Goal: Task Accomplishment & Management: Complete application form

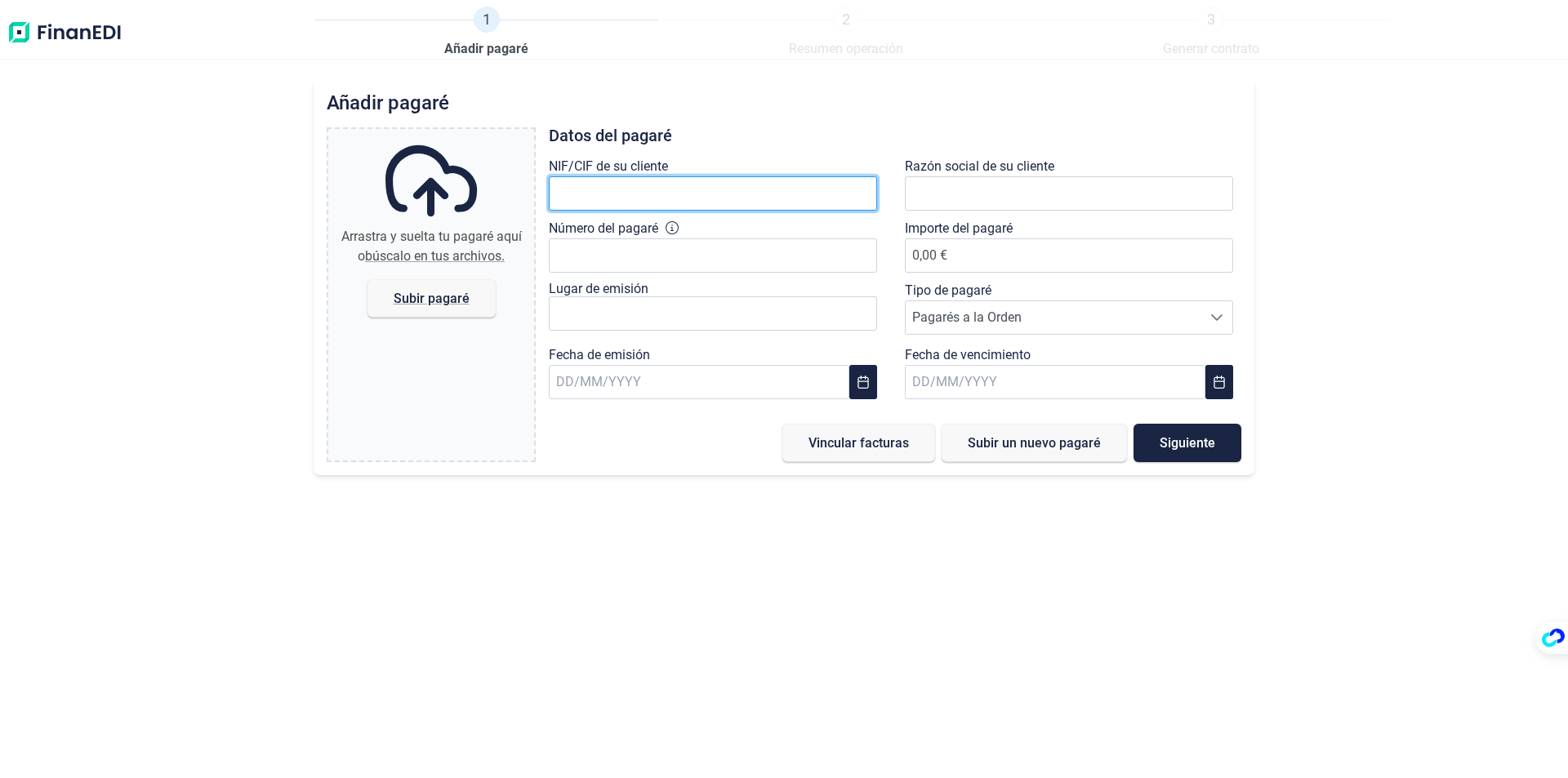
click at [641, 198] on input "text" at bounding box center [712, 194] width 328 height 34
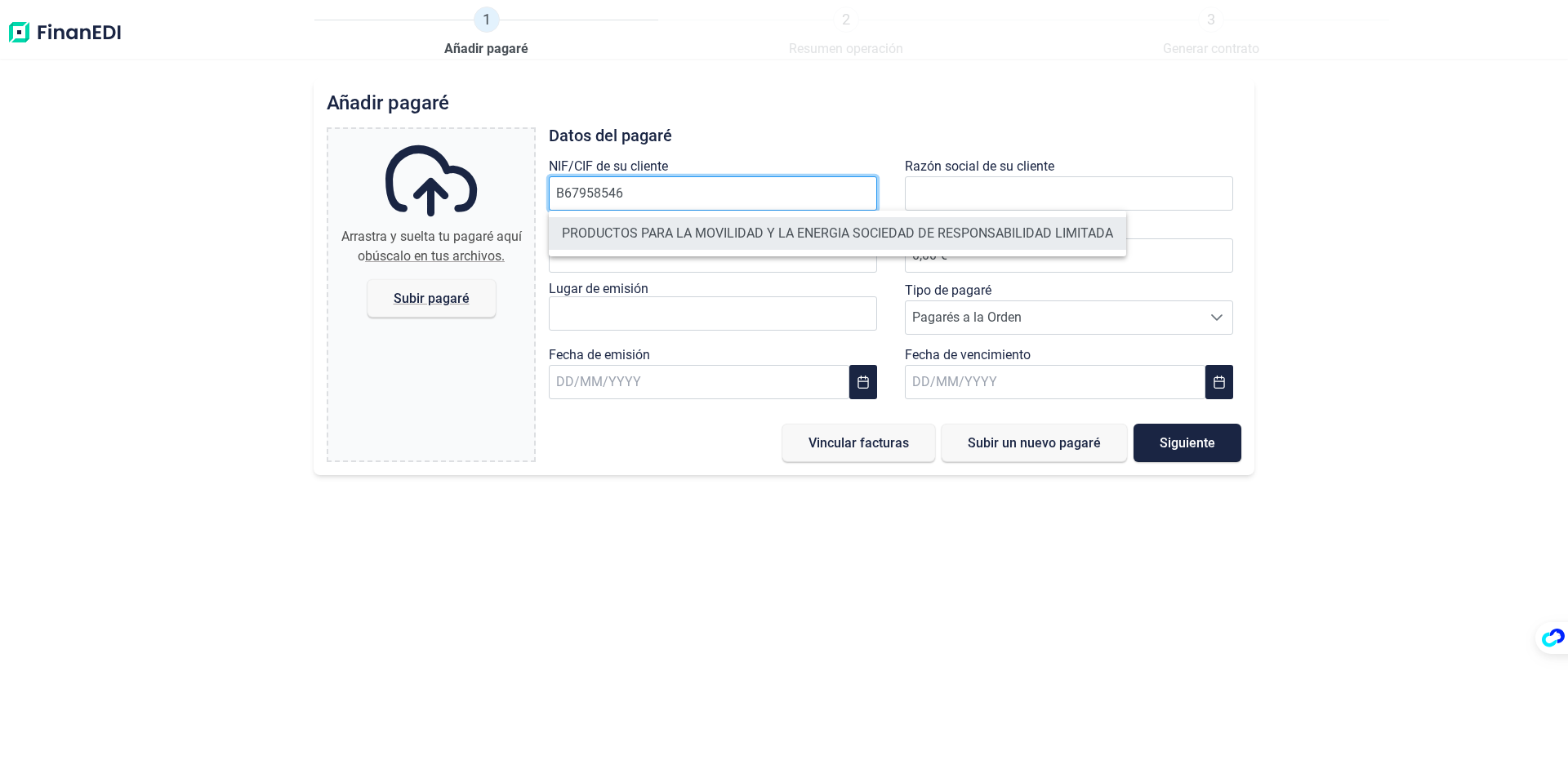
type input "B67958546"
click at [661, 233] on li "PRODUCTOS PARA LA MOVILIDAD Y LA ENERGIA SOCIEDAD DE RESPONSABILIDAD LIMITADA" at bounding box center [836, 234] width 577 height 32
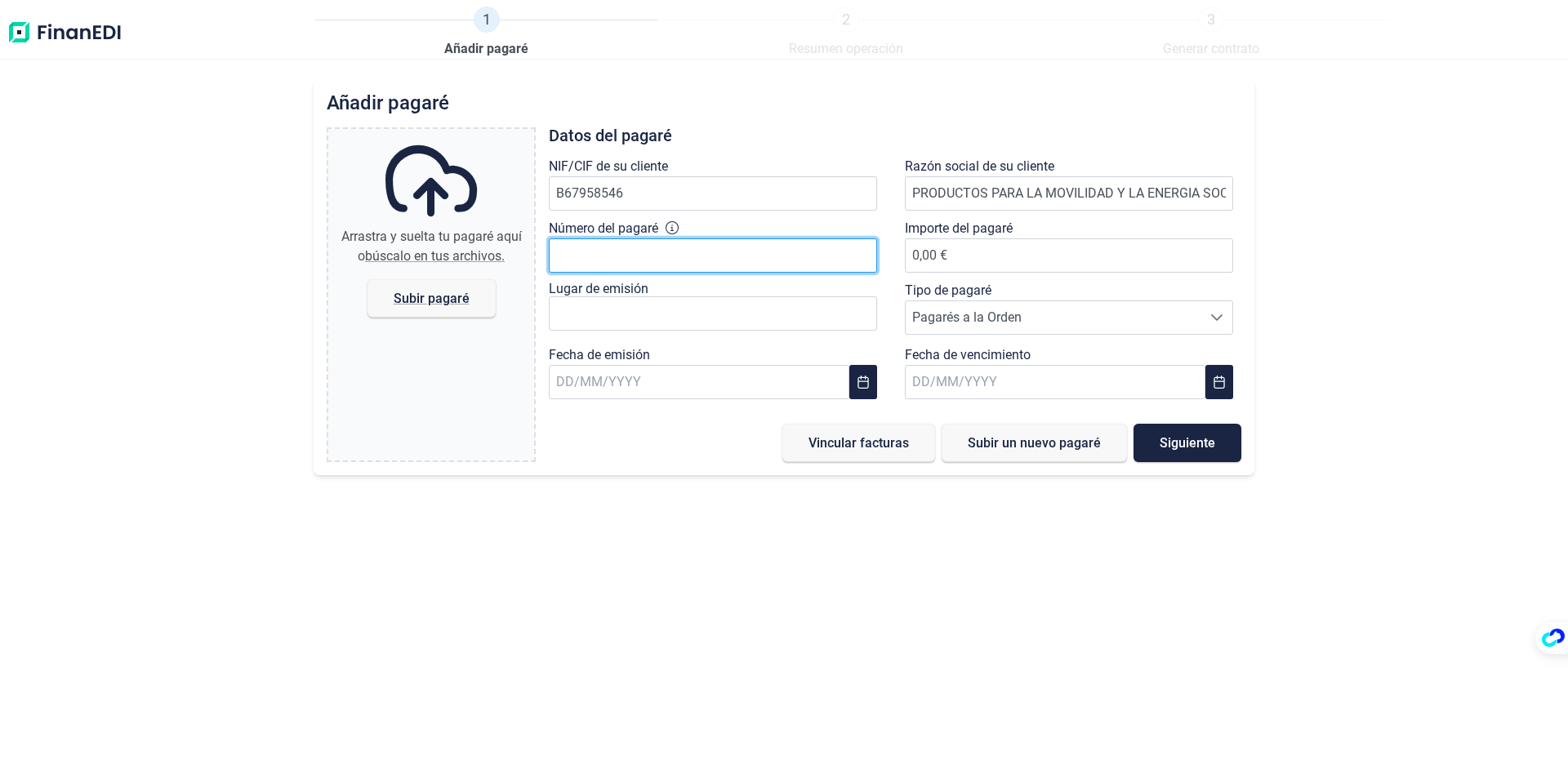
click at [650, 258] on input "Número del pagaré" at bounding box center [712, 256] width 328 height 34
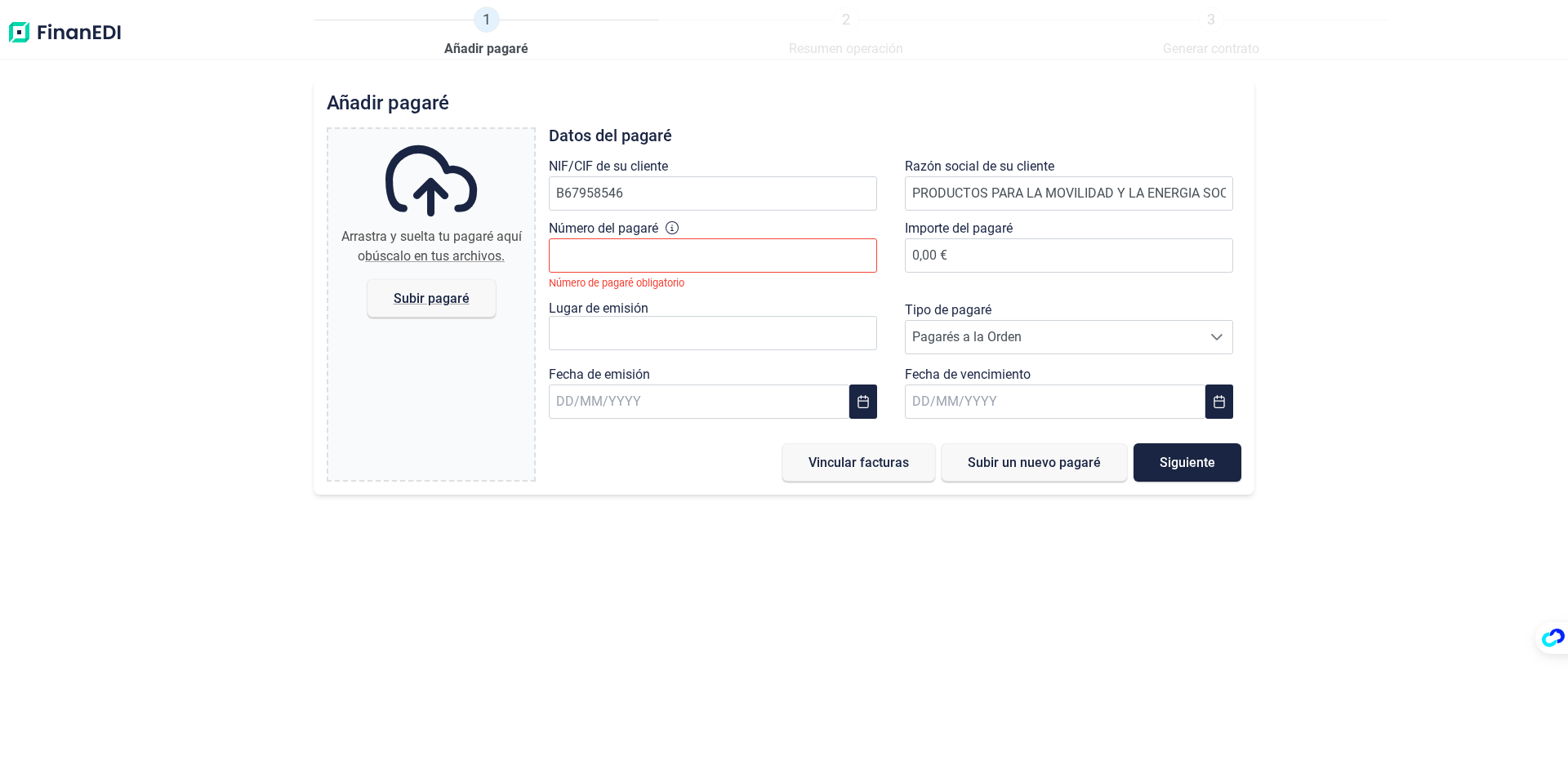
click at [1315, 264] on div "Añadir [PERSON_NAME] y suelta tu [PERSON_NAME] aquí o búscalo en tus archivos. …" at bounding box center [784, 427] width 1568 height 699
click at [597, 240] on input "Número del pagaré" at bounding box center [712, 256] width 328 height 34
type input "5315111382202"
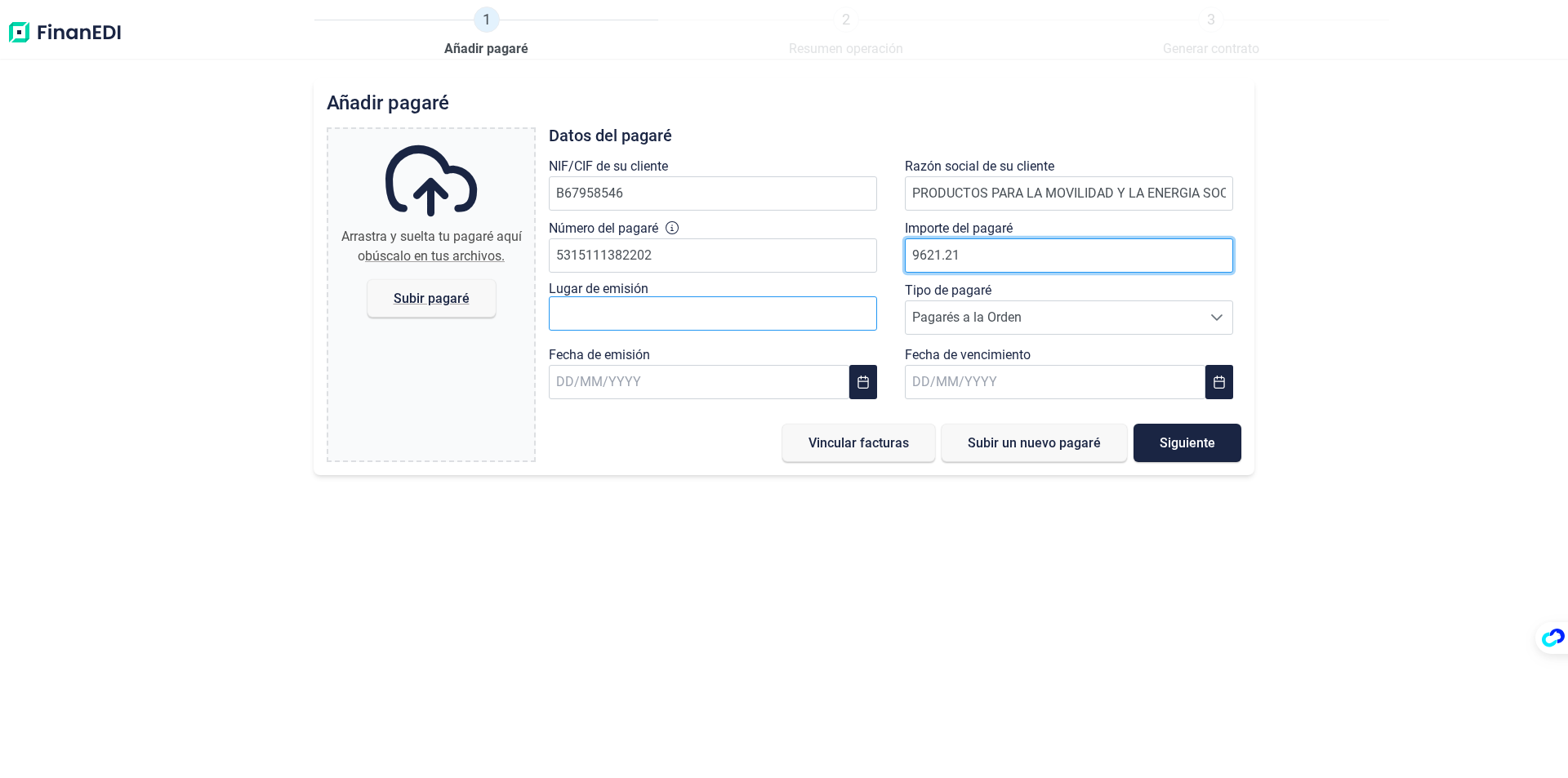
type input "9621.21"
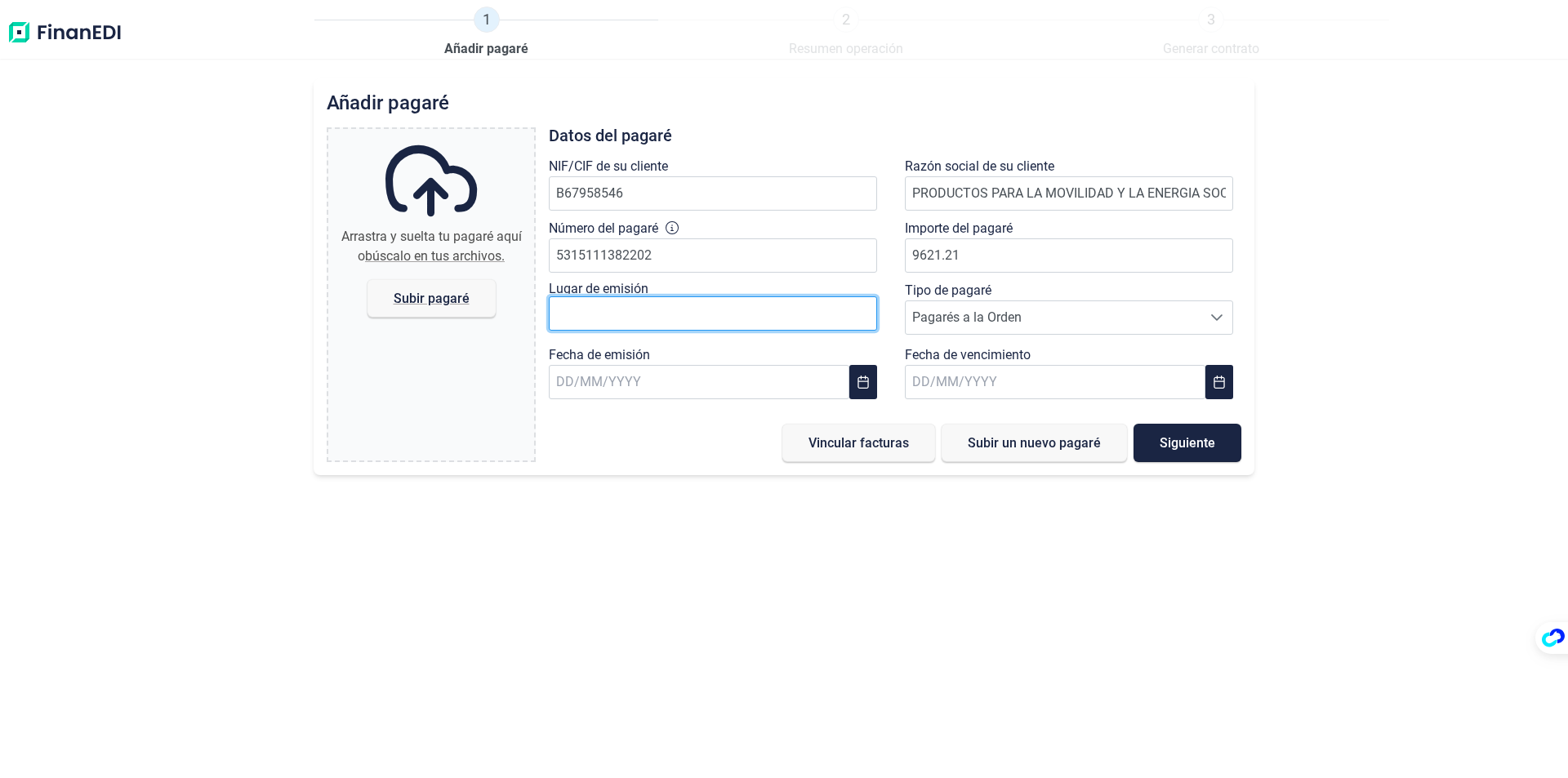
click at [725, 316] on input "text" at bounding box center [712, 313] width 328 height 34
type input "c"
type input "CANTILLANA"
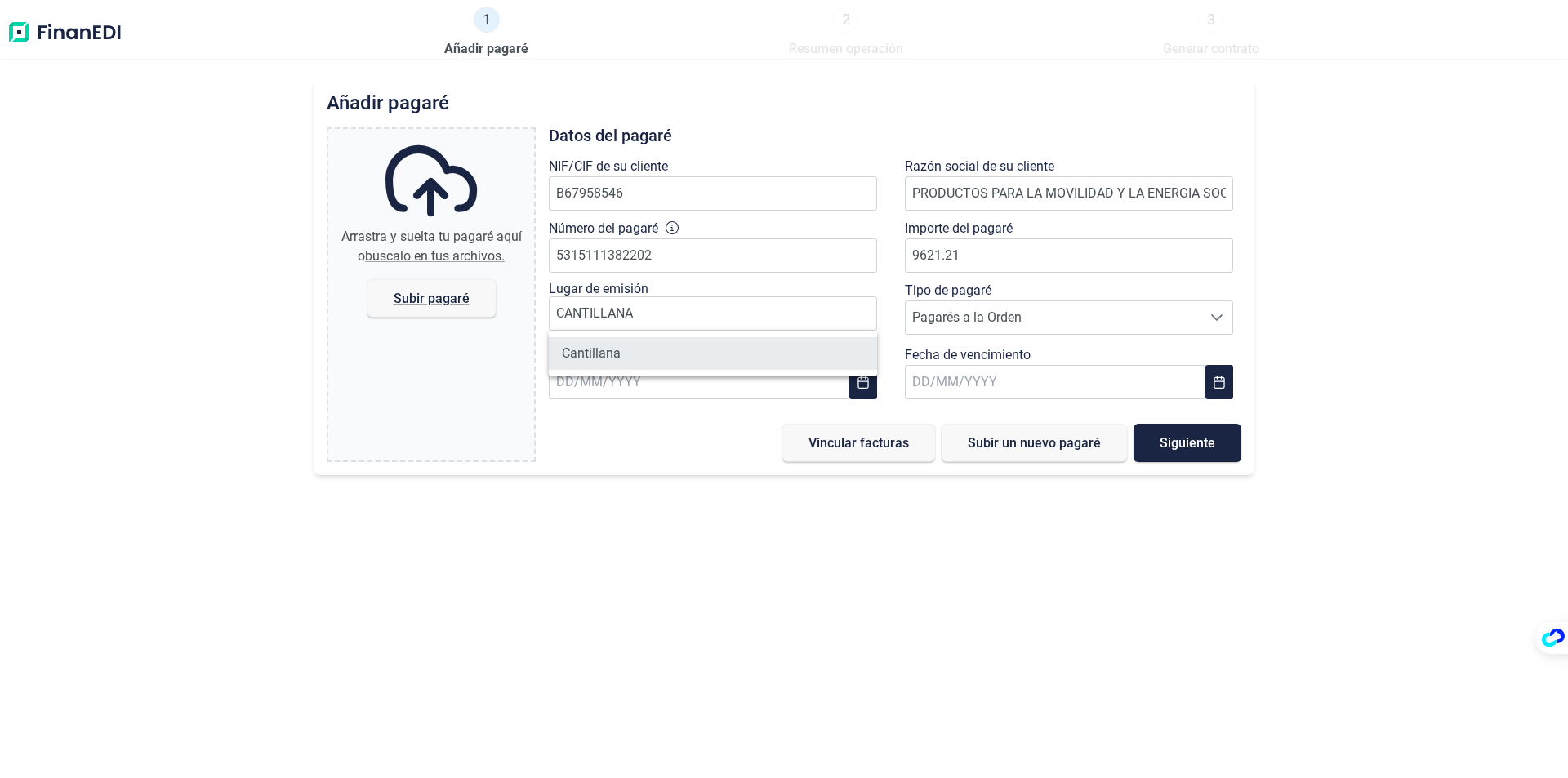
click at [614, 358] on li "Cantillana" at bounding box center [712, 353] width 328 height 32
click at [925, 379] on input "text" at bounding box center [1055, 382] width 300 height 34
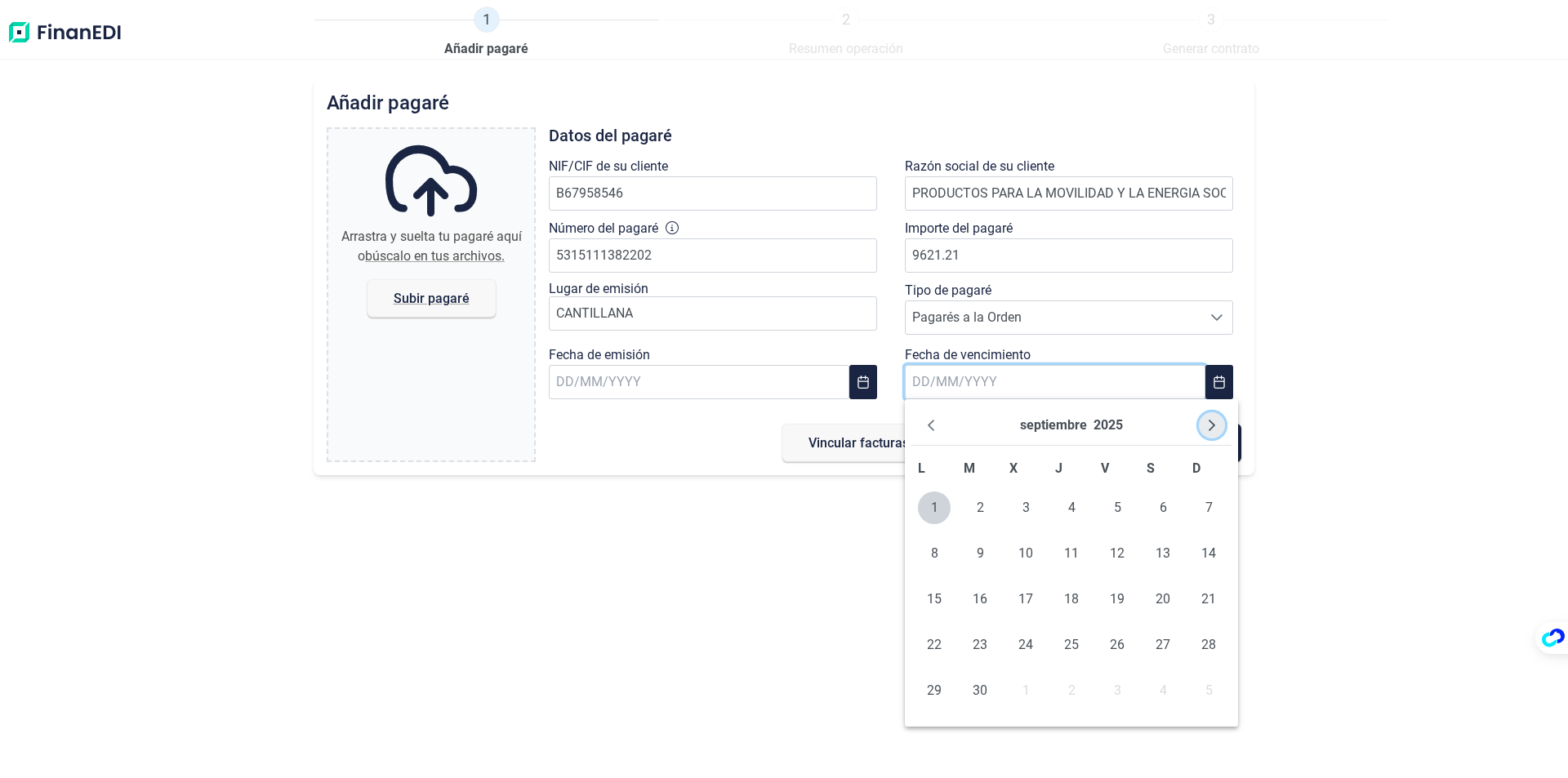
click at [1202, 424] on button "Next Month" at bounding box center [1211, 425] width 26 height 26
click at [1030, 597] on span "15" at bounding box center [1025, 599] width 32 height 32
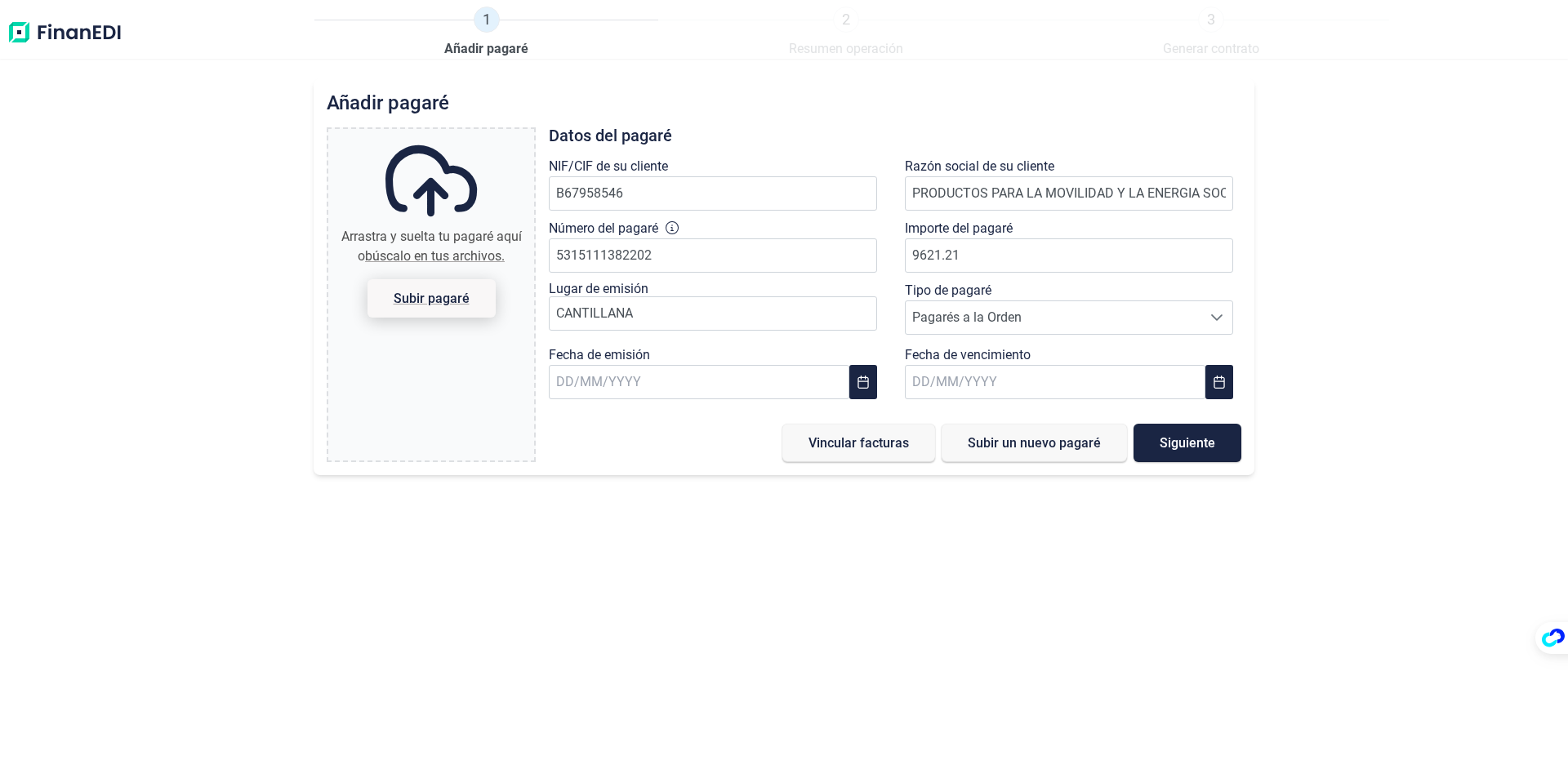
click at [443, 295] on span "Subir pagaré" at bounding box center [431, 298] width 76 height 12
click at [443, 134] on input "Arrastra y suelta tu pagaré aquí o búscalo en tus archivos. Subir pagaré" at bounding box center [430, 131] width 206 height 5
type input "C:\fakepath\[PERSON_NAME] 240055.jpg"
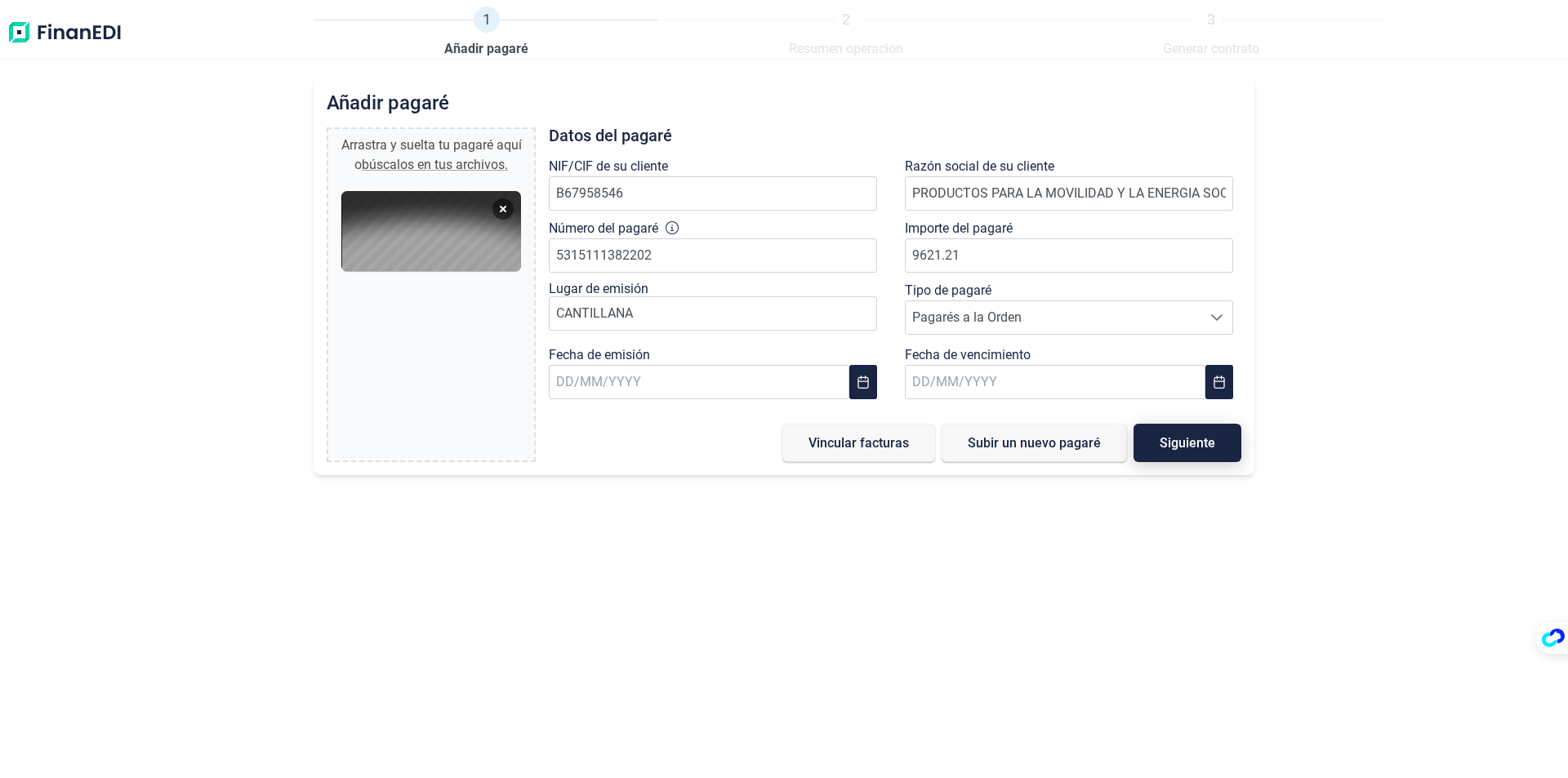
click at [1204, 437] on span "Siguiente" at bounding box center [1187, 443] width 55 height 12
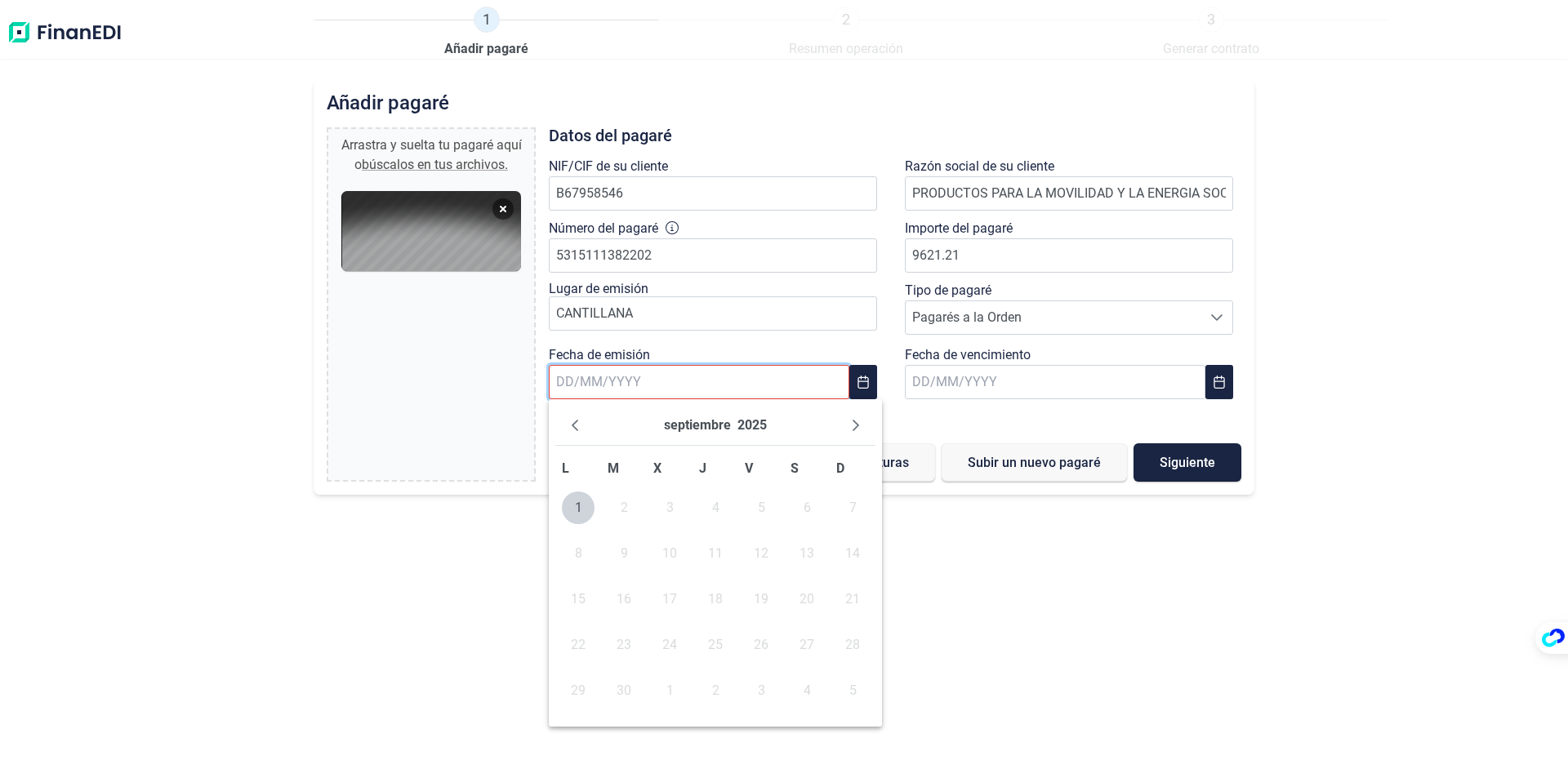
click at [559, 385] on input "text" at bounding box center [698, 382] width 300 height 34
click at [857, 426] on icon "Next Month" at bounding box center [855, 426] width 7 height 11
click at [686, 531] on td "8" at bounding box center [670, 554] width 46 height 46
click at [577, 421] on icon "Previous Month" at bounding box center [574, 426] width 7 height 11
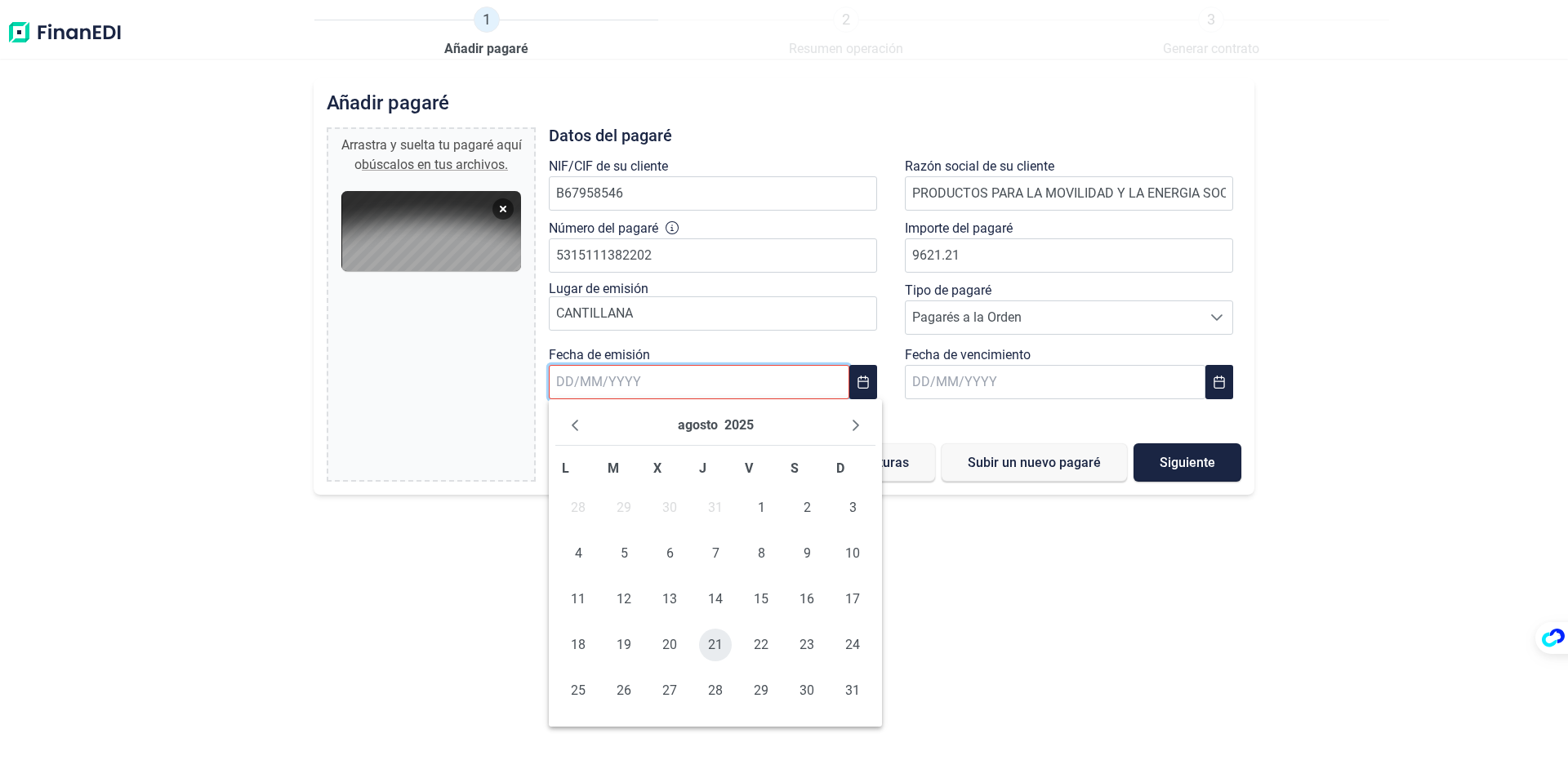
click at [705, 640] on span "21" at bounding box center [716, 645] width 32 height 32
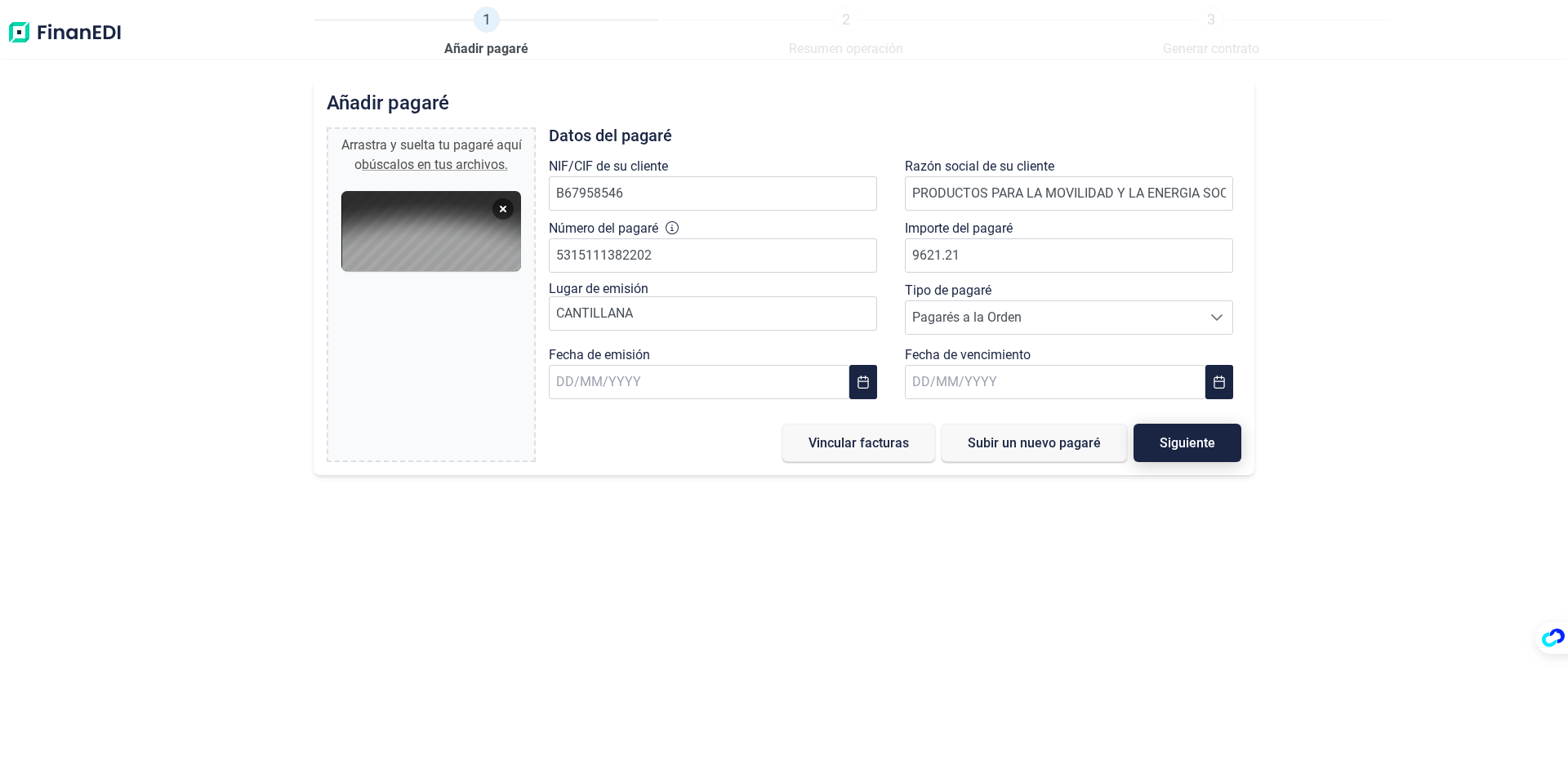
click at [1175, 445] on span "Siguiente" at bounding box center [1187, 443] width 55 height 12
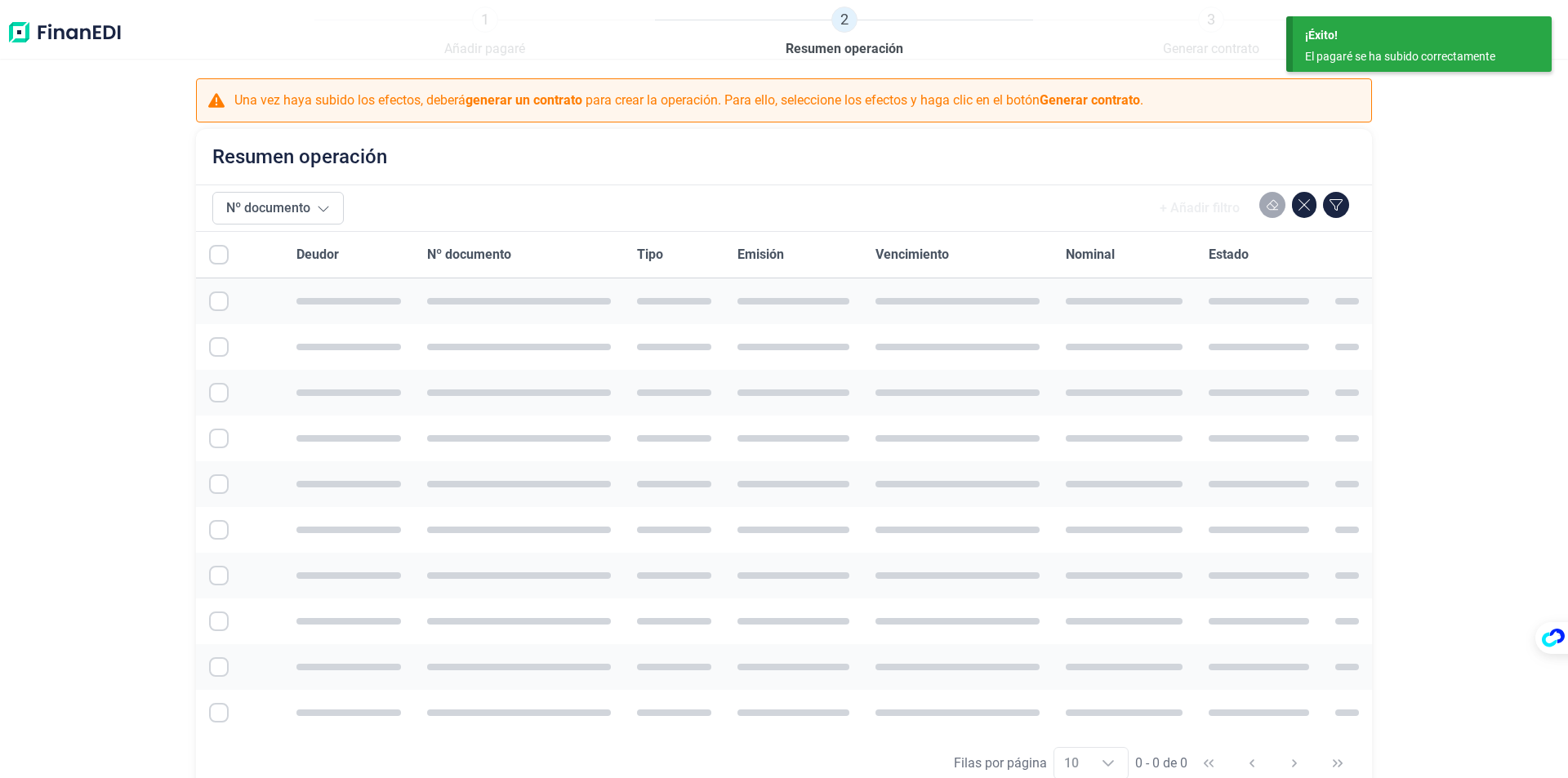
checkbox input "true"
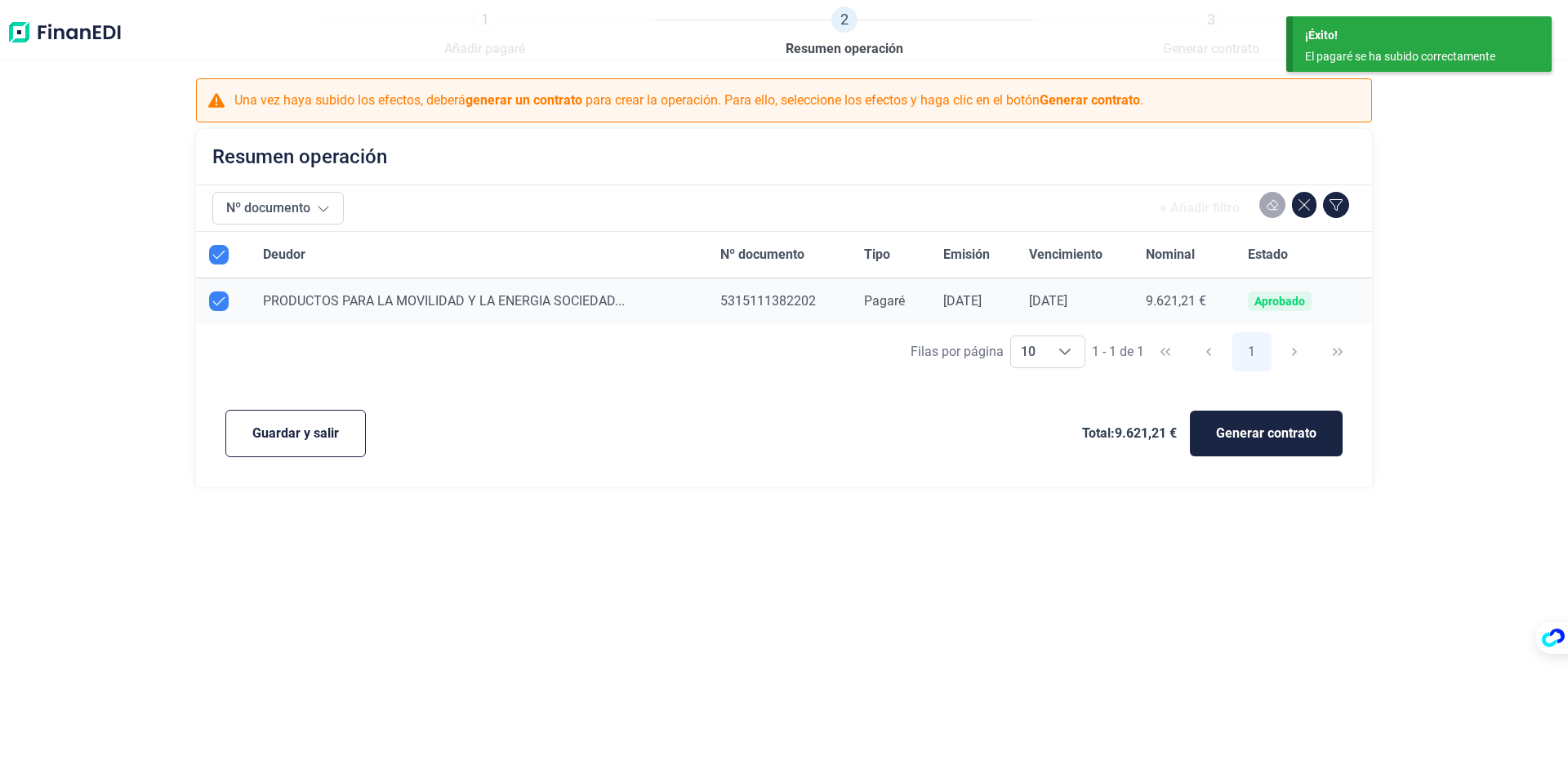
checkbox input "true"
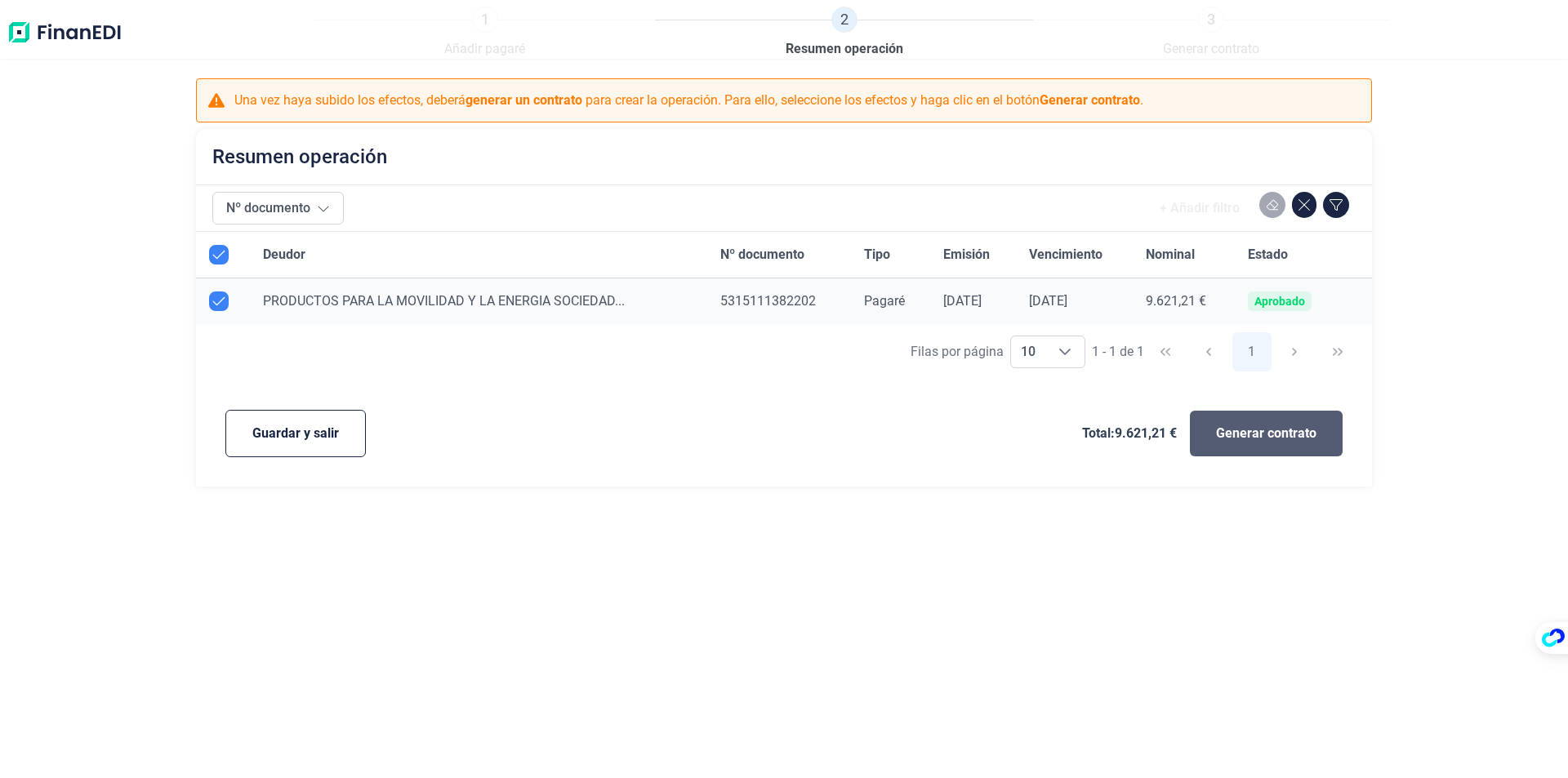
click at [1281, 430] on span "Generar contrato" at bounding box center [1266, 433] width 101 height 20
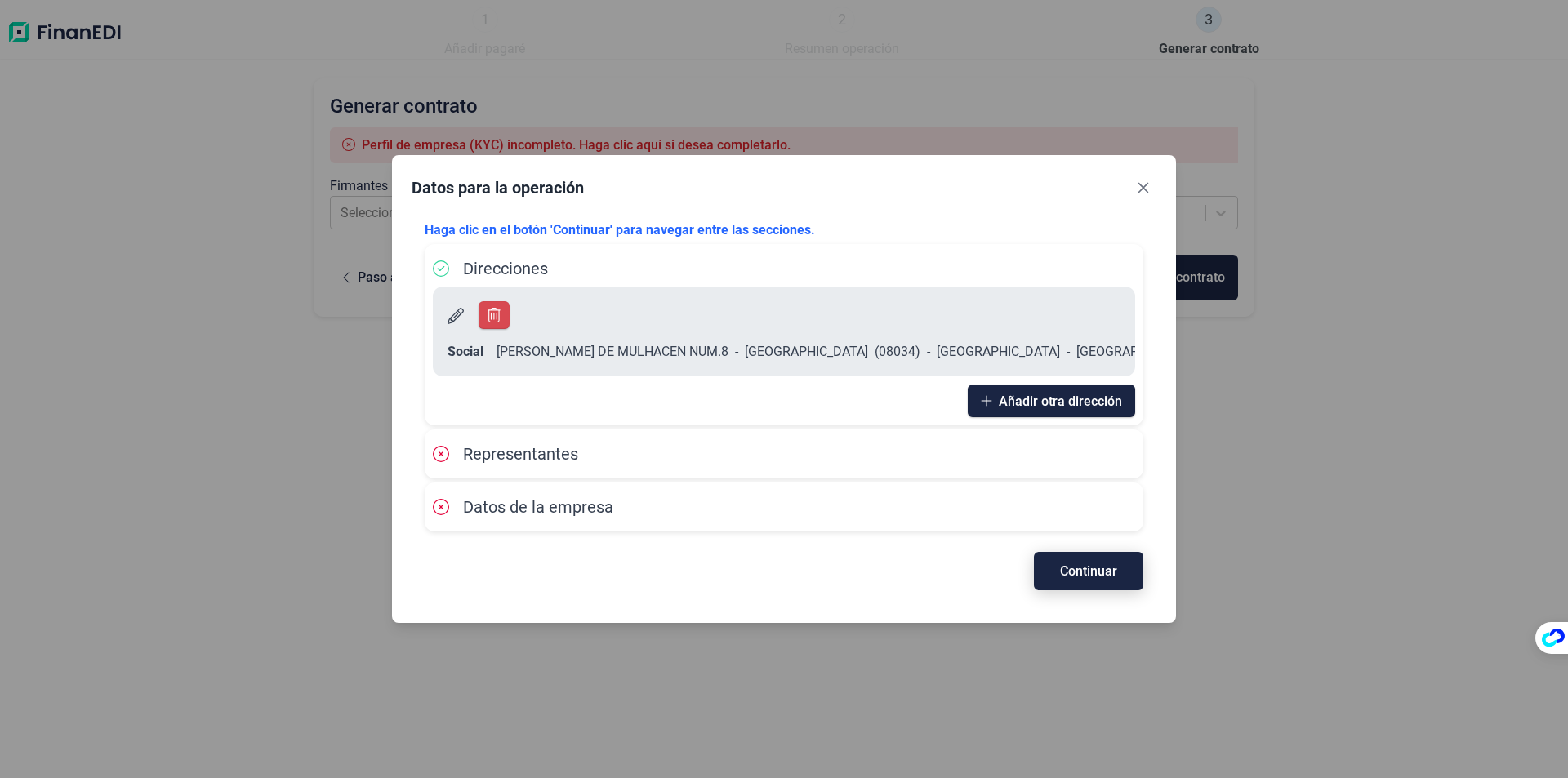
click at [1085, 565] on span "Continuar" at bounding box center [1088, 571] width 57 height 12
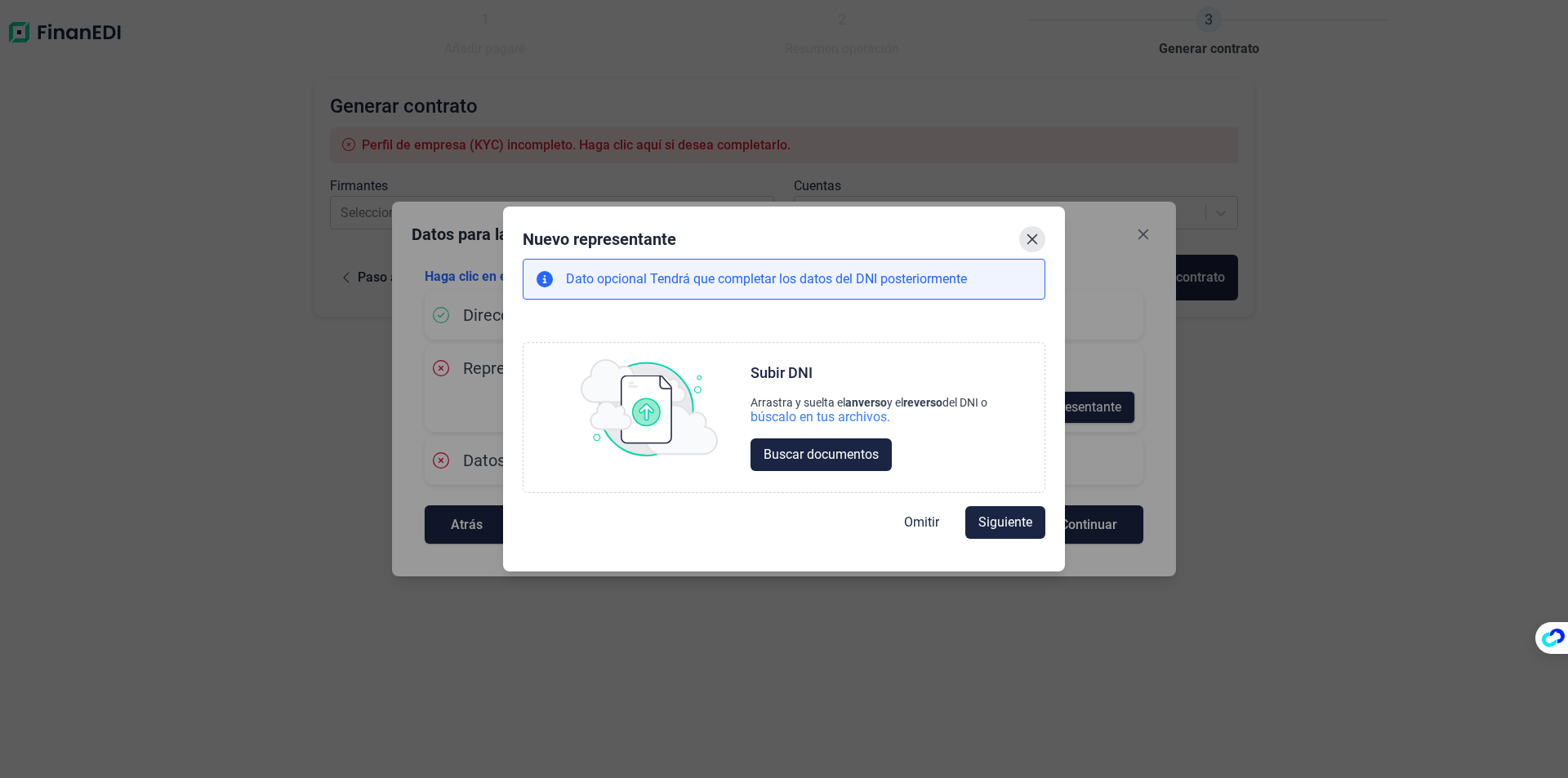
click at [1030, 245] on icon "Close" at bounding box center [1032, 239] width 13 height 13
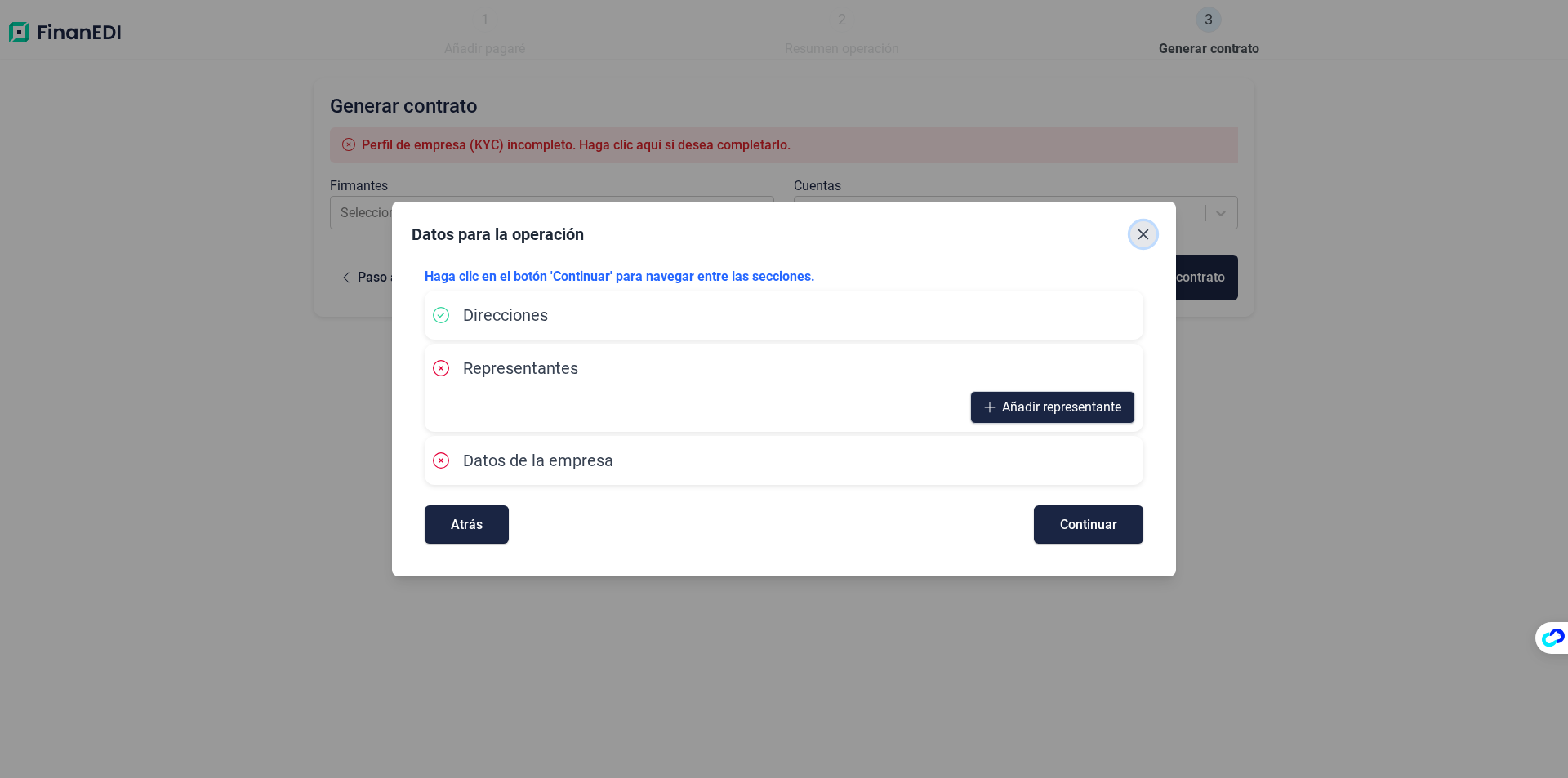
click at [1152, 235] on button "Close" at bounding box center [1142, 234] width 26 height 26
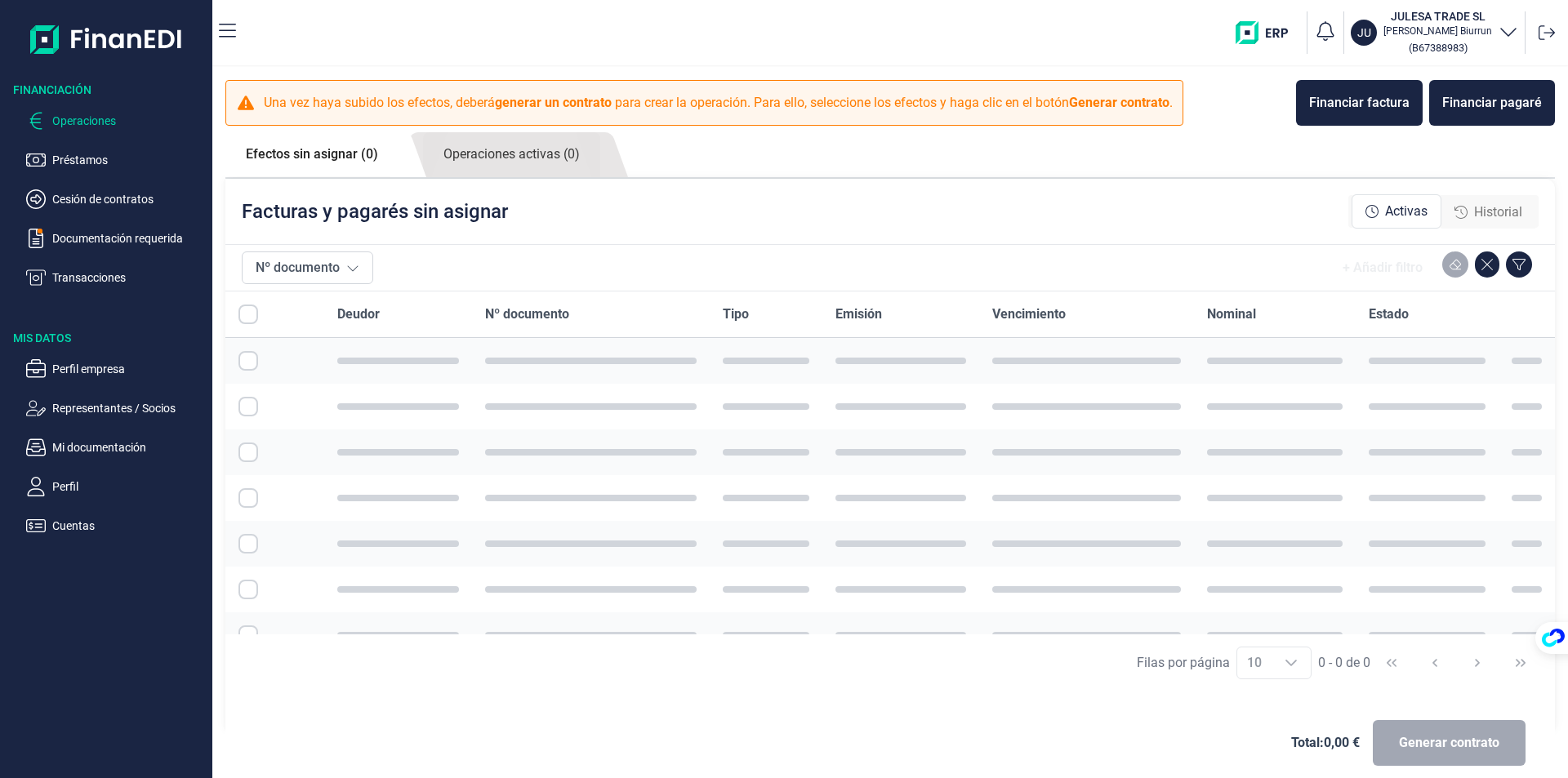
checkbox input "true"
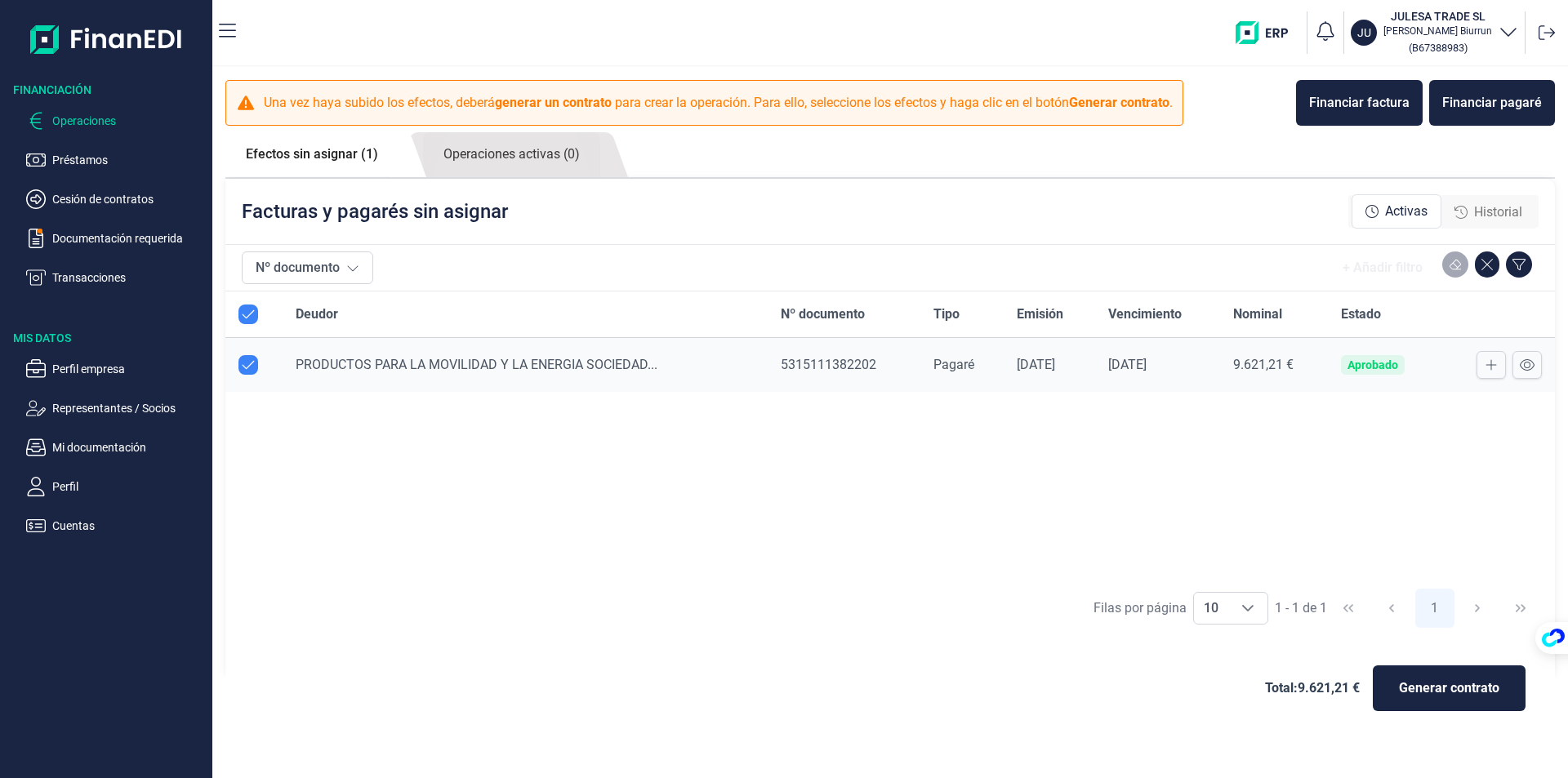
checkbox input "true"
click at [91, 236] on p "Documentación requerida" at bounding box center [129, 238] width 154 height 20
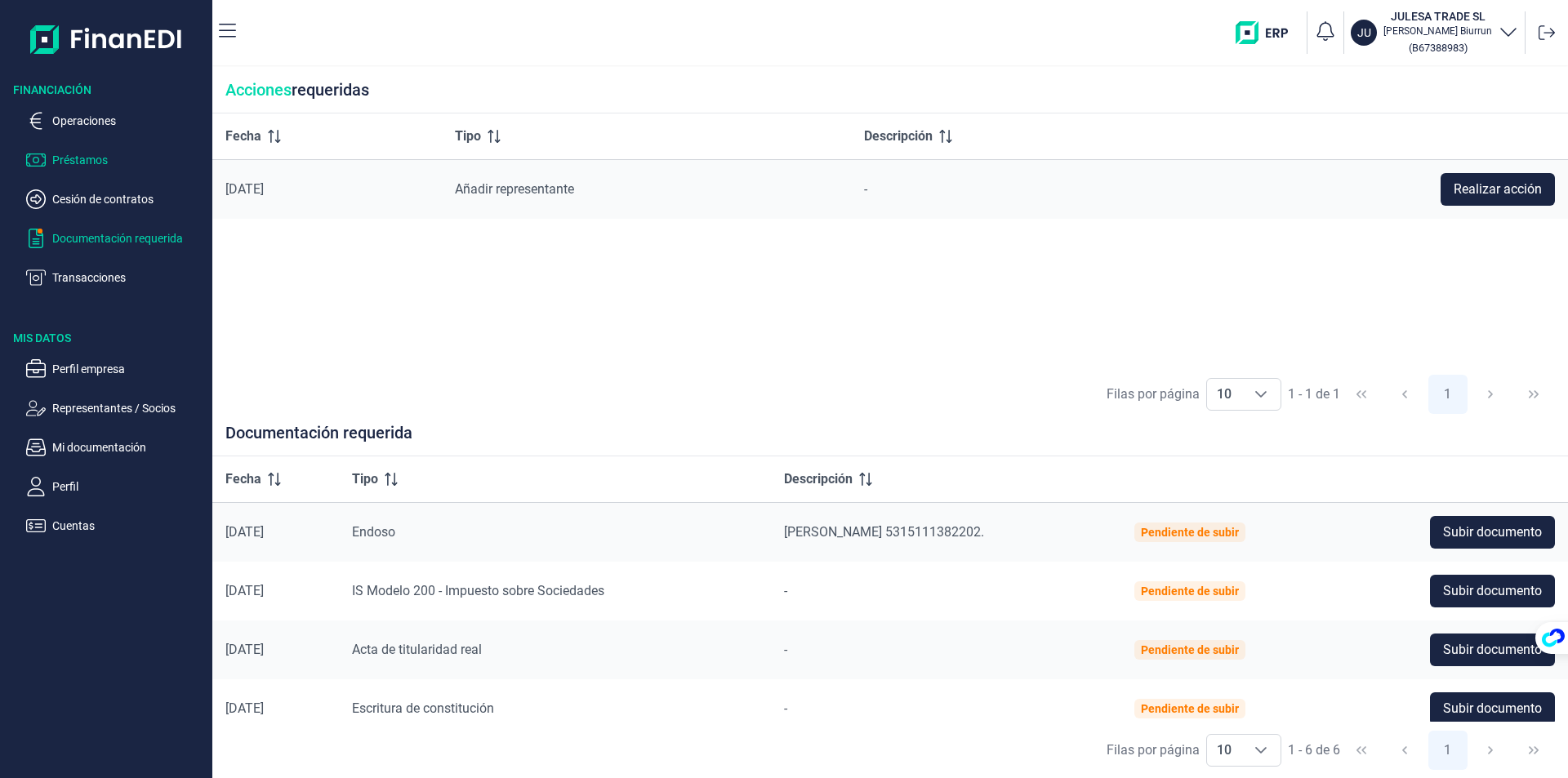
click at [72, 160] on p "Préstamos" at bounding box center [129, 160] width 154 height 20
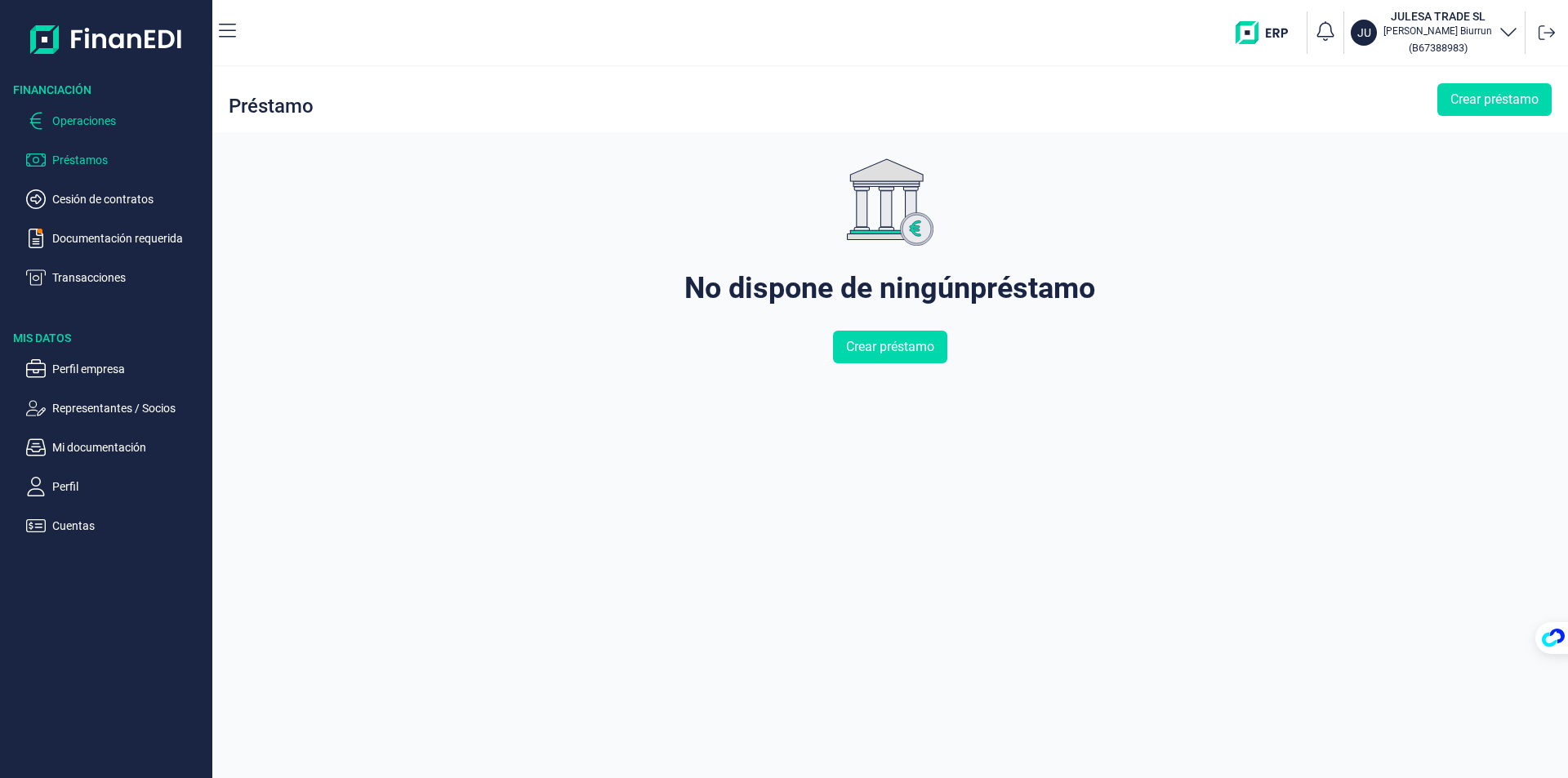
click at [85, 119] on p "Operaciones" at bounding box center [129, 121] width 154 height 20
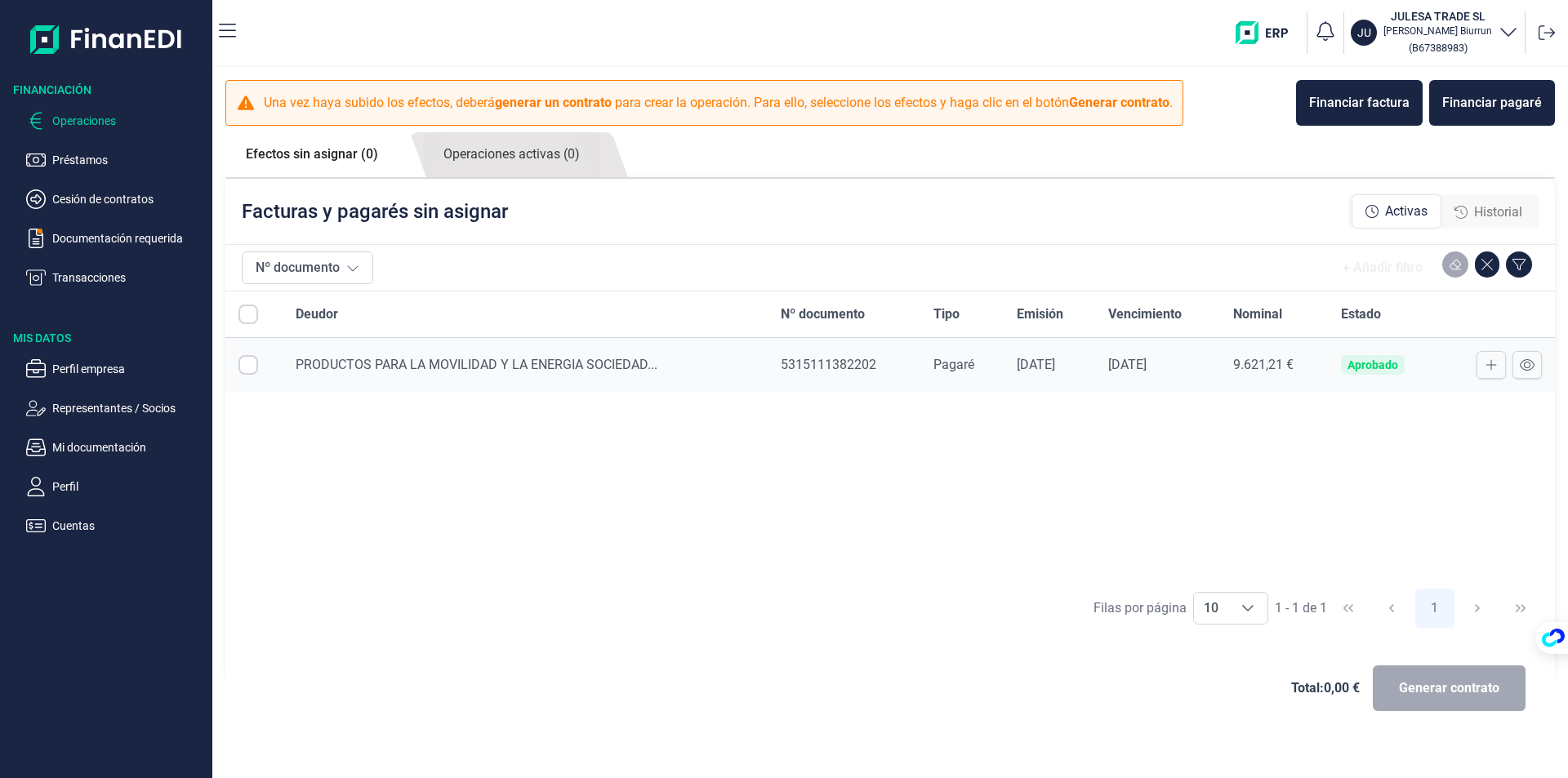
checkbox input "true"
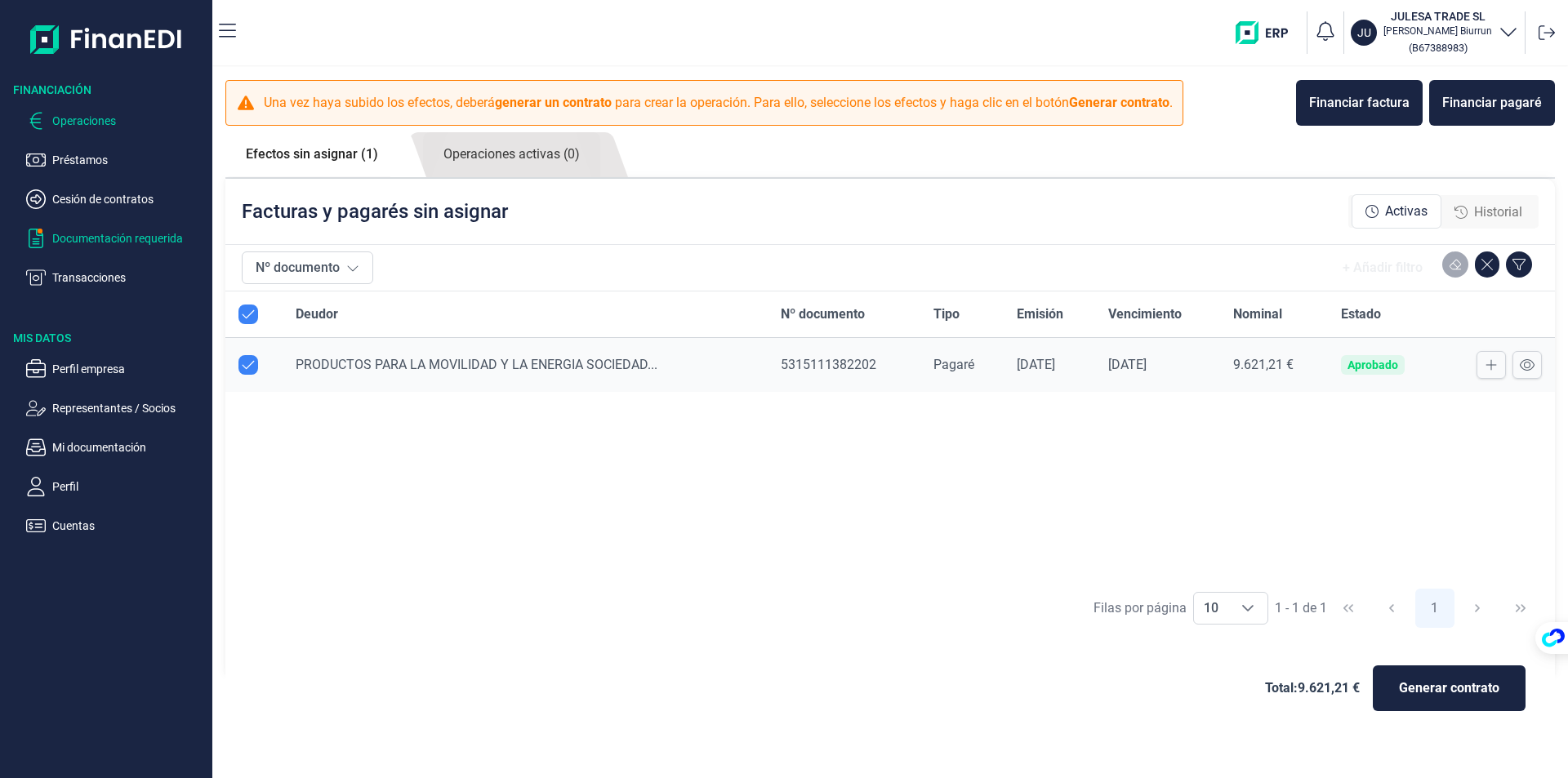
click at [57, 246] on p "Documentación requerida" at bounding box center [129, 238] width 154 height 20
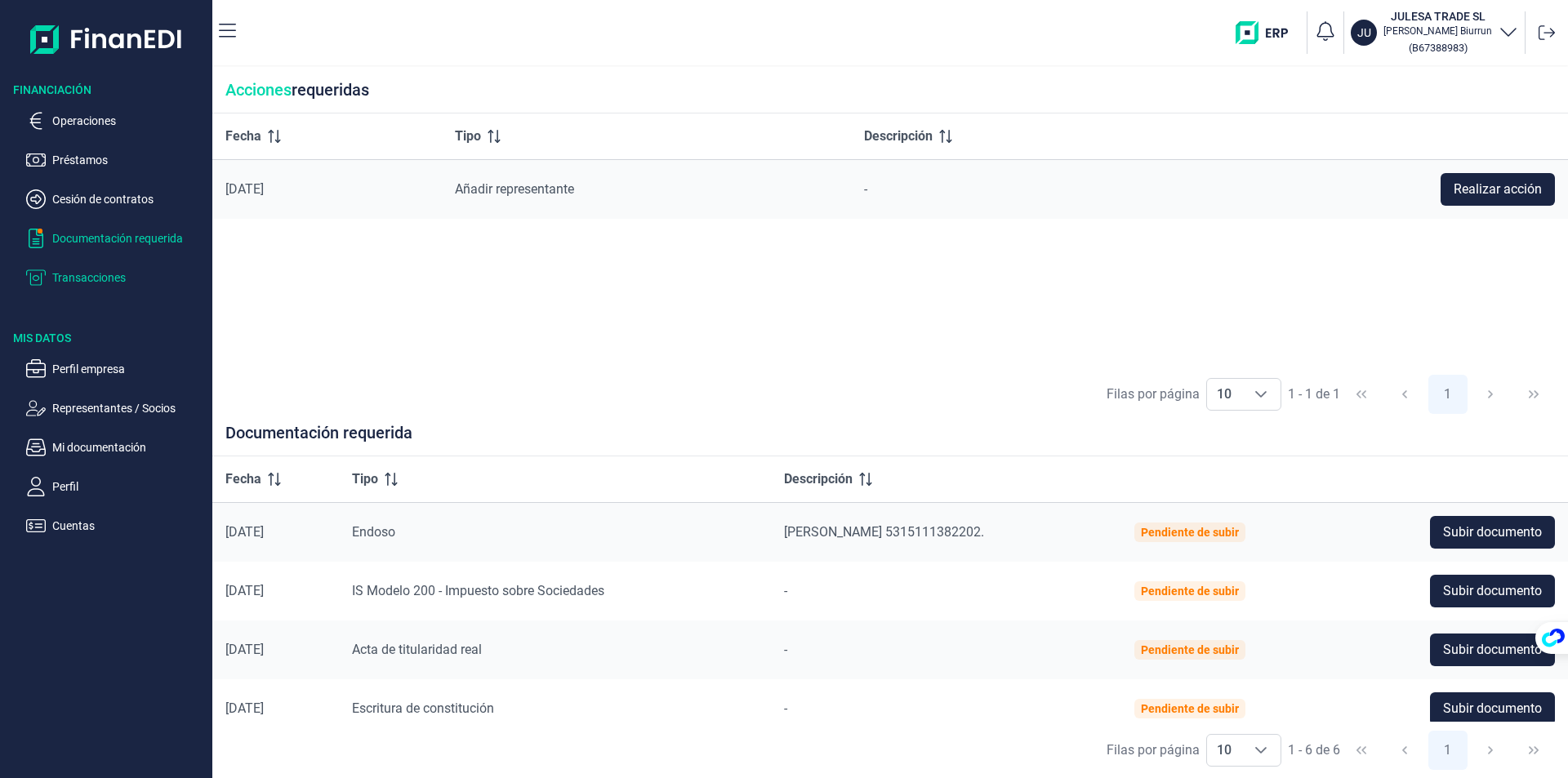
click at [67, 280] on p "Transacciones" at bounding box center [129, 277] width 154 height 20
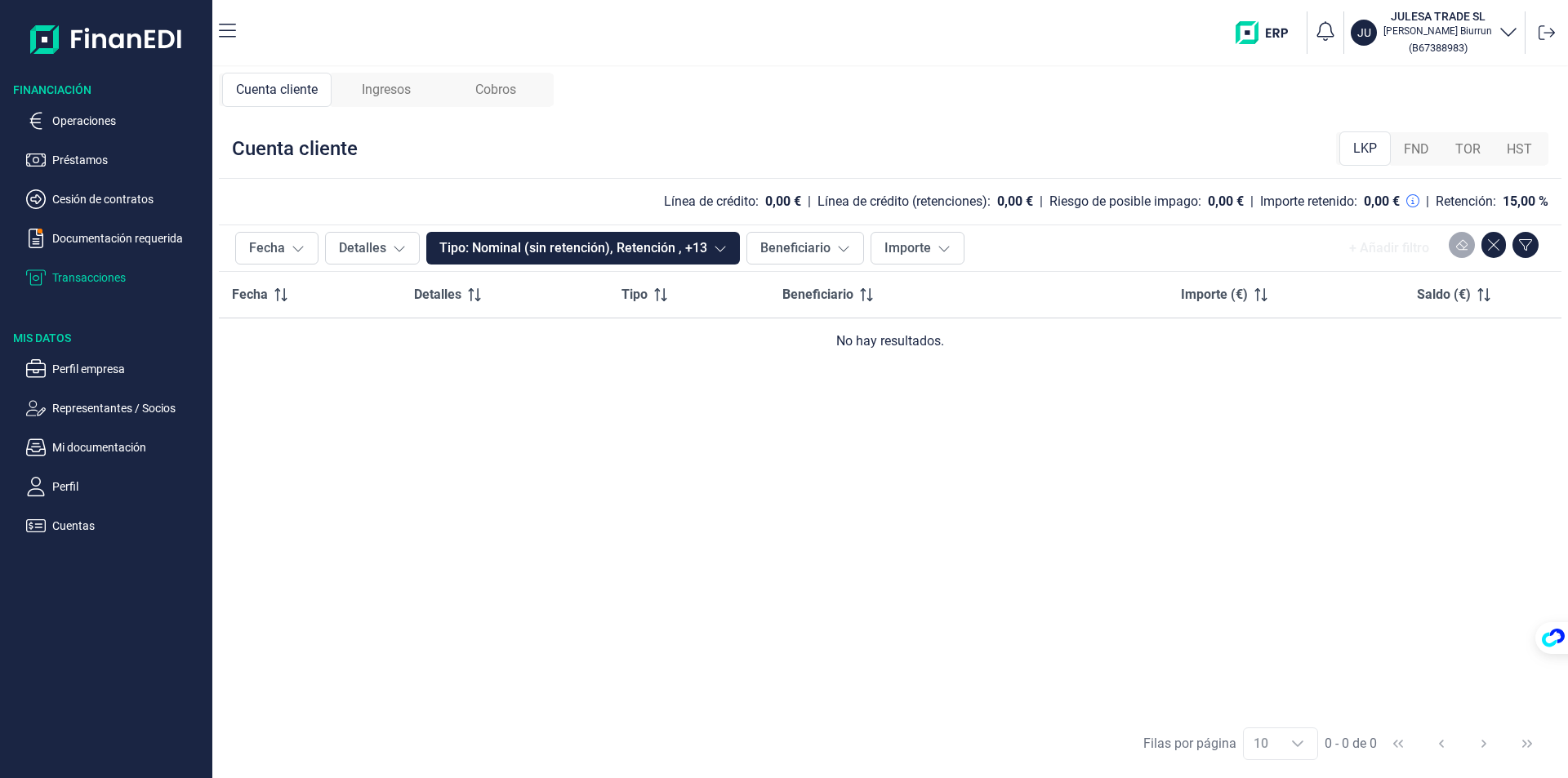
click at [392, 85] on span "Ingresos" at bounding box center [387, 89] width 49 height 20
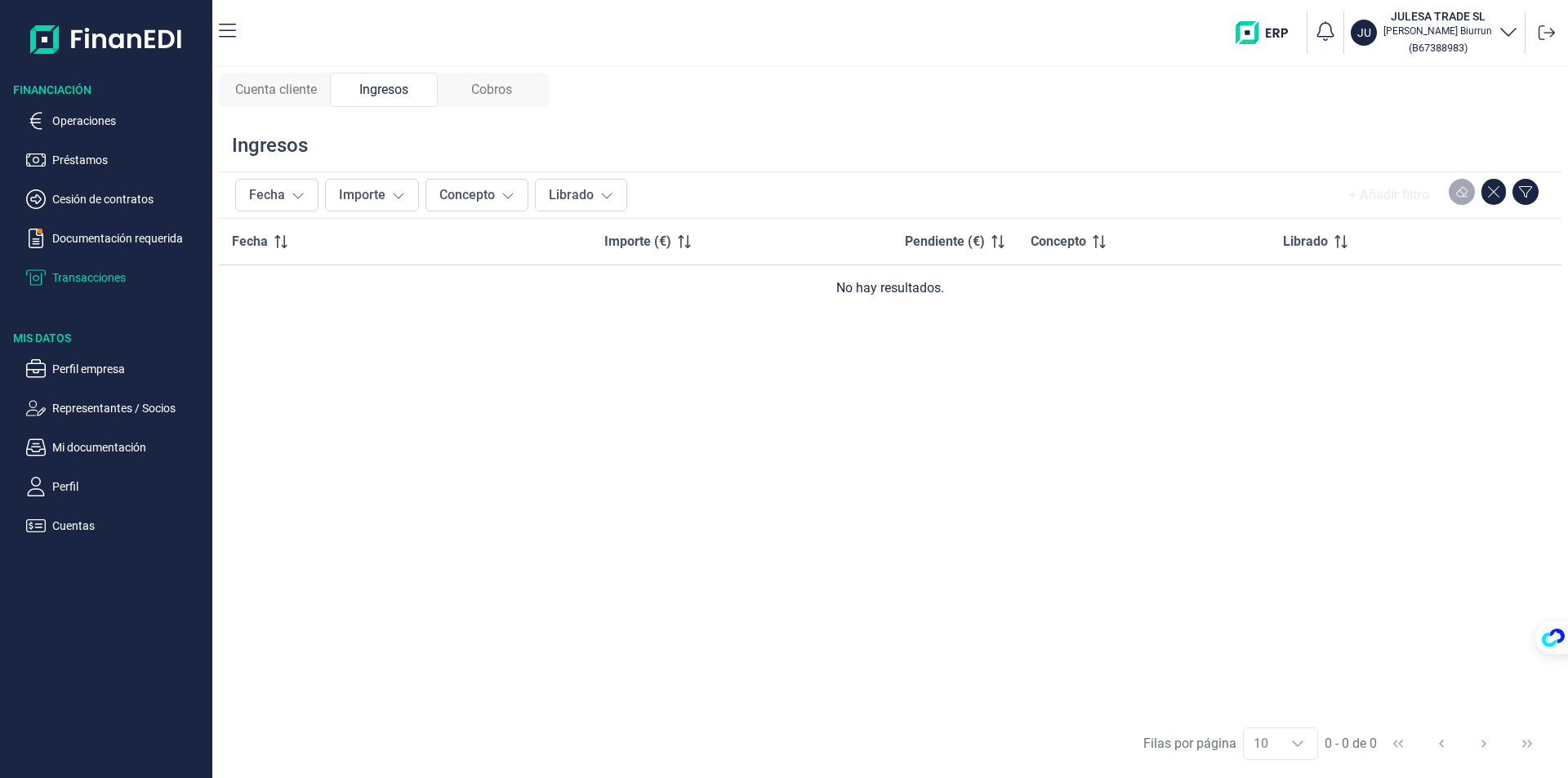
click at [529, 88] on div "Cobros" at bounding box center [491, 89] width 107 height 34
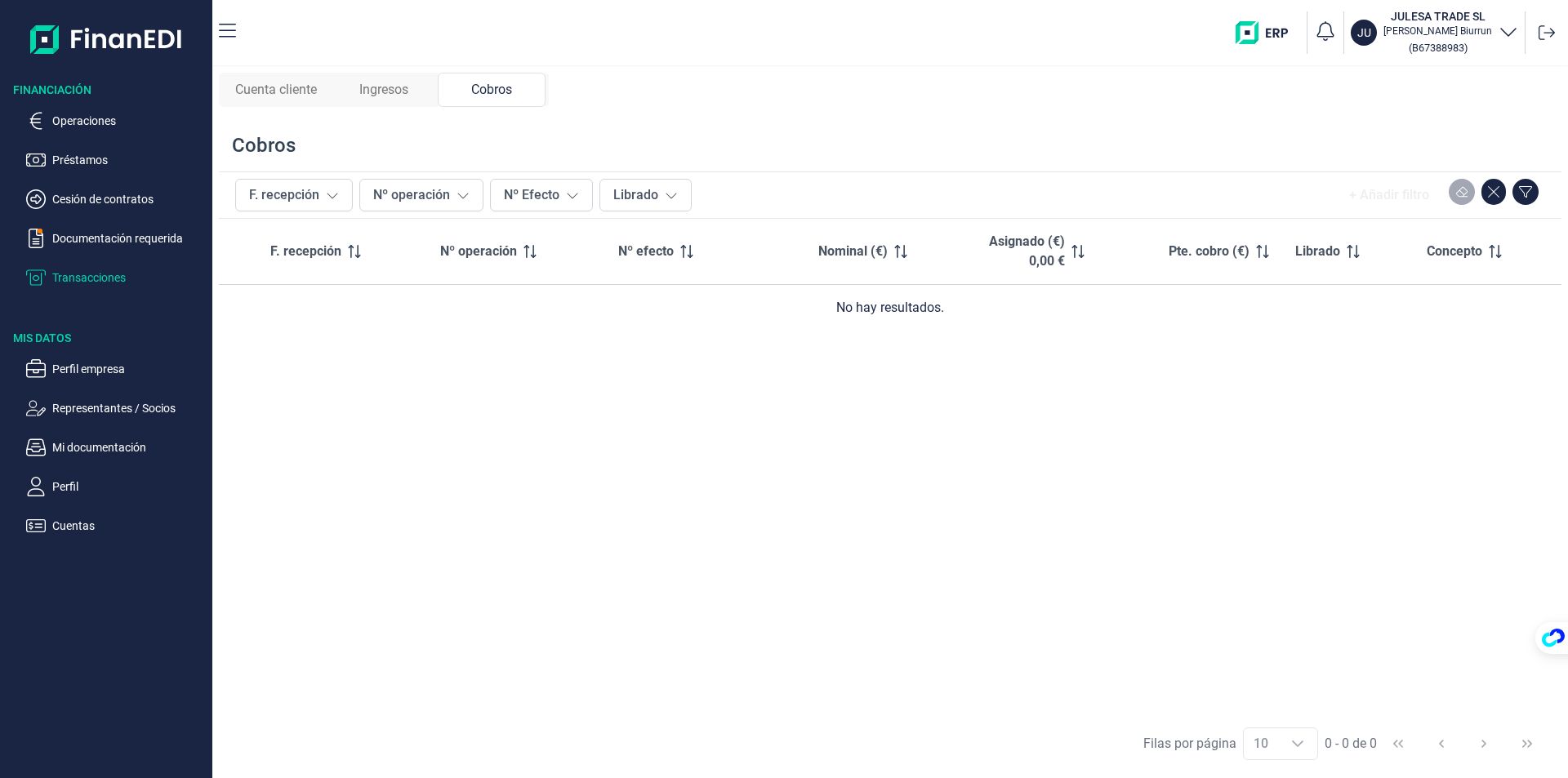
click at [319, 93] on div "Cuenta cliente" at bounding box center [276, 89] width 107 height 34
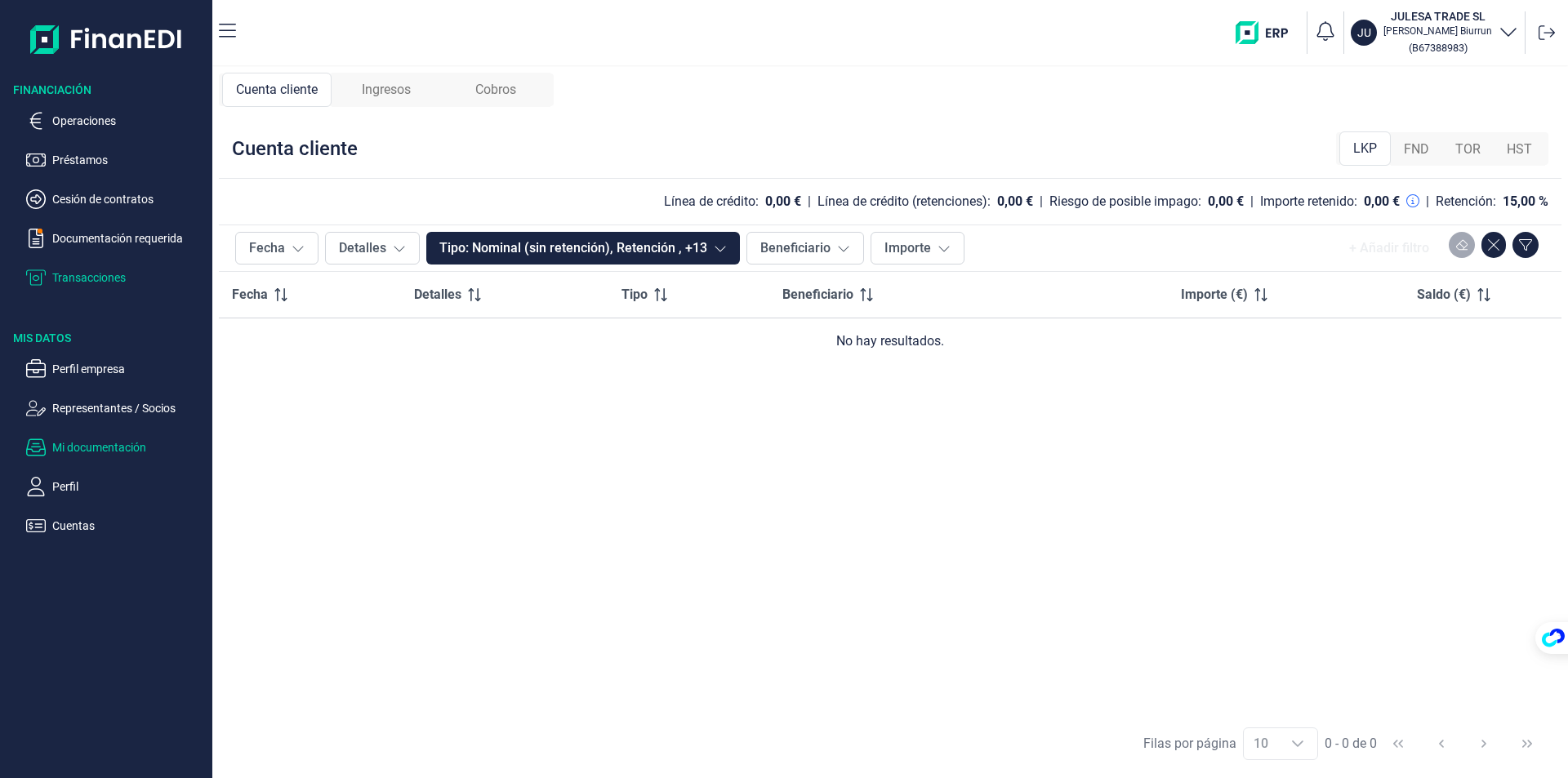
click at [116, 447] on p "Mi documentación" at bounding box center [129, 447] width 154 height 20
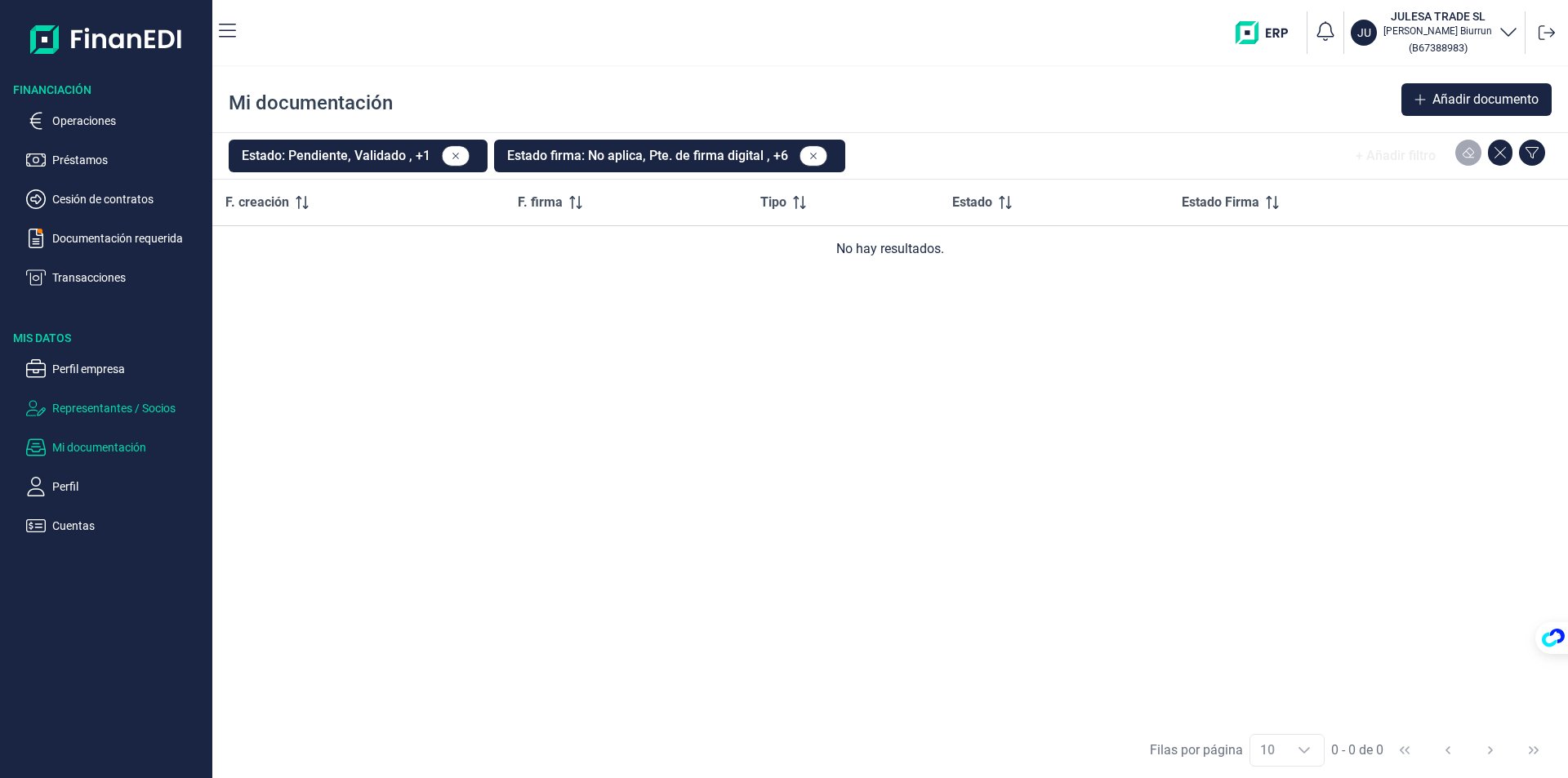
click at [117, 408] on p "Representantes / Socios" at bounding box center [129, 408] width 154 height 20
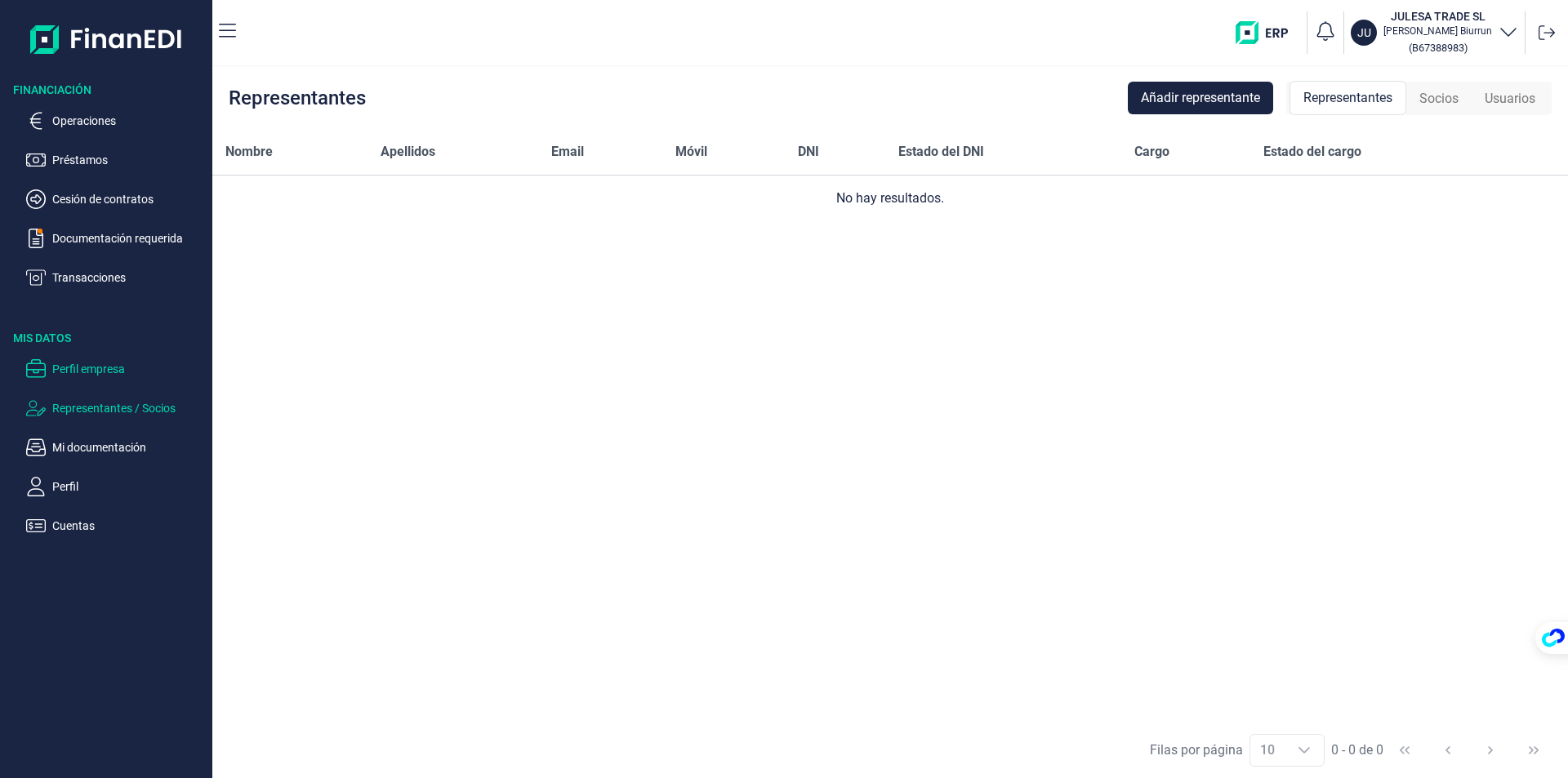
click at [90, 371] on p "Perfil empresa" at bounding box center [129, 369] width 154 height 20
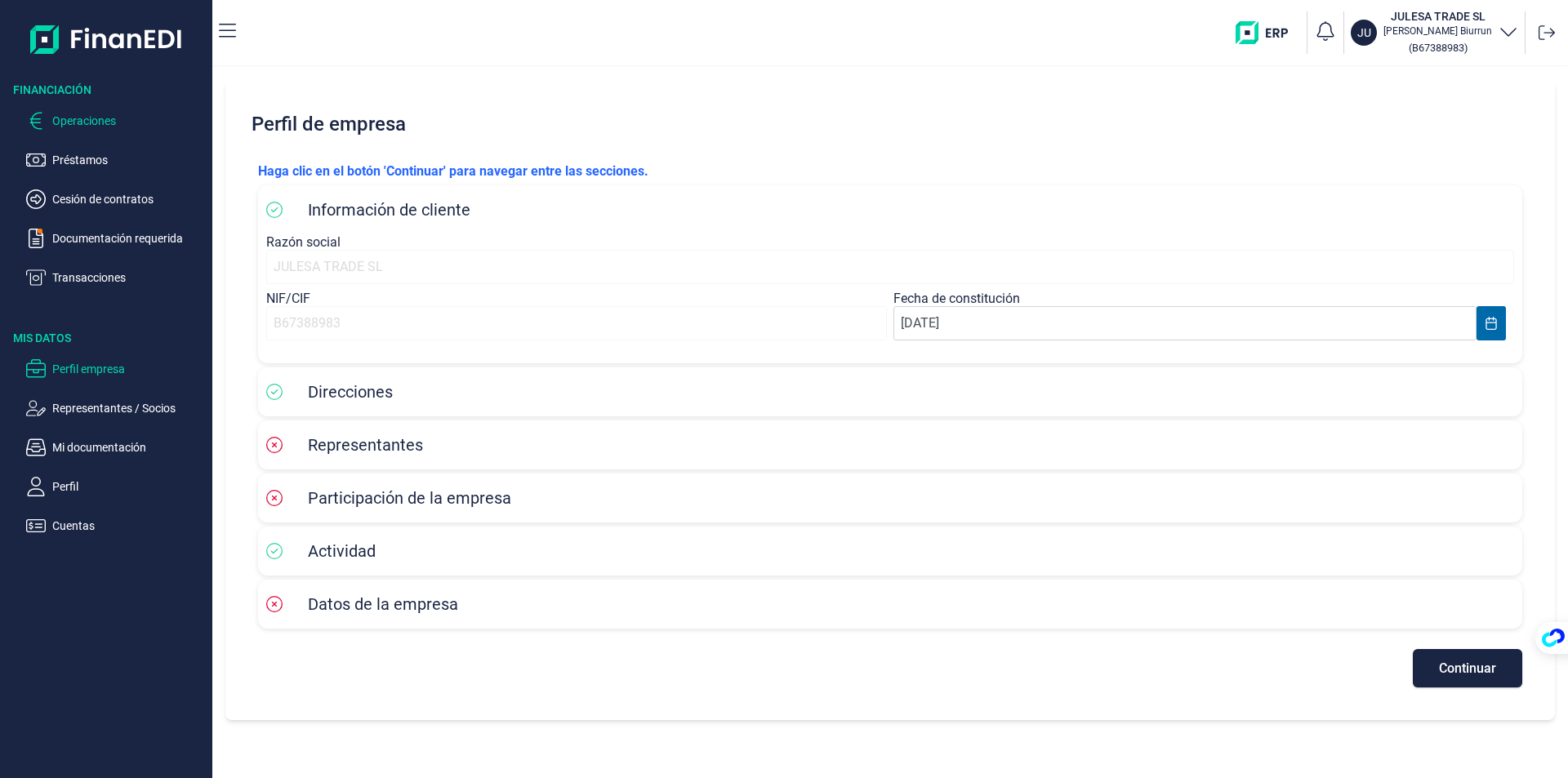
click at [76, 123] on p "Operaciones" at bounding box center [129, 121] width 154 height 20
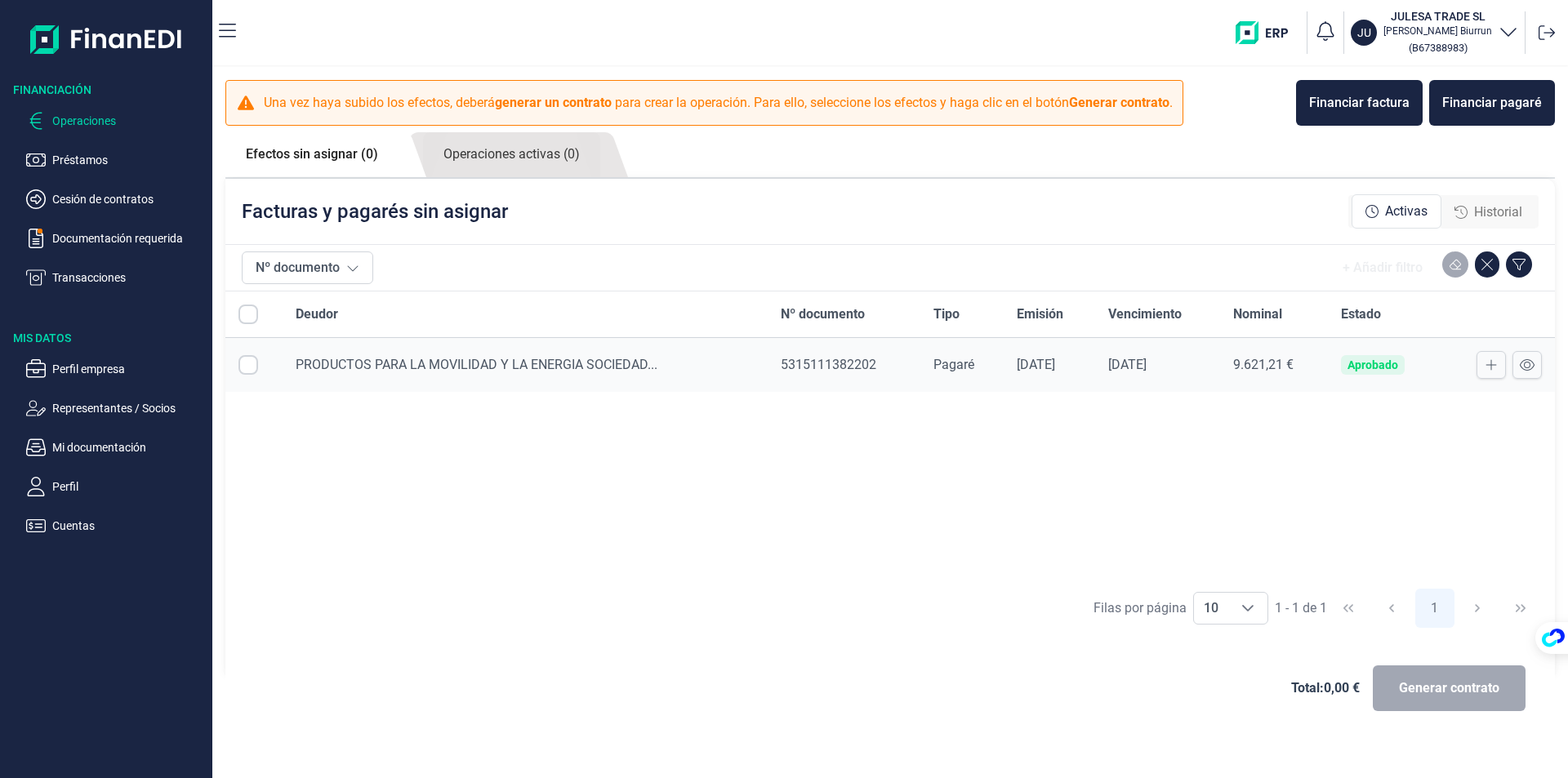
checkbox input "true"
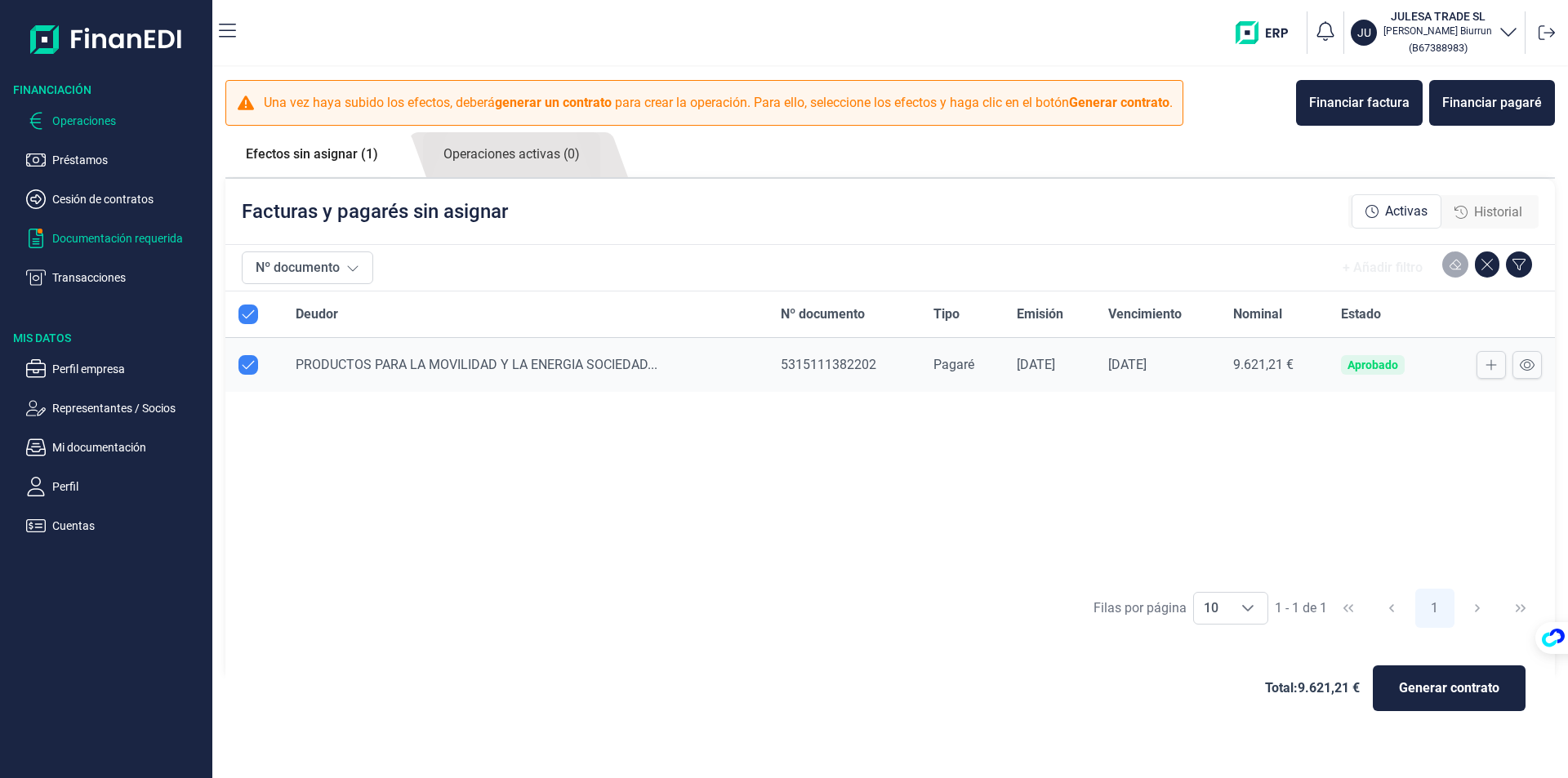
click at [63, 239] on p "Documentación requerida" at bounding box center [129, 238] width 154 height 20
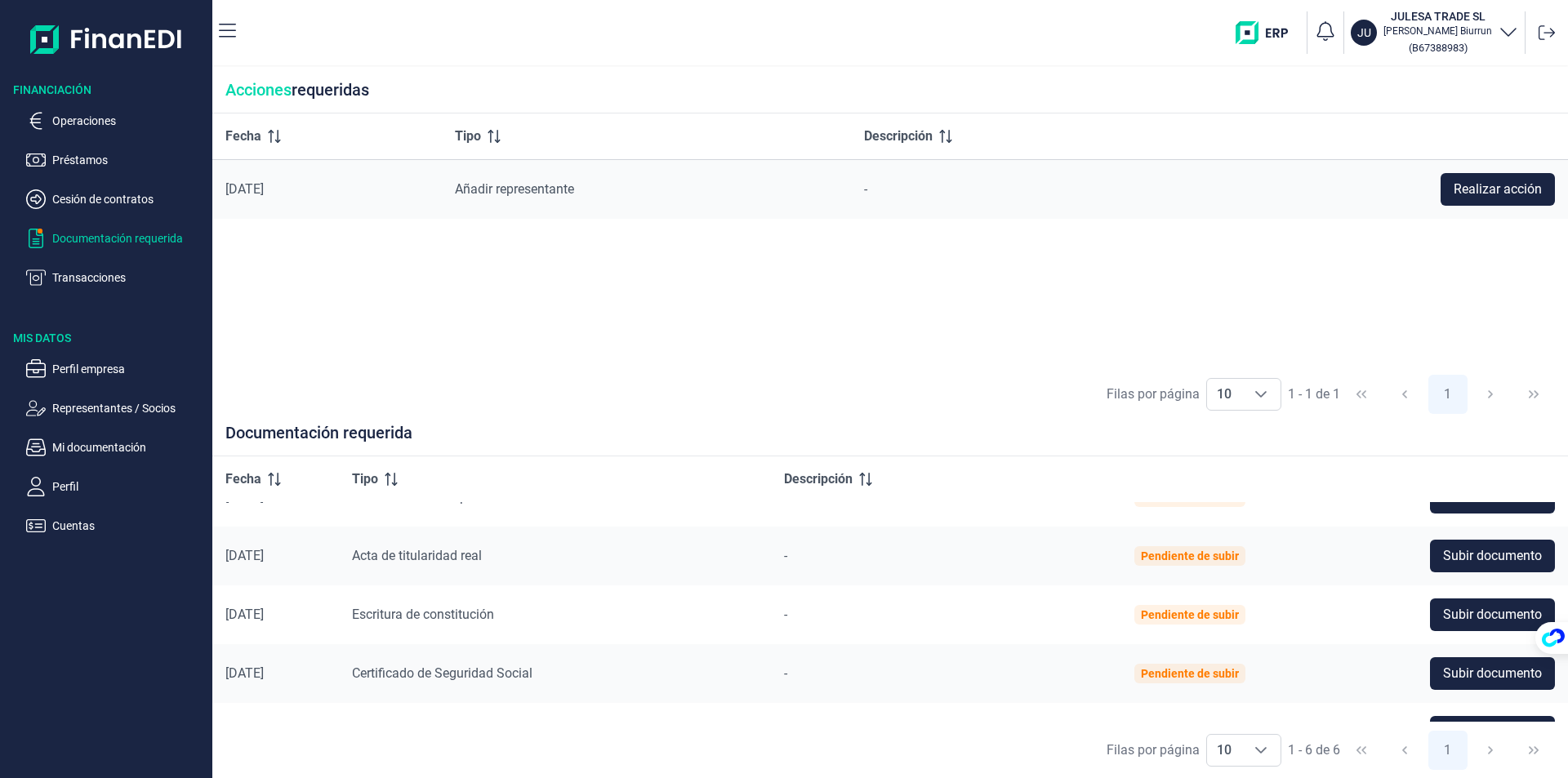
scroll to position [133, 0]
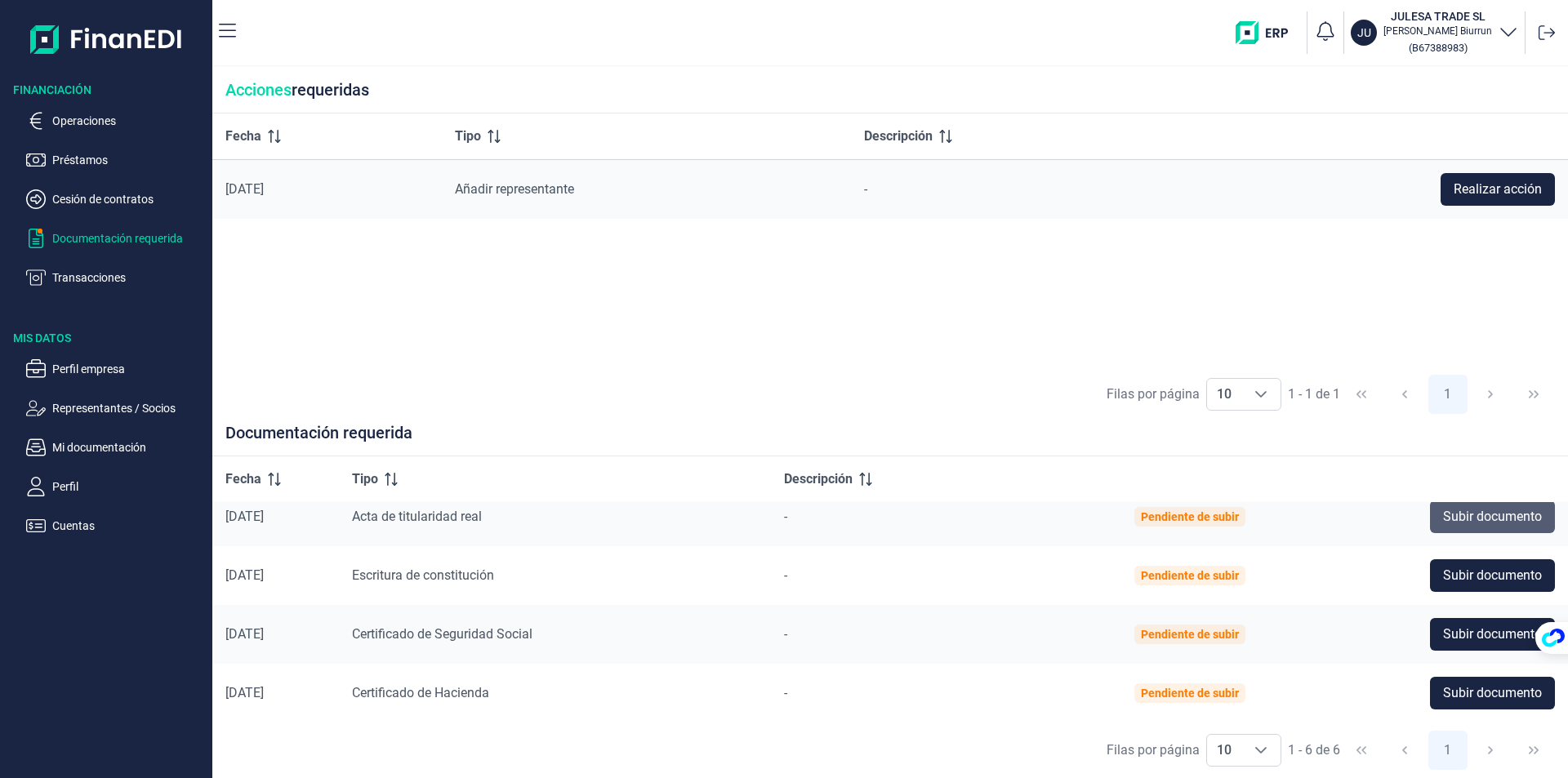
drag, startPoint x: 1474, startPoint y: 510, endPoint x: 1466, endPoint y: 506, distance: 8.9
click at [1469, 508] on span "Subir documento" at bounding box center [1492, 517] width 99 height 20
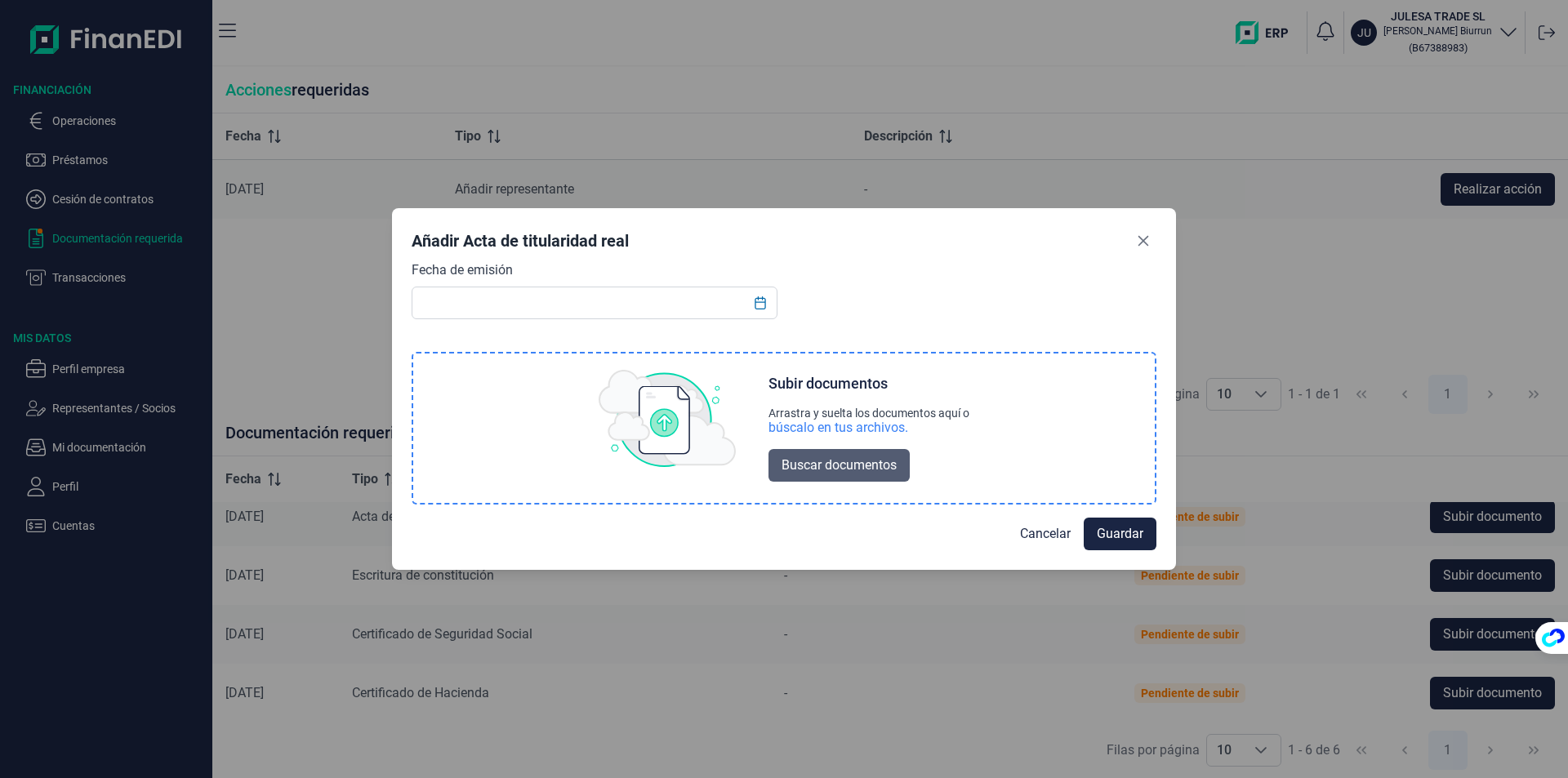
click at [856, 463] on span "Buscar documentos" at bounding box center [838, 465] width 115 height 20
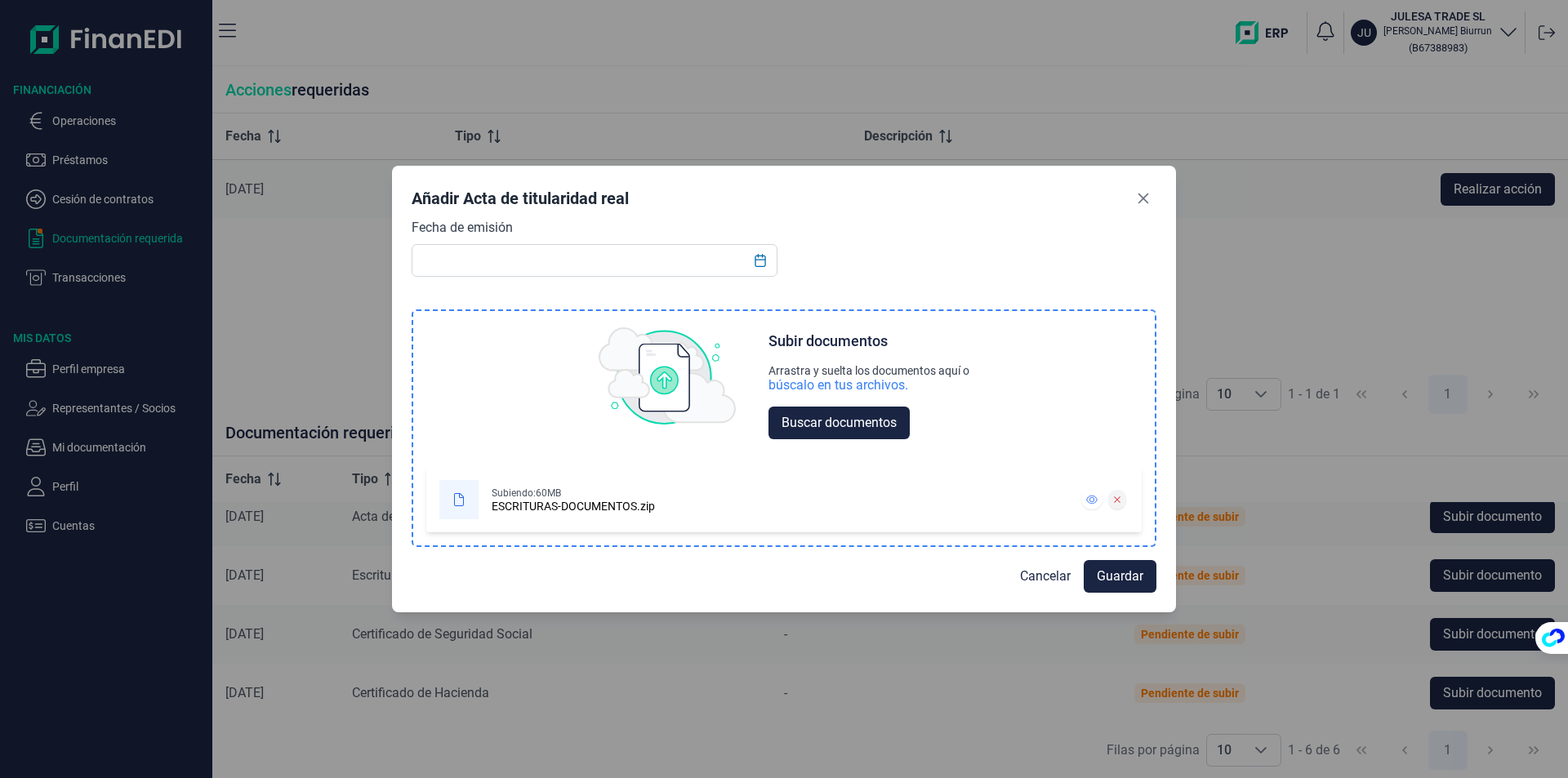
click at [1114, 502] on icon at bounding box center [1118, 500] width 8 height 9
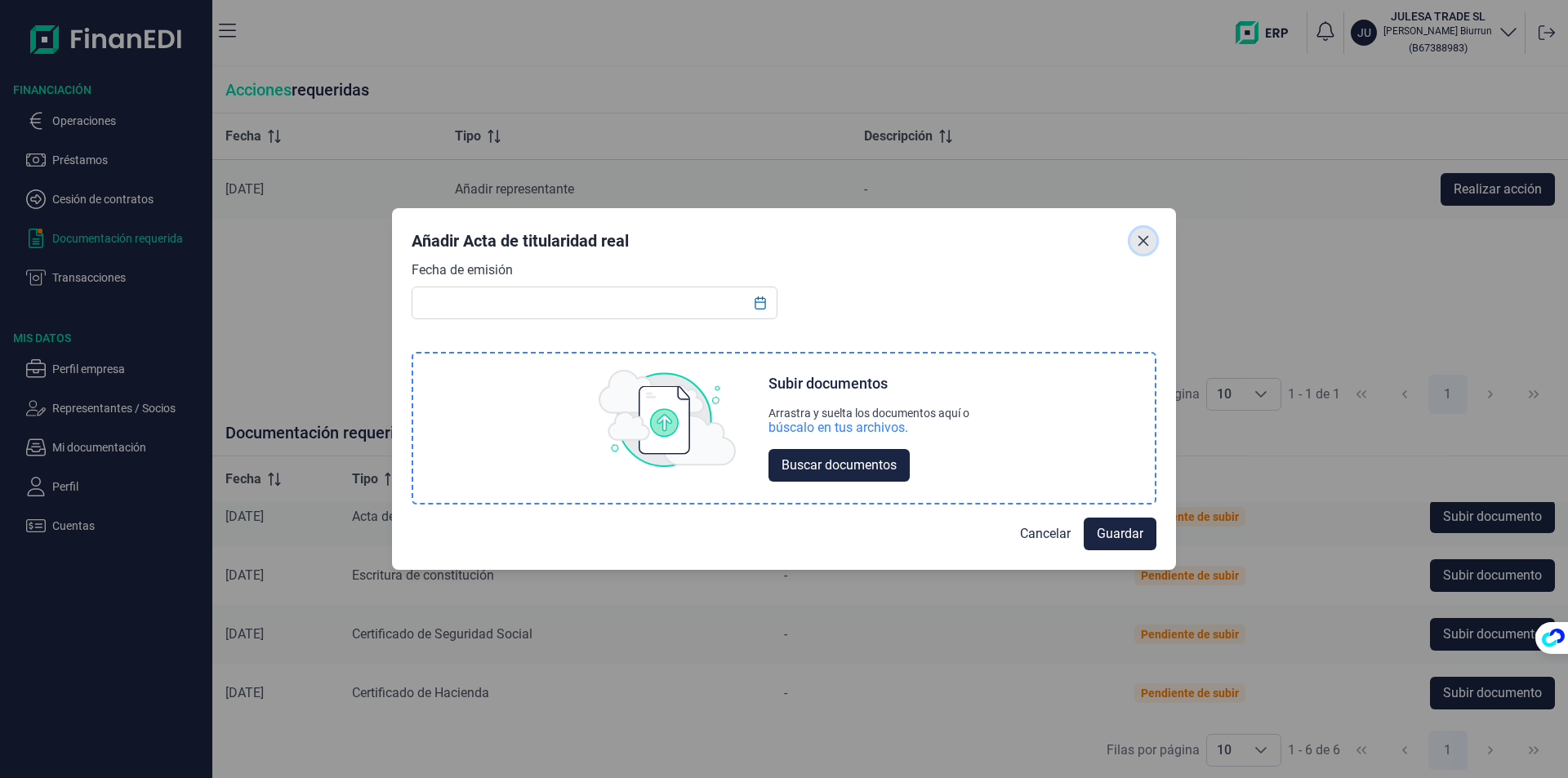
click at [1140, 240] on icon "Close" at bounding box center [1143, 241] width 13 height 13
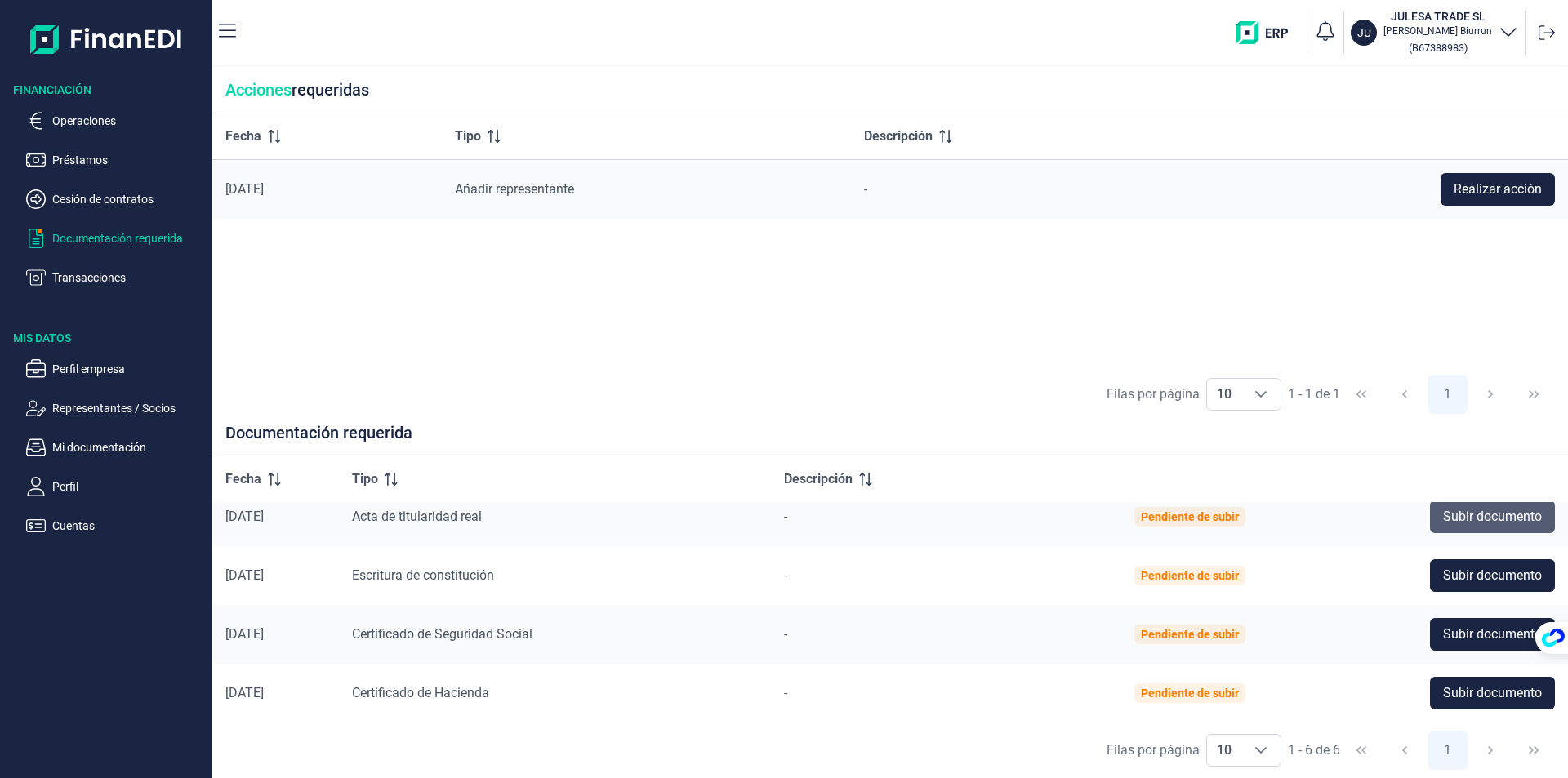
click at [1464, 513] on span "Subir documento" at bounding box center [1492, 517] width 99 height 20
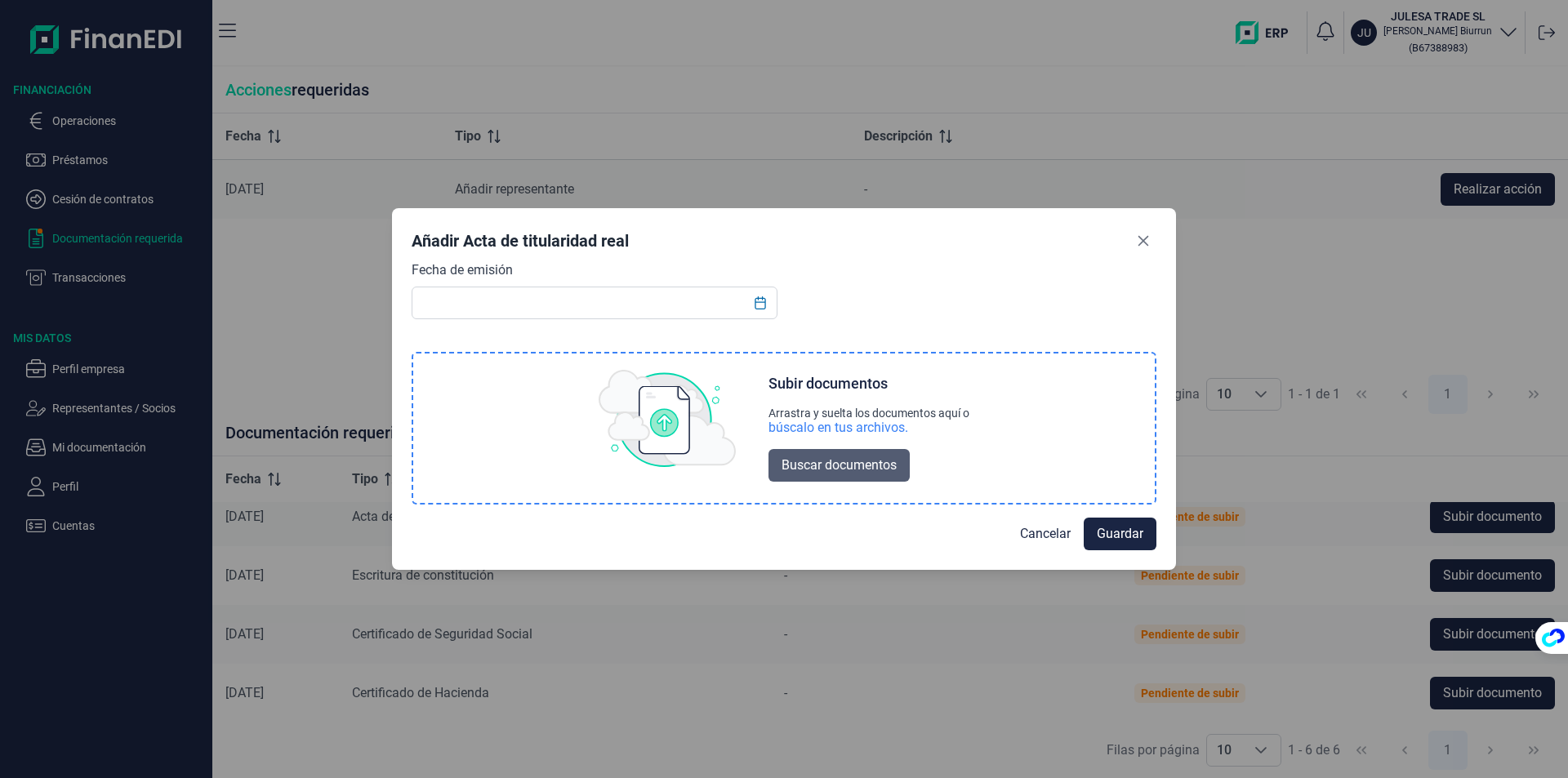
click at [846, 465] on span "Buscar documentos" at bounding box center [838, 465] width 115 height 20
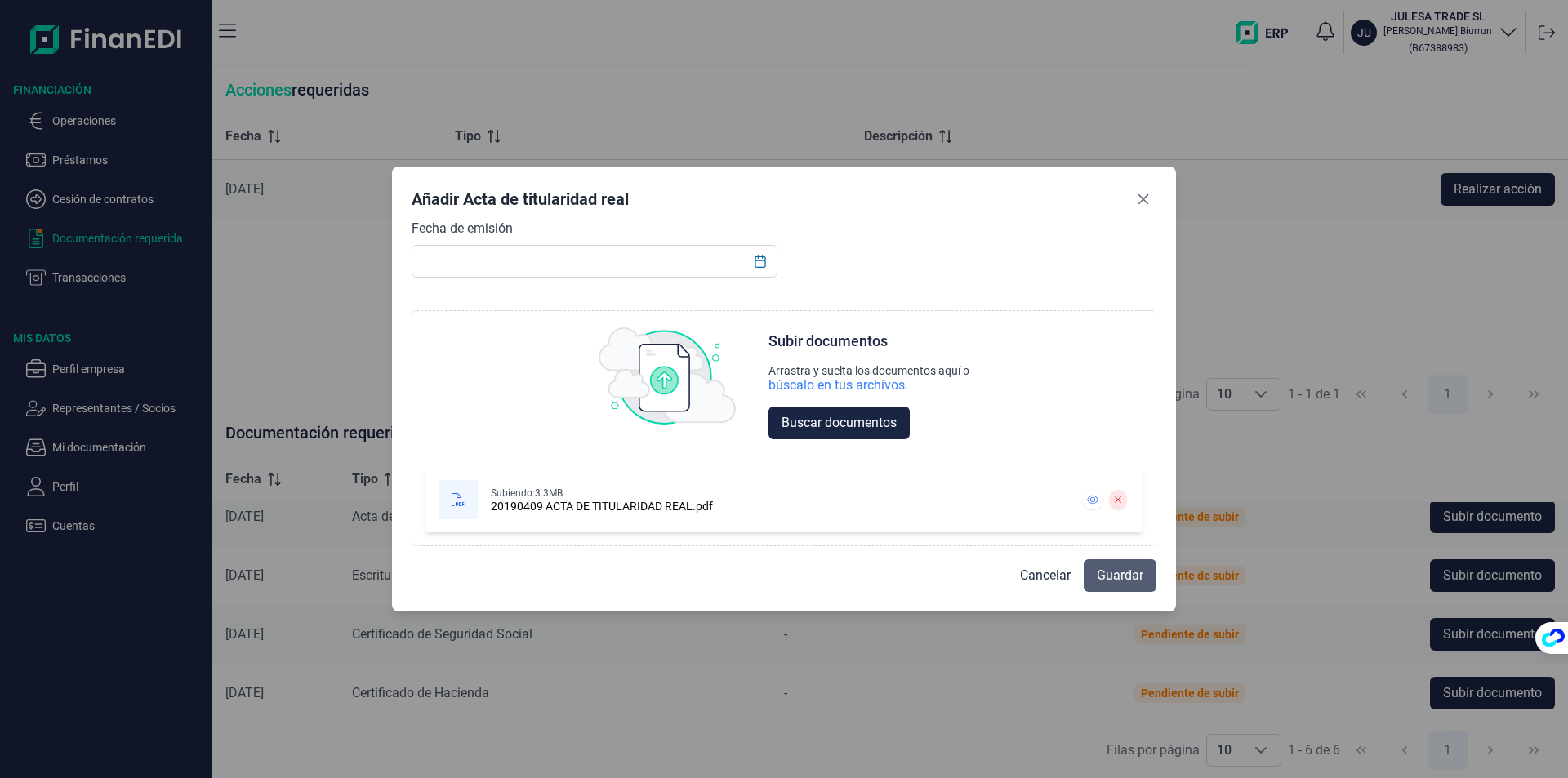
click at [1132, 577] on span "Guardar" at bounding box center [1119, 575] width 47 height 20
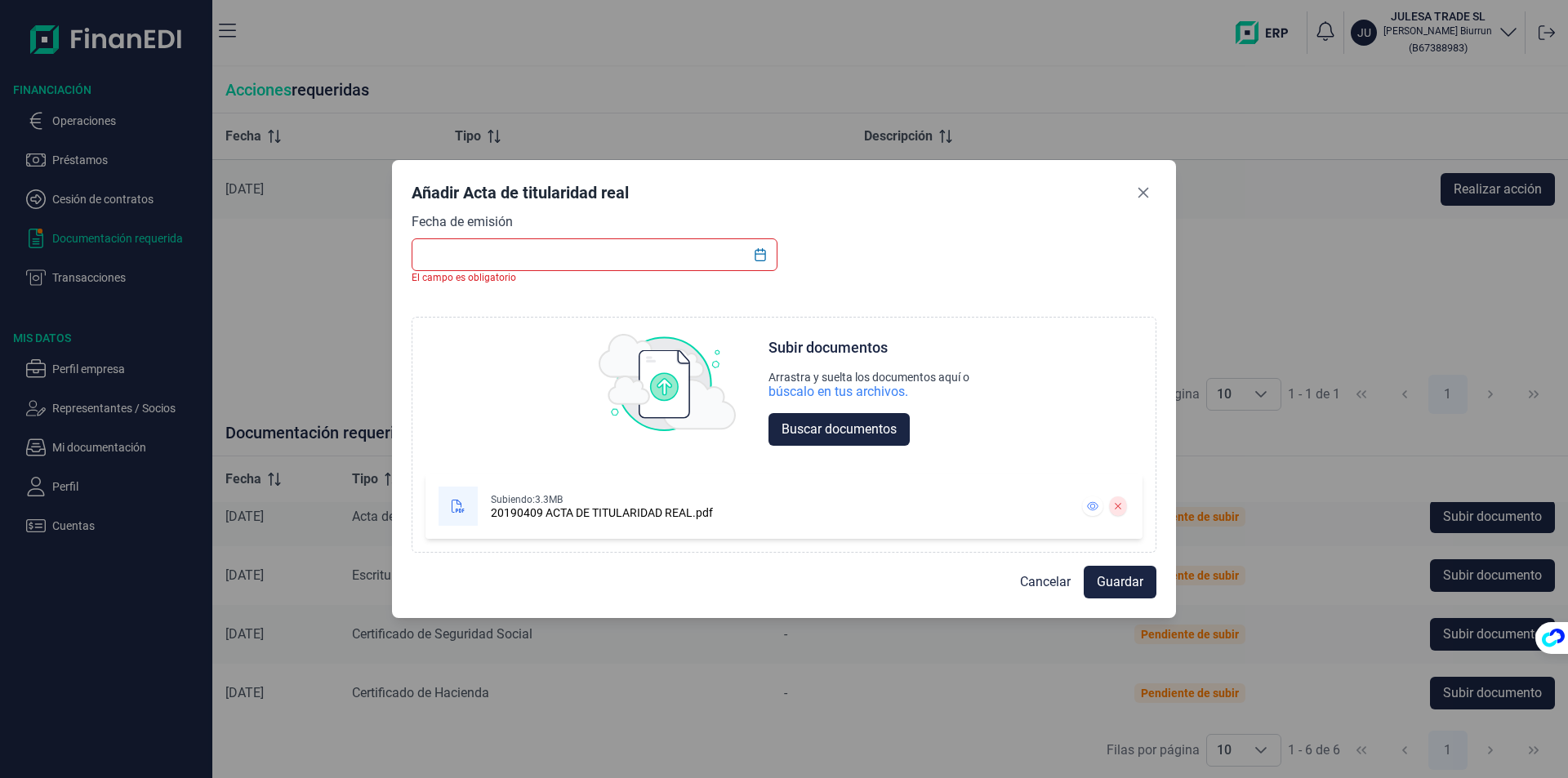
click at [531, 258] on input "text" at bounding box center [594, 255] width 366 height 32
click at [242, 376] on div "Añadir Acta de titularidad real Fecha de emisión El campo es obligatorio Choose…" at bounding box center [784, 389] width 1568 height 778
click at [554, 245] on input "text" at bounding box center [594, 255] width 366 height 32
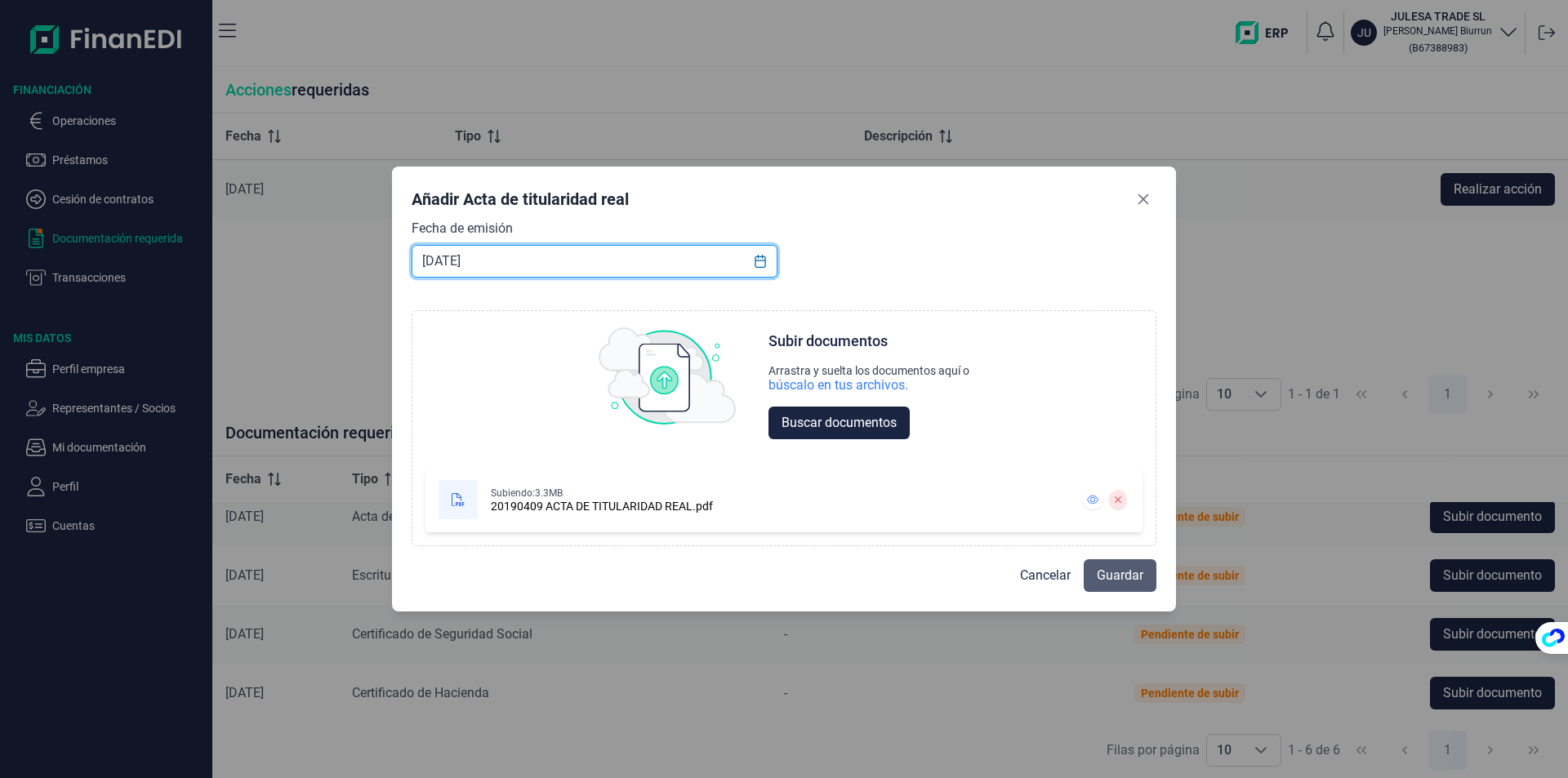
type input "[DATE]"
click at [1109, 570] on span "Guardar" at bounding box center [1119, 575] width 47 height 20
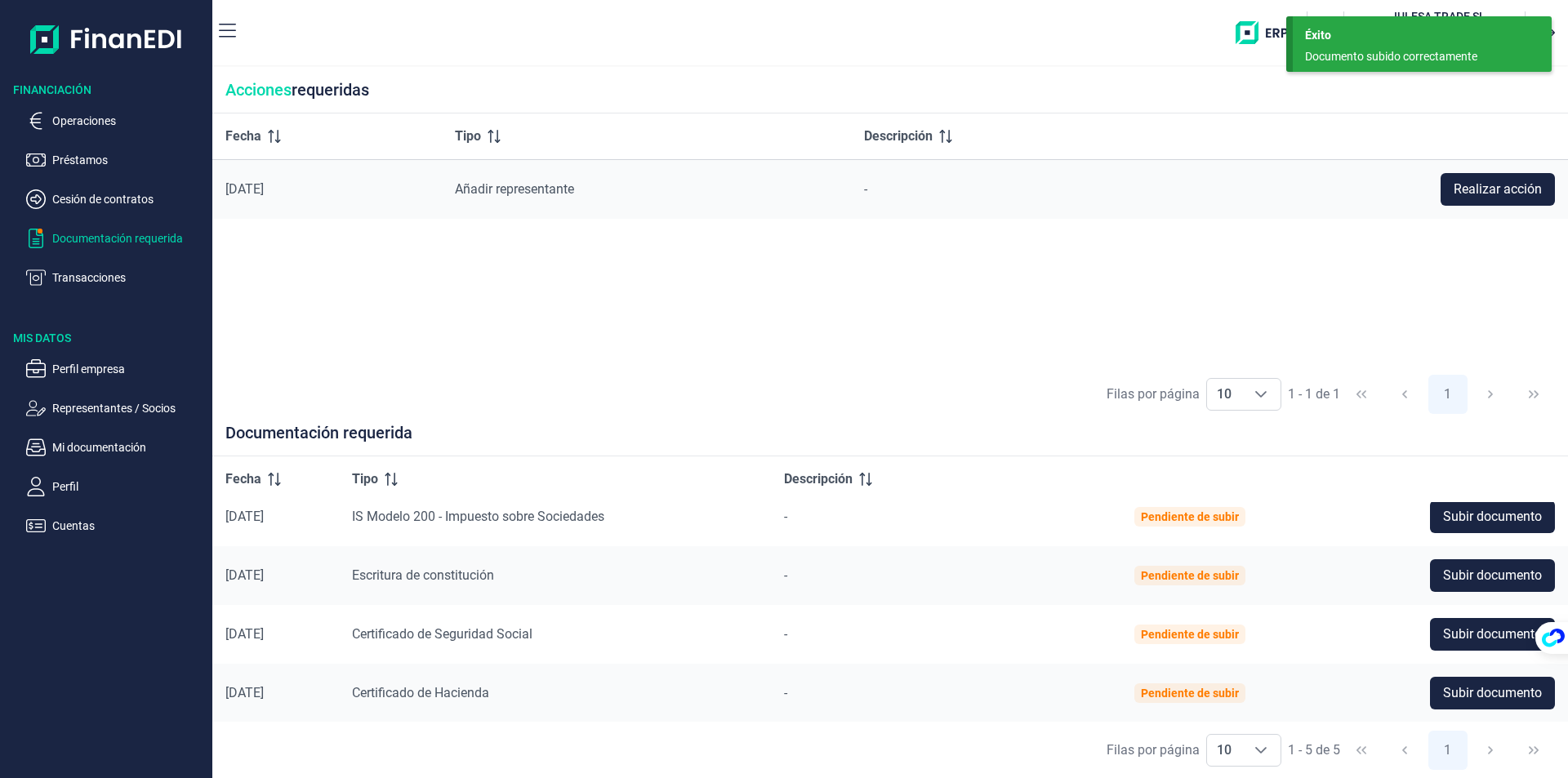
scroll to position [74, 0]
click at [1486, 575] on span "Subir documento" at bounding box center [1492, 575] width 99 height 20
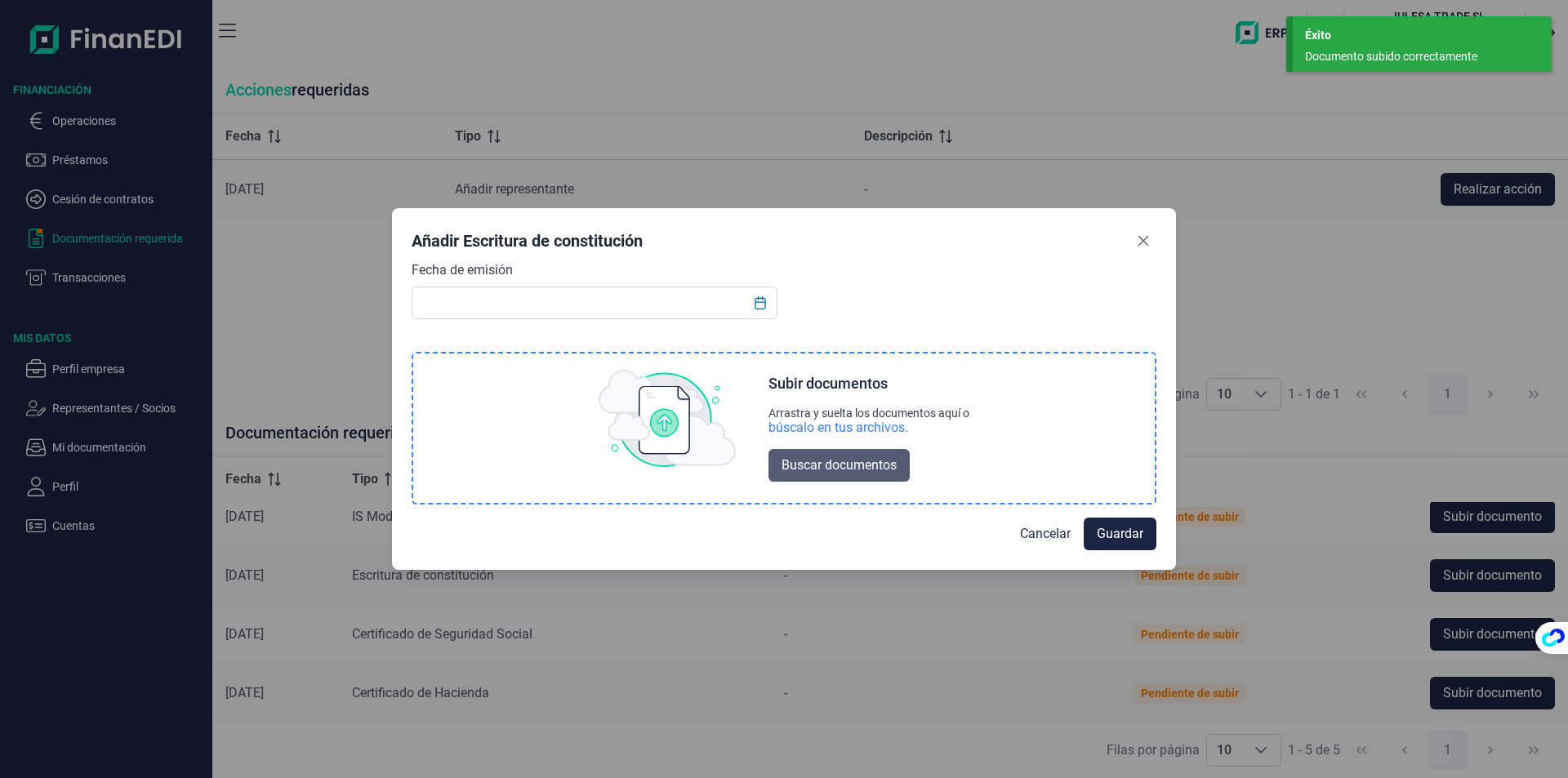
click at [837, 465] on span "Buscar documentos" at bounding box center [838, 465] width 115 height 20
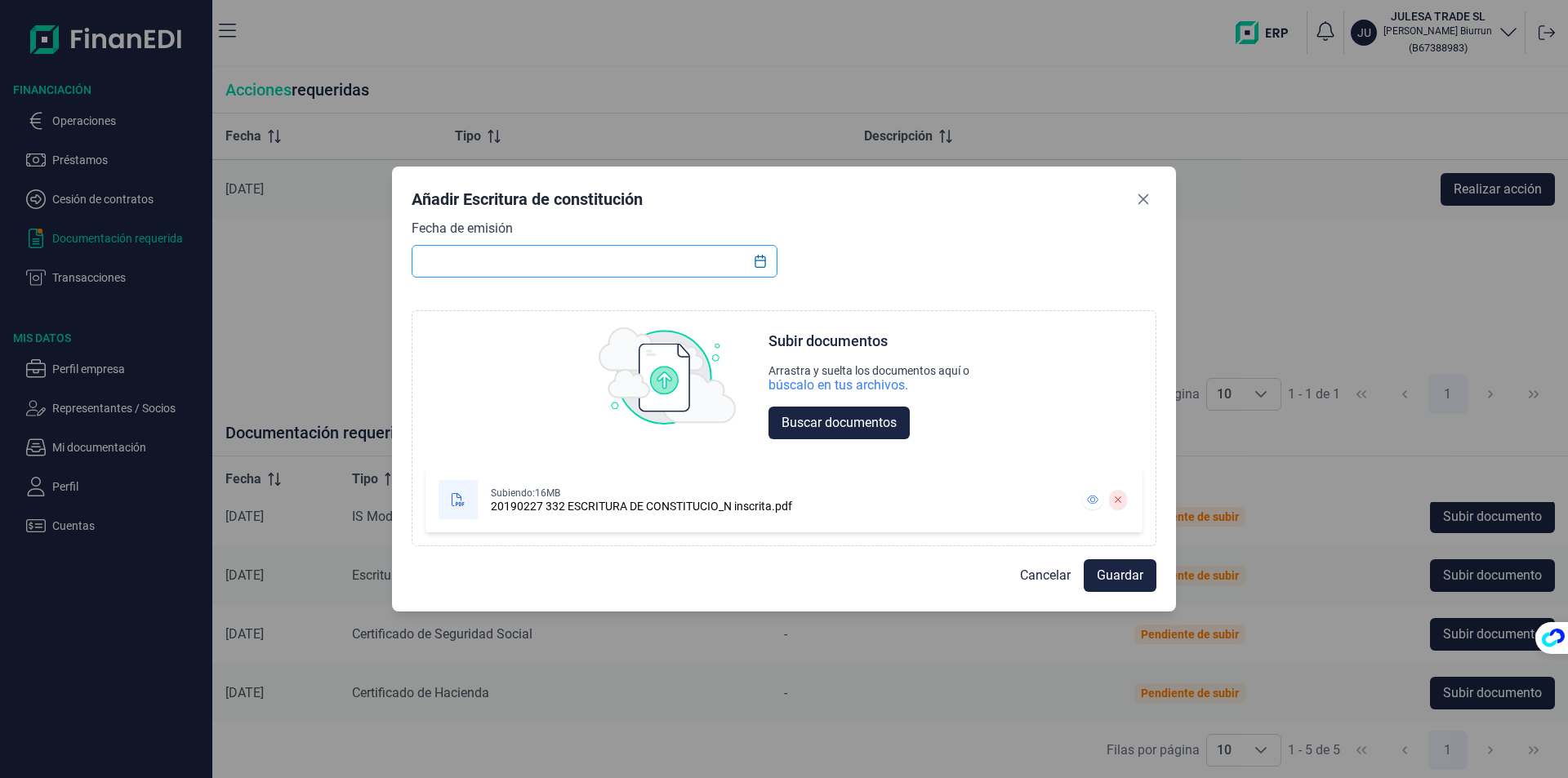
click at [490, 257] on input "text" at bounding box center [594, 261] width 366 height 32
type input "[DATE]"
click at [1120, 571] on span "Guardar" at bounding box center [1119, 575] width 47 height 20
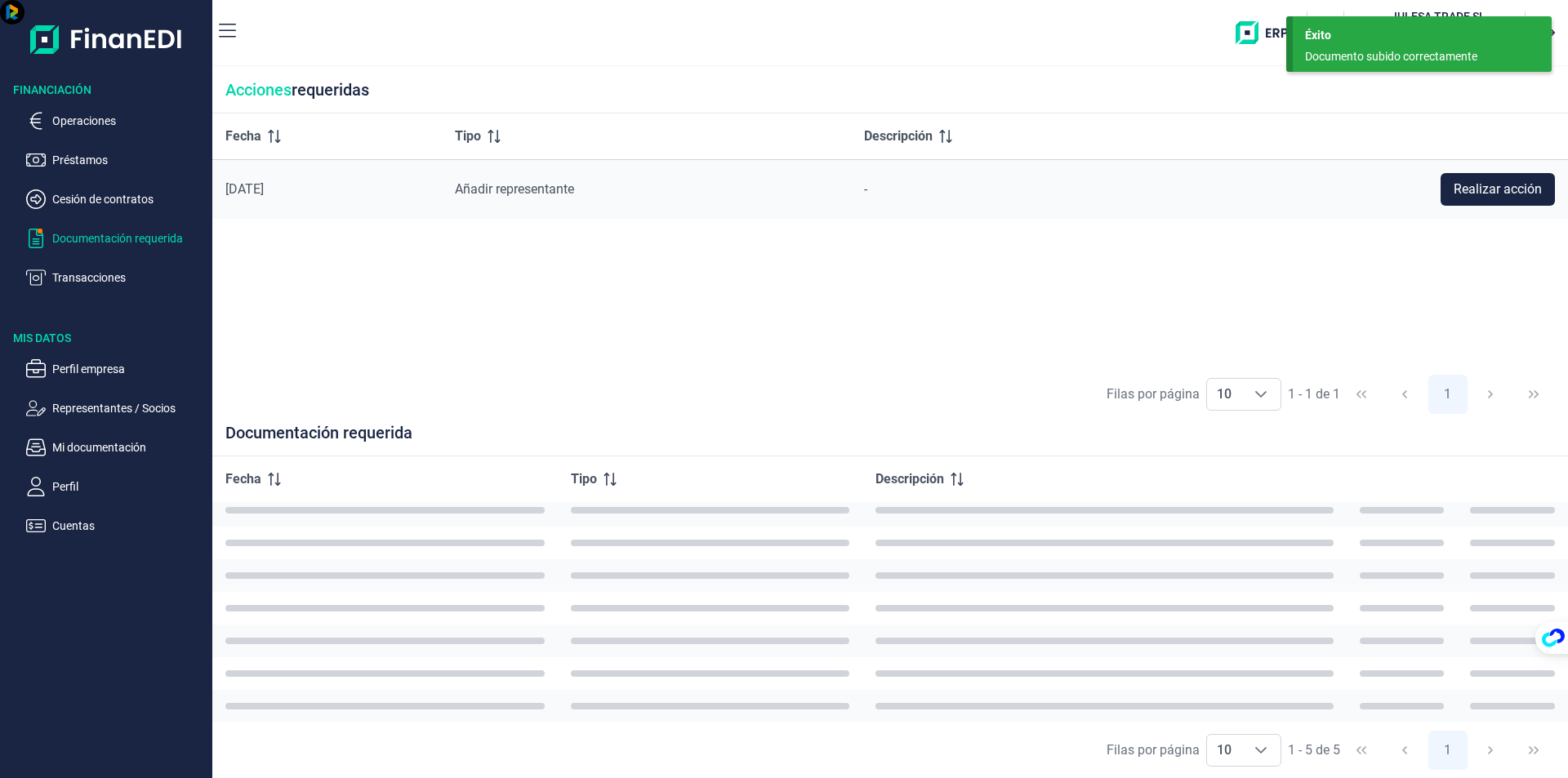
scroll to position [15, 0]
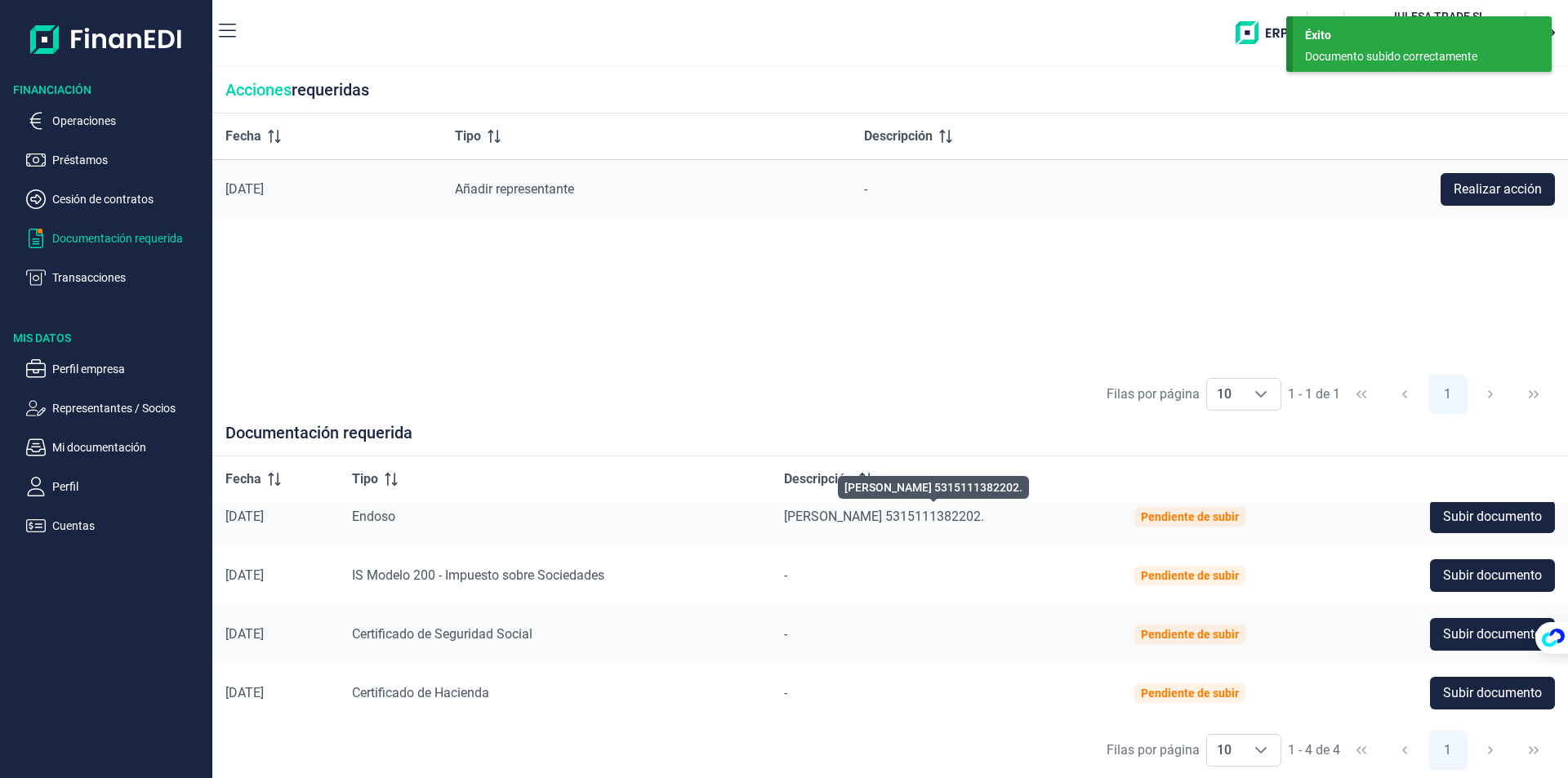
click at [863, 519] on span "[PERSON_NAME] 5315111382202." at bounding box center [884, 516] width 201 height 15
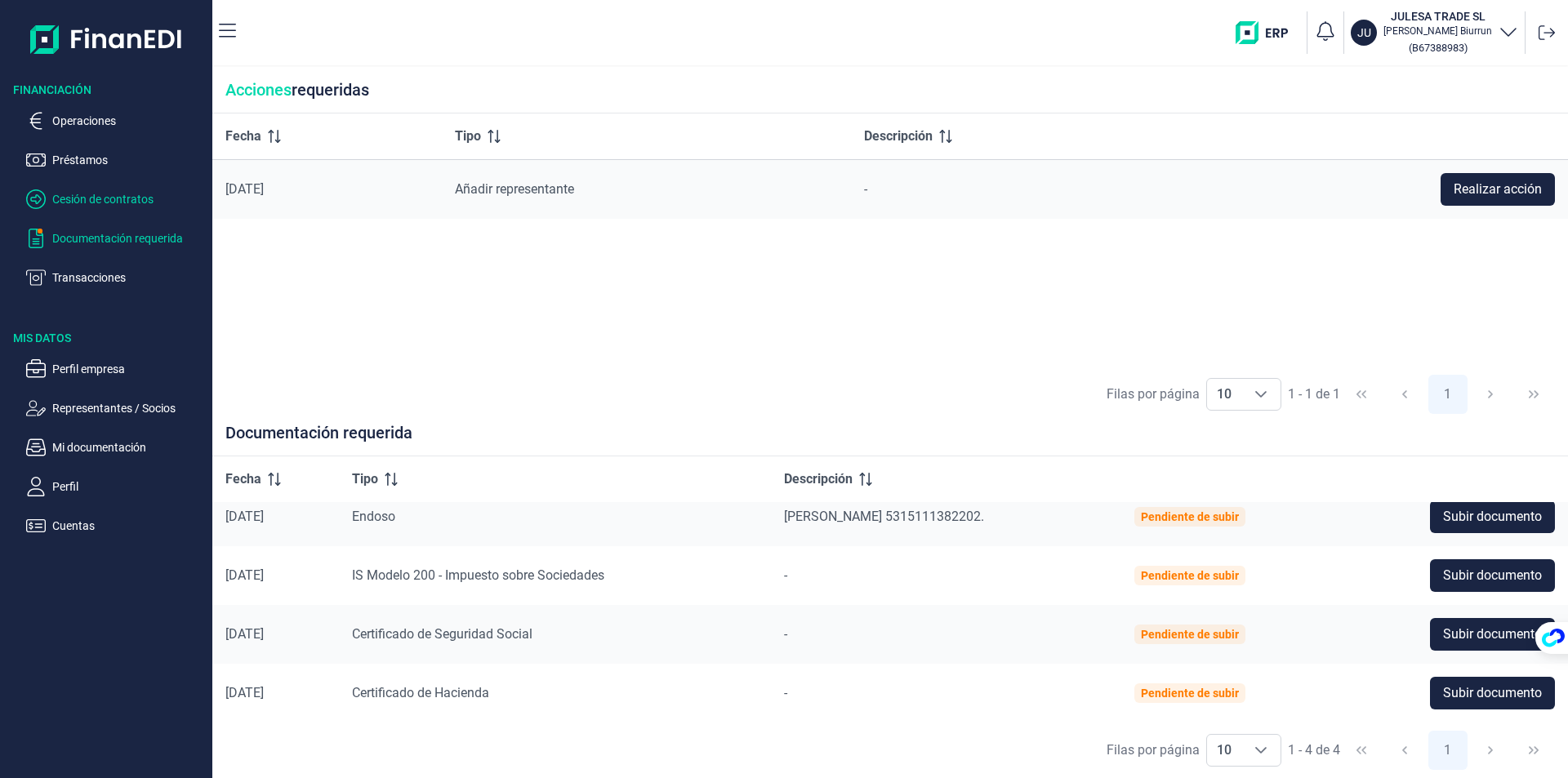
click at [74, 199] on p "Cesión de contratos" at bounding box center [129, 199] width 154 height 20
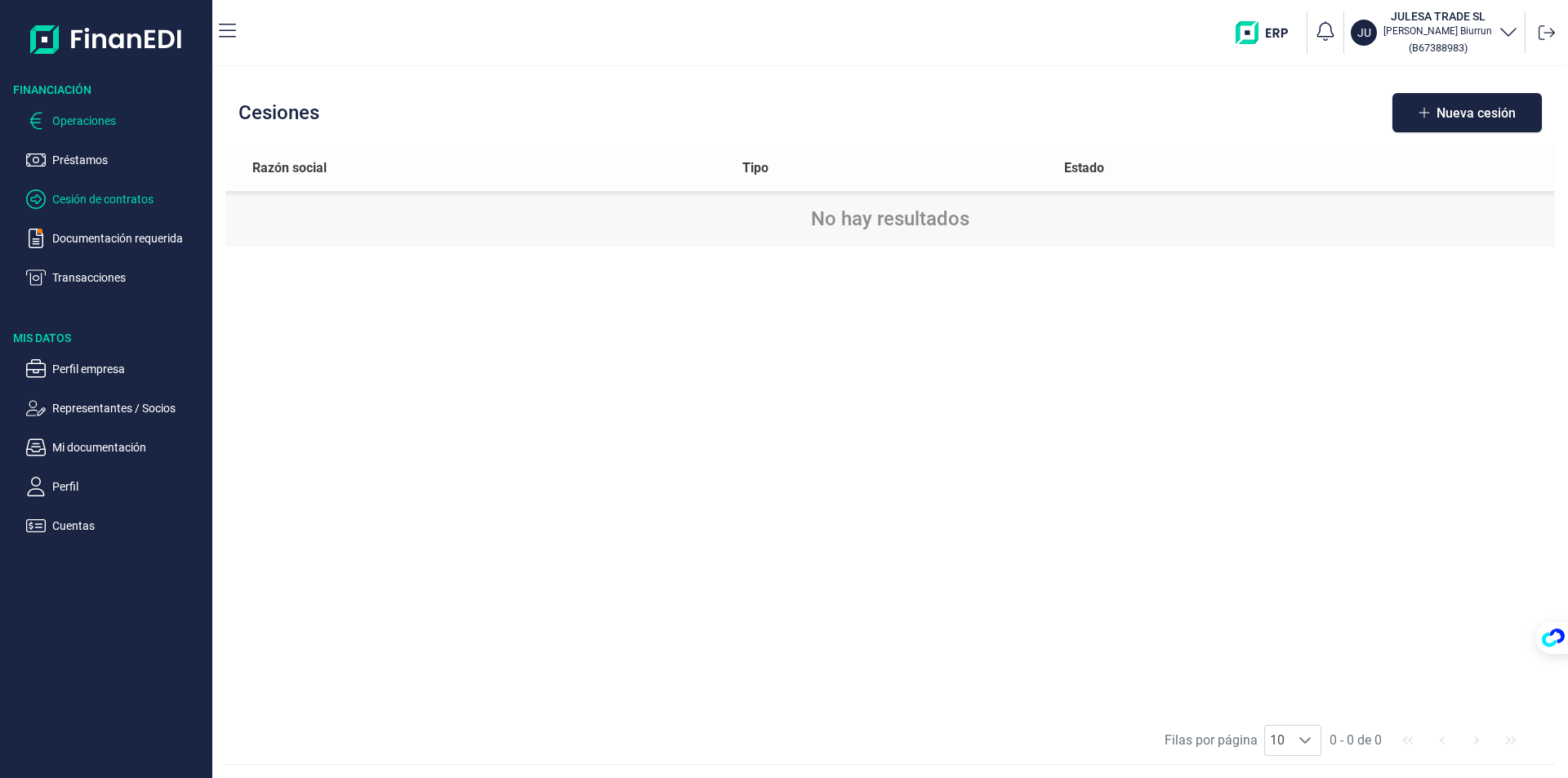
click at [68, 119] on p "Operaciones" at bounding box center [129, 121] width 154 height 20
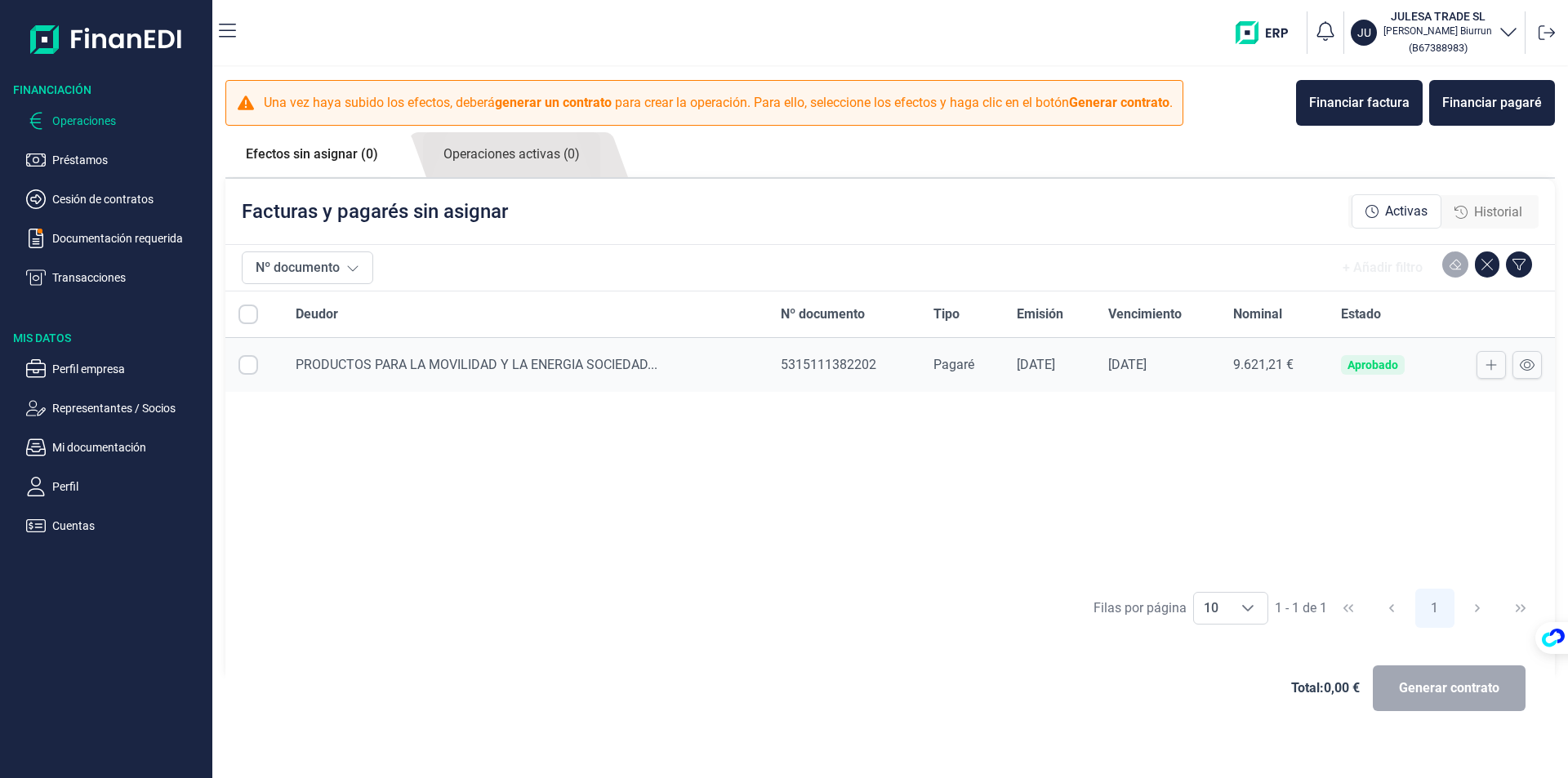
checkbox input "true"
click at [101, 38] on img at bounding box center [106, 39] width 153 height 52
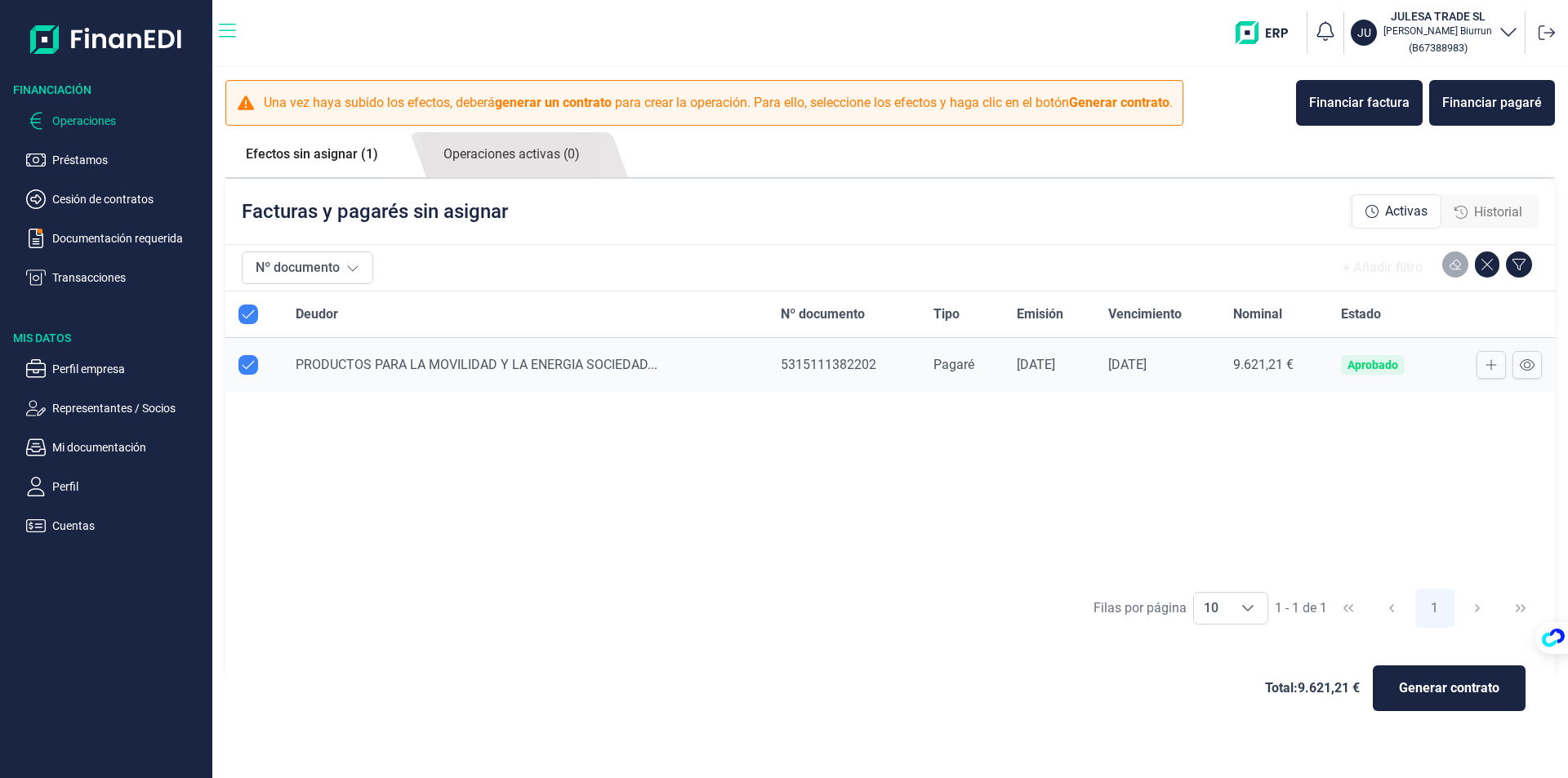
click at [223, 37] on icon "button" at bounding box center [227, 30] width 17 height 14
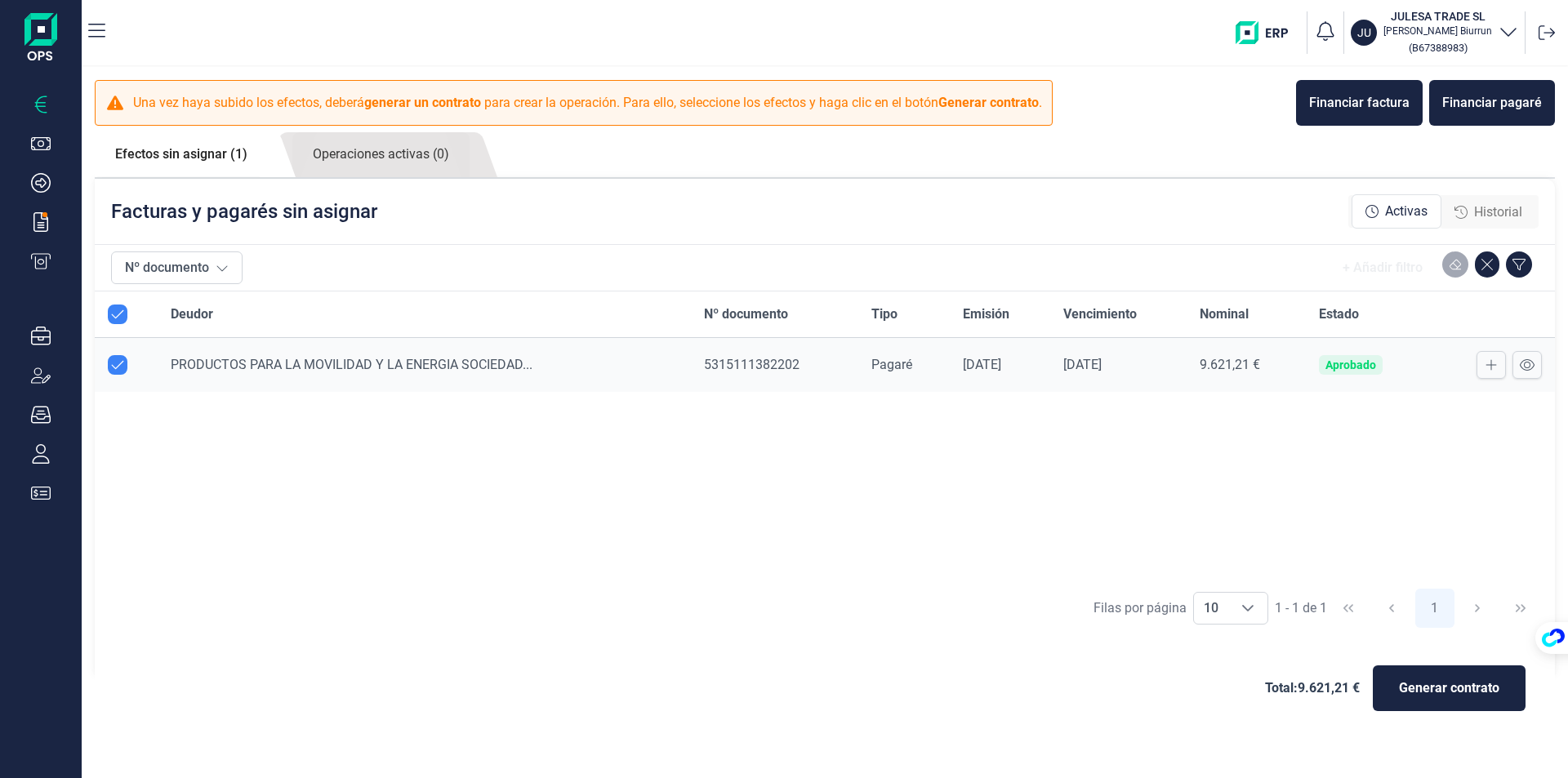
click at [42, 46] on img at bounding box center [41, 39] width 32 height 52
click at [96, 32] on icon "button" at bounding box center [97, 30] width 17 height 20
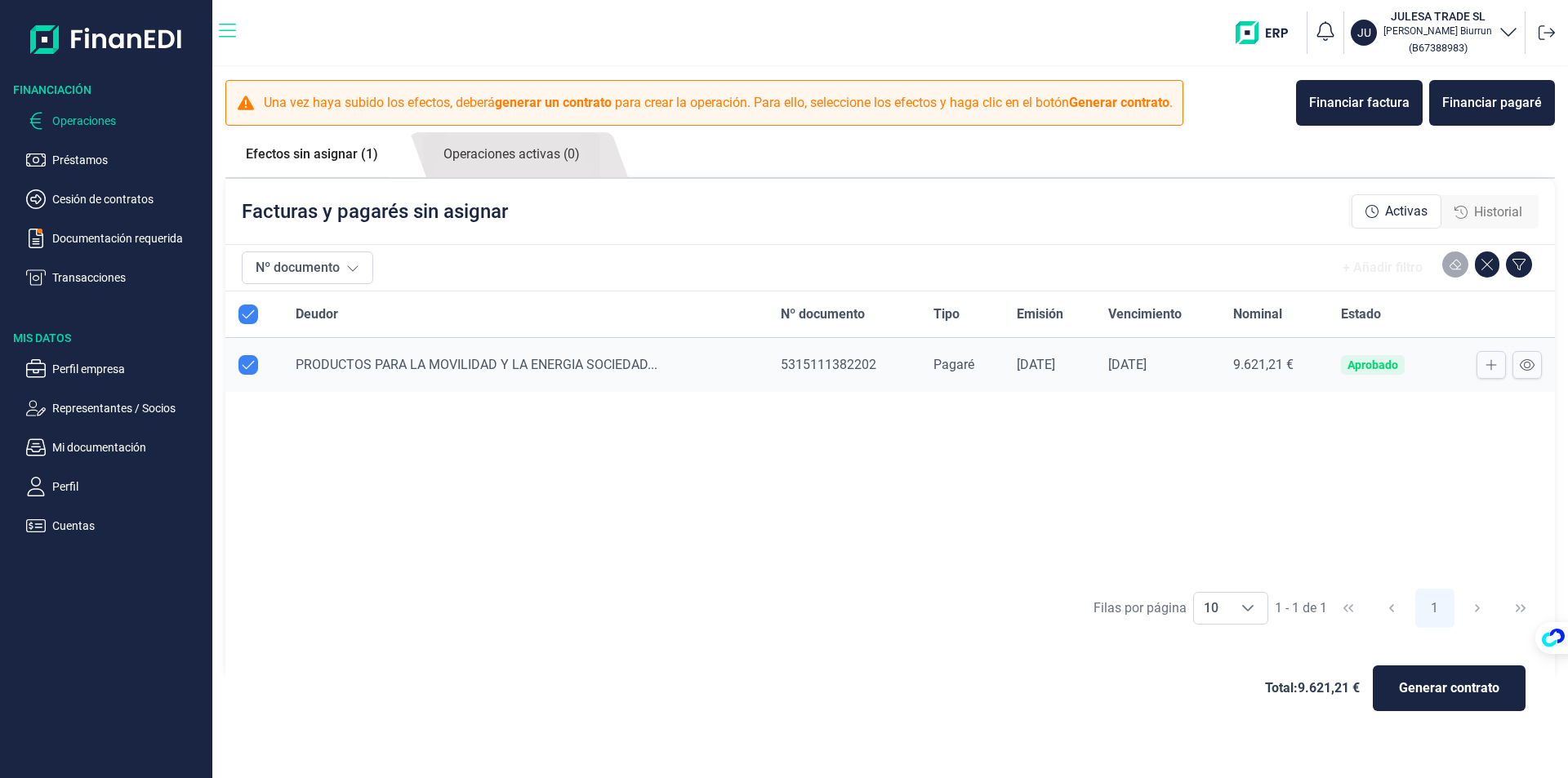
click at [220, 32] on icon "button" at bounding box center [227, 30] width 17 height 20
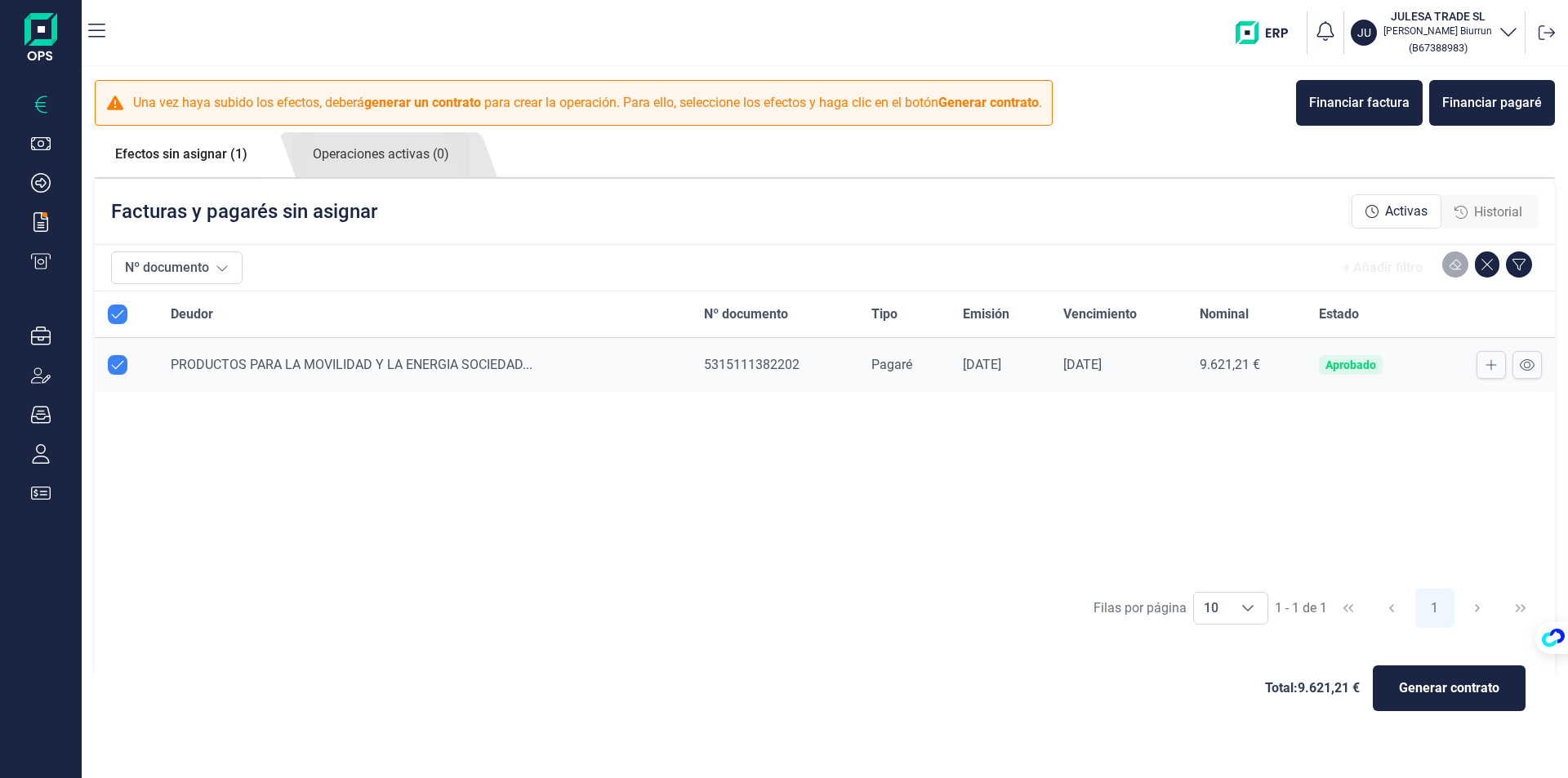
click at [42, 26] on img at bounding box center [41, 39] width 32 height 52
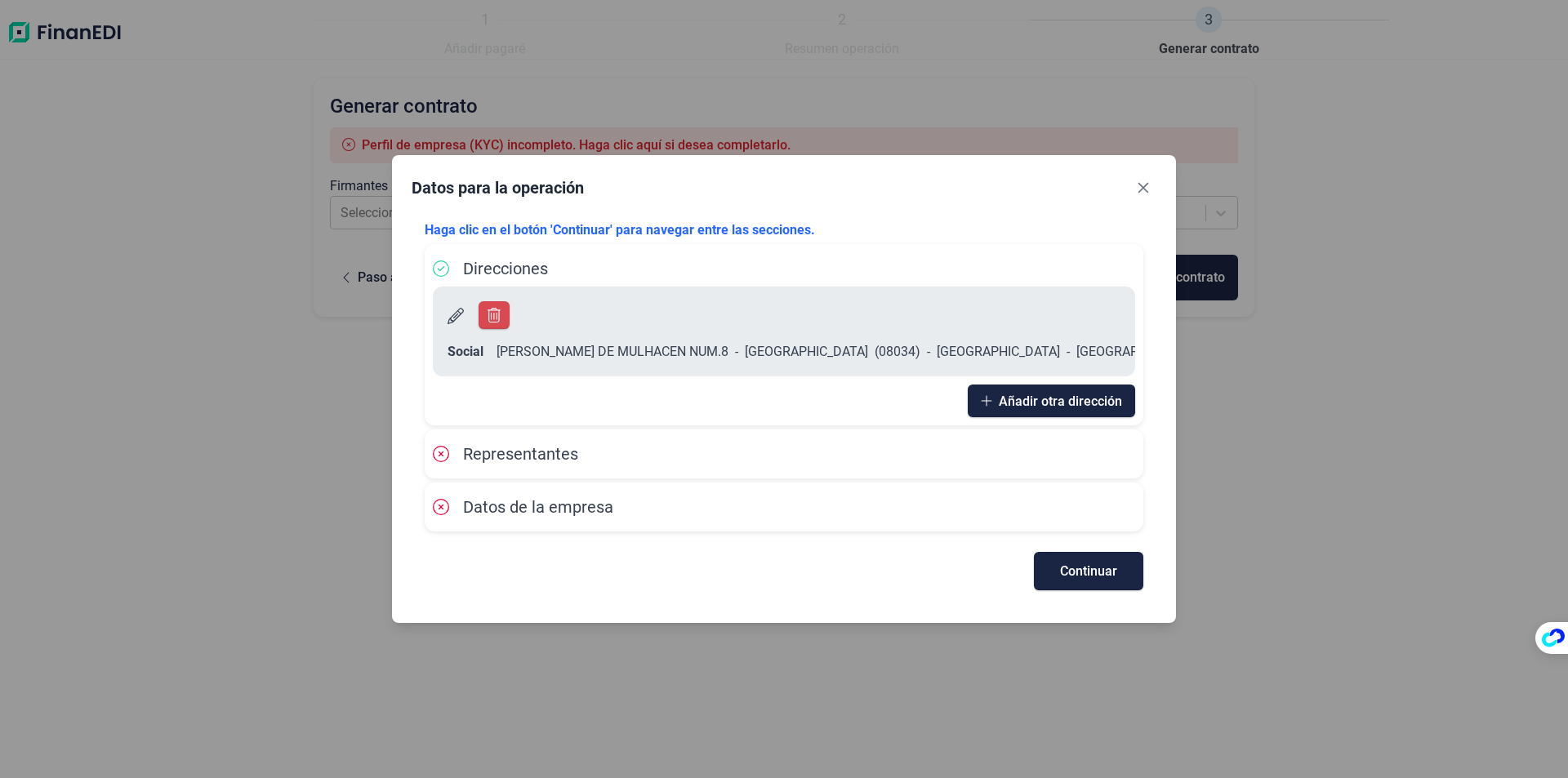
click at [470, 444] on span "Representantes" at bounding box center [520, 453] width 115 height 20
click at [1063, 565] on span "Continuar" at bounding box center [1088, 571] width 57 height 12
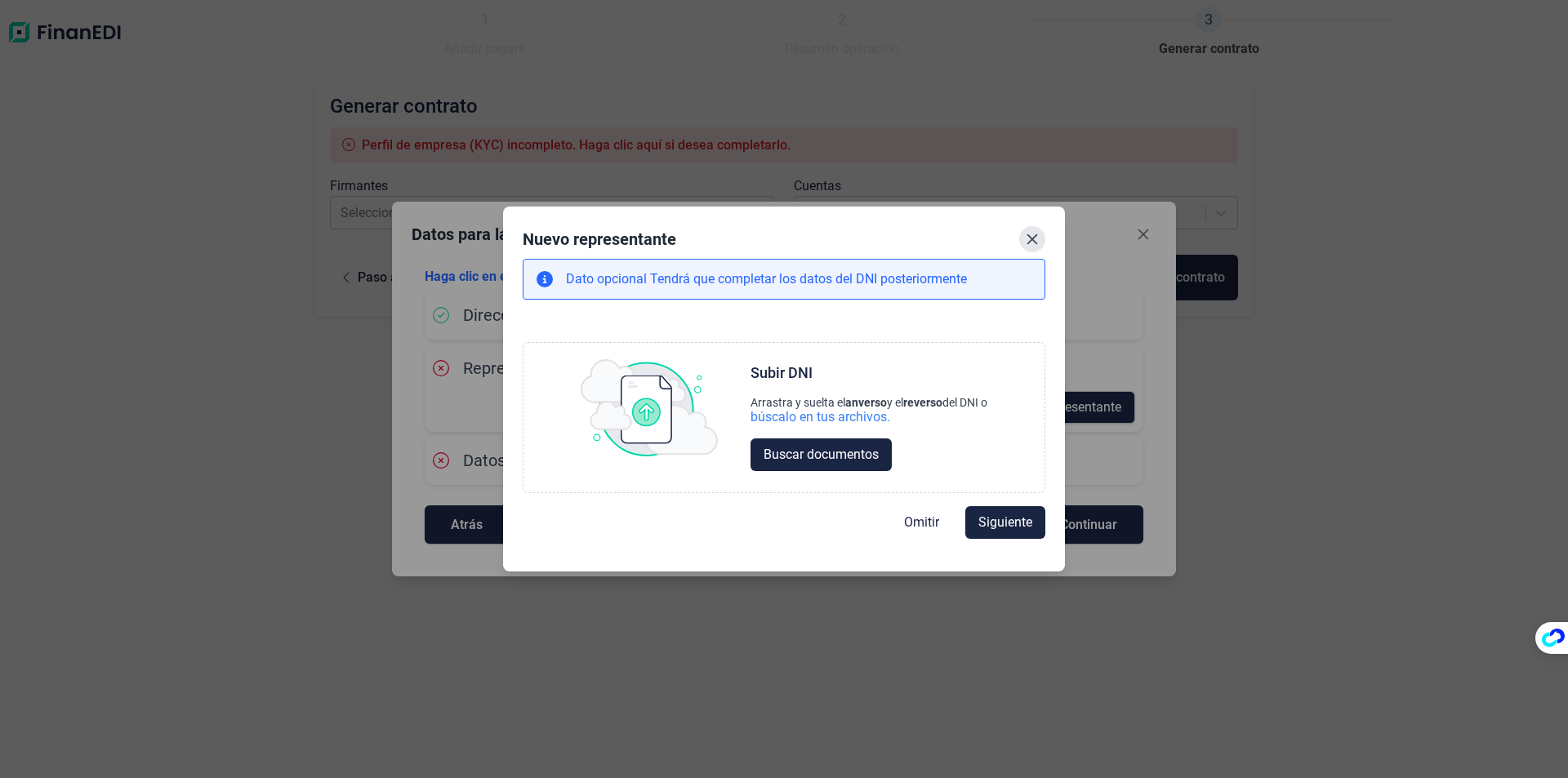
click at [1038, 236] on icon "Close" at bounding box center [1032, 239] width 13 height 13
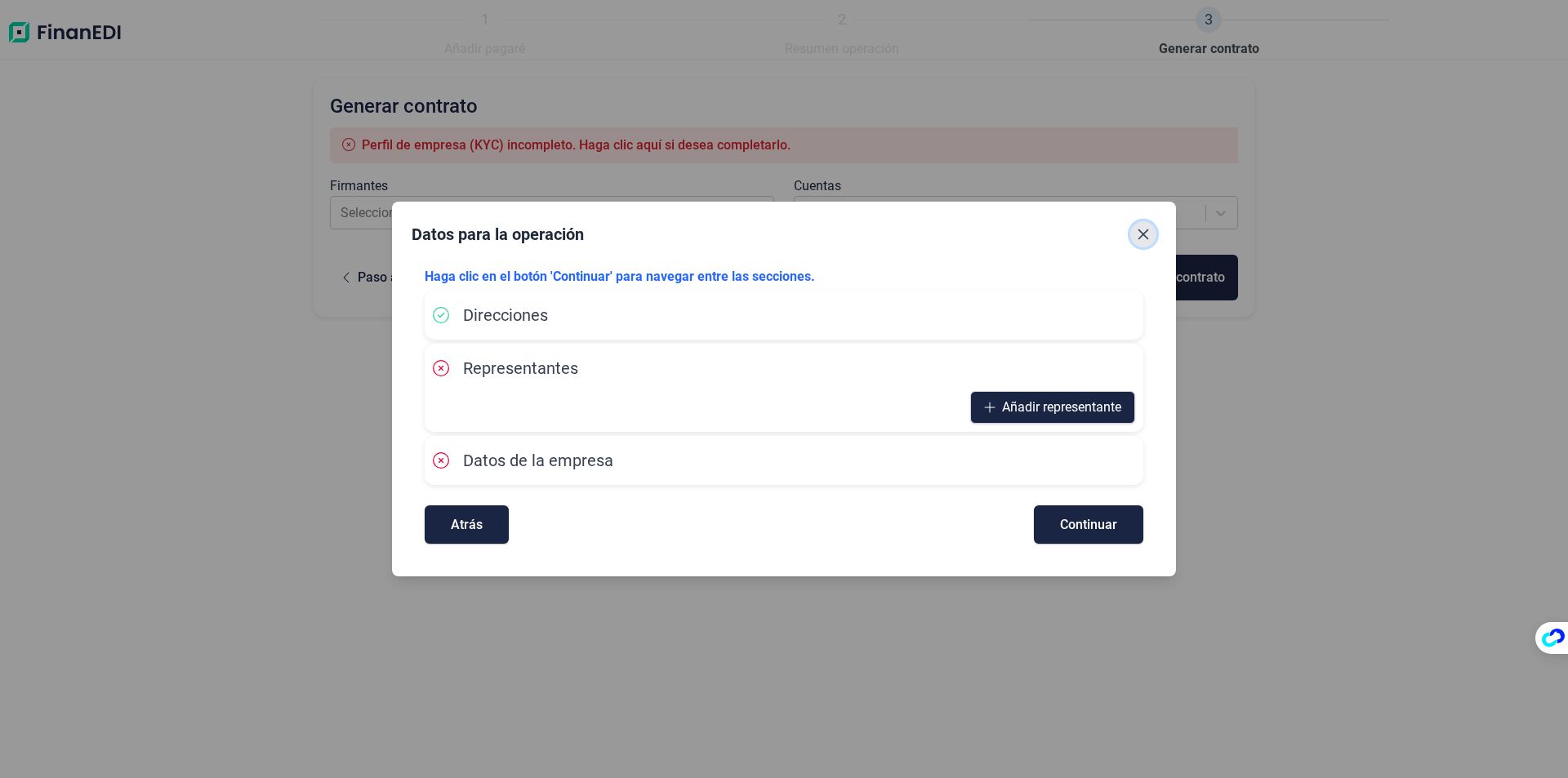
click at [1145, 235] on icon "Close" at bounding box center [1143, 234] width 10 height 10
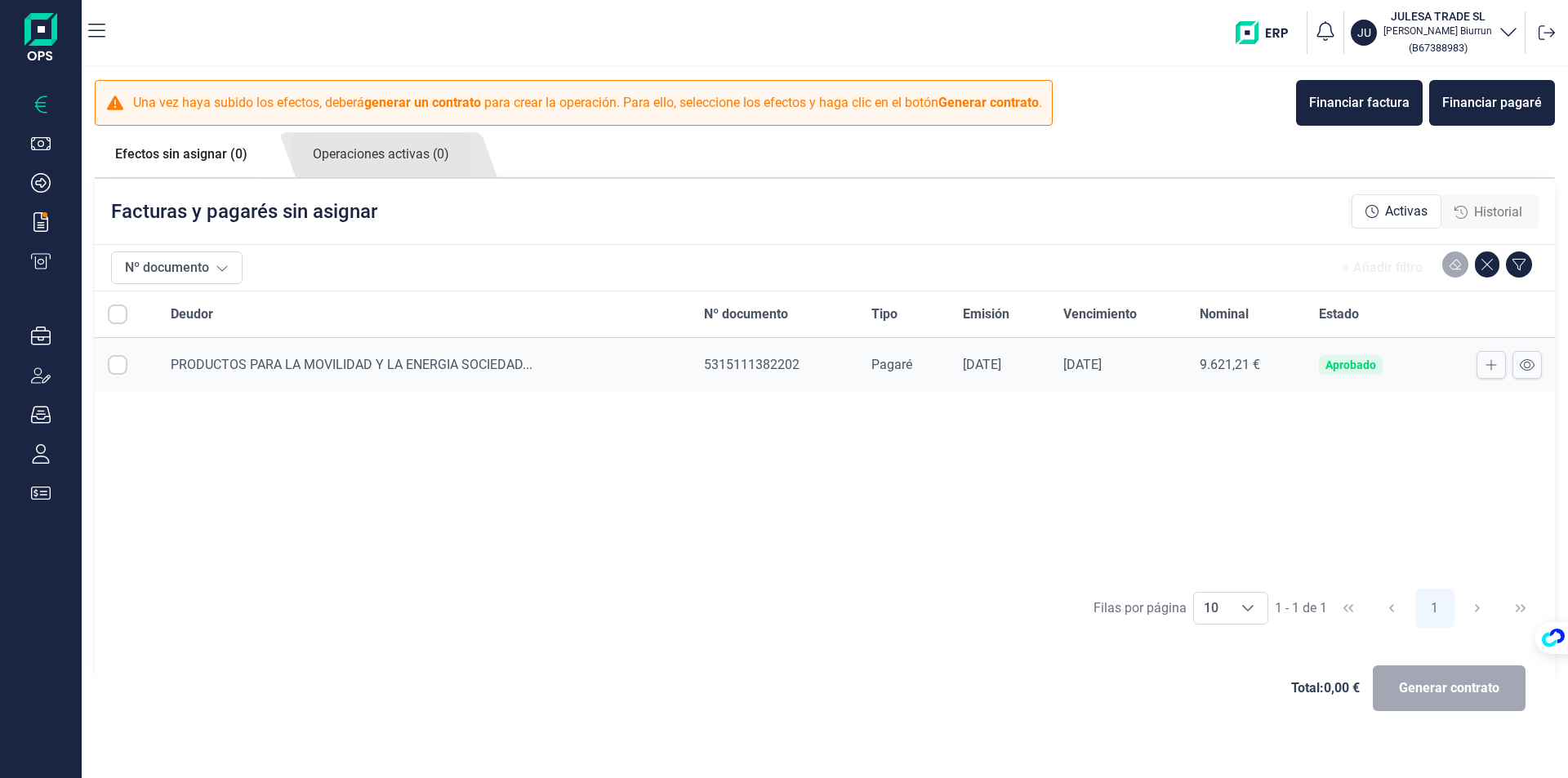
checkbox input "true"
click at [322, 526] on div "Deudor Nº documento Tipo Emisión Vencimiento Nominal Estado PRODUCTOS PARA LA M…" at bounding box center [825, 435] width 1460 height 288
